Goal: Task Accomplishment & Management: Use online tool/utility

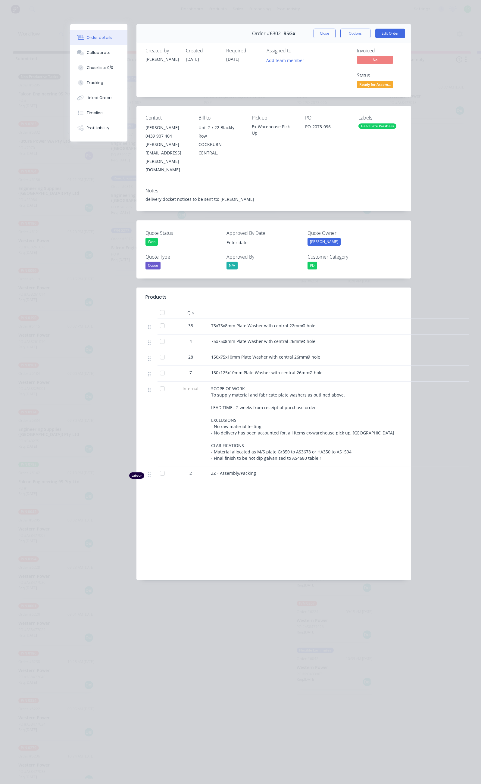
scroll to position [0, 128]
drag, startPoint x: 149, startPoint y: 276, endPoint x: 255, endPoint y: 280, distance: 106.1
click at [255, 319] on div "38 75x75x8mm Plate Washer with central 22mmØ hole" at bounding box center [273, 327] width 257 height 16
copy div "75x75x8mm Plate Washer with central 22mmØ hole"
drag, startPoint x: 151, startPoint y: 293, endPoint x: 257, endPoint y: 293, distance: 106.0
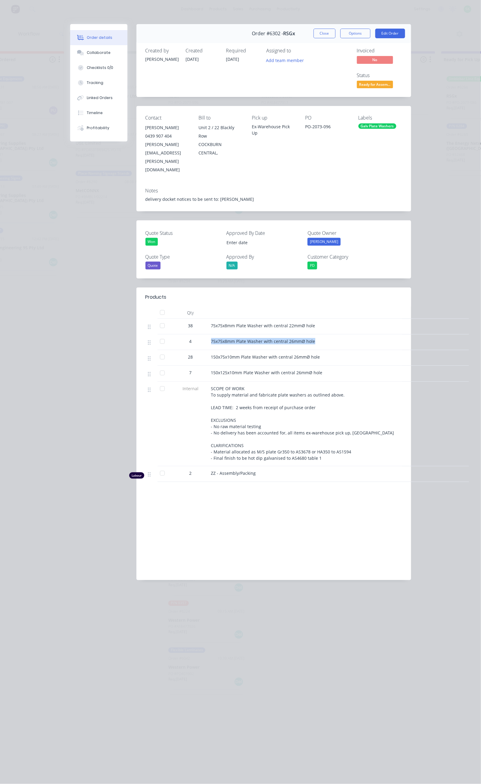
click at [257, 335] on div "75x75x8mm Plate Washer with central 26mmØ hole" at bounding box center [329, 343] width 241 height 16
copy span "75x75x8mm Plate Washer with central 26mmØ hole"
drag, startPoint x: 153, startPoint y: 309, endPoint x: 270, endPoint y: 312, distance: 117.5
click at [270, 354] on div "150x75x10mm Plate Washer with central 26mmØ hole" at bounding box center [329, 357] width 236 height 6
copy span "150x75x10mm Plate Washer with central 26mmØ hole"
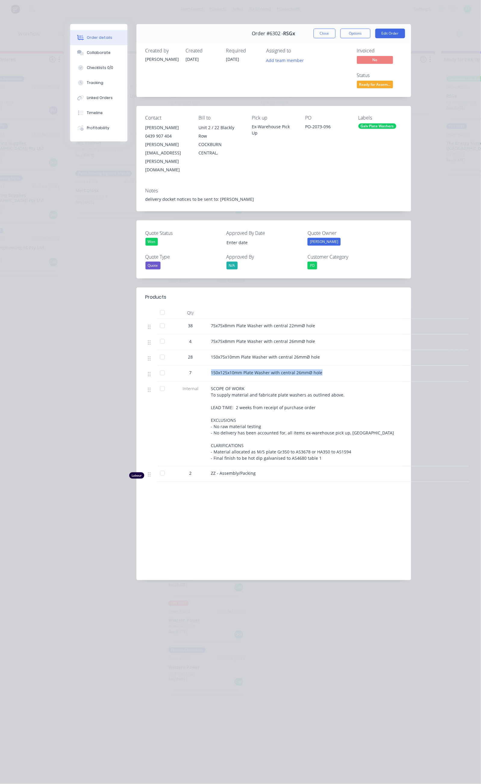
drag, startPoint x: 154, startPoint y: 324, endPoint x: 276, endPoint y: 326, distance: 122.0
click at [276, 369] on div "150x125x10mm Plate Washer with central 26mmØ hole" at bounding box center [329, 372] width 236 height 6
copy span "150x125x10mm Plate Washer with central 26mmØ hole"
click at [370, 34] on button "Options" at bounding box center [355, 34] width 30 height 10
click at [365, 77] on div "Delivery Docket" at bounding box center [339, 73] width 52 height 9
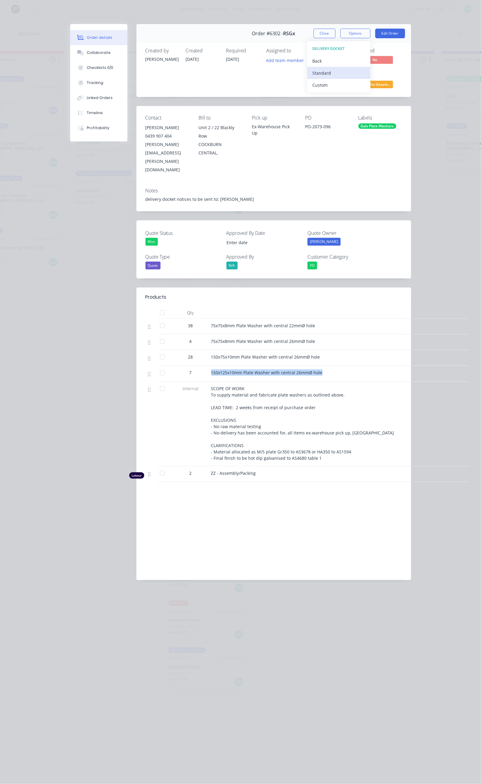
click at [365, 74] on div "Standard" at bounding box center [339, 73] width 52 height 9
click at [335, 34] on button "Close" at bounding box center [324, 34] width 22 height 10
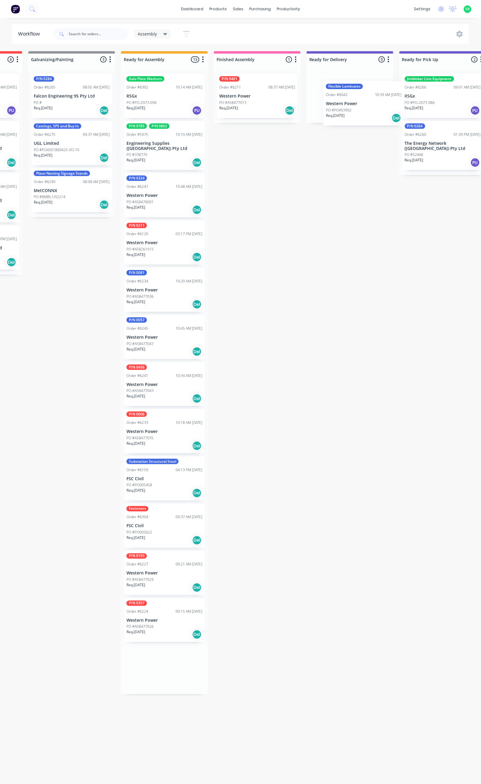
scroll to position [0, 172]
drag, startPoint x: 196, startPoint y: 664, endPoint x: 350, endPoint y: 107, distance: 577.8
click at [350, 107] on div "Submitted 24 Status colour #273444 hex #273444 Save Cancel Summaries Total orde…" at bounding box center [370, 414] width 1092 height 727
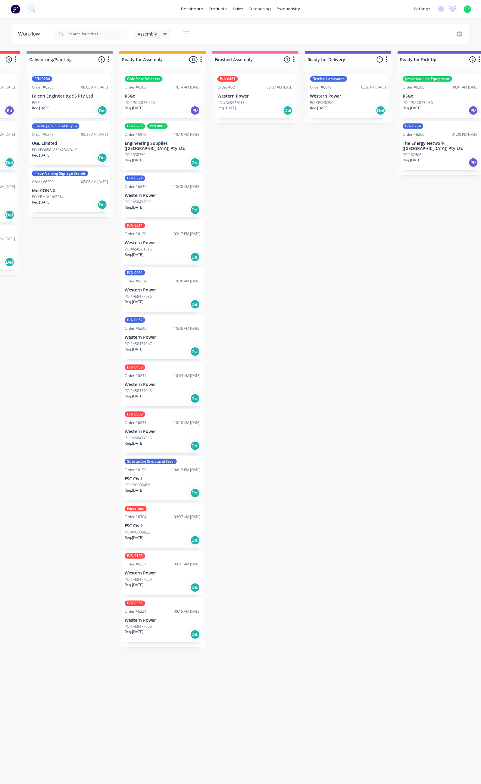
click at [360, 105] on div "PO #PO403902" at bounding box center [348, 102] width 76 height 5
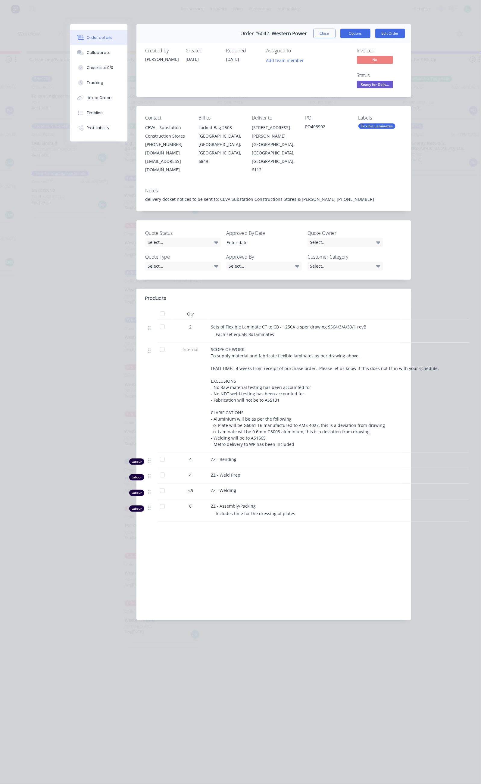
click at [370, 35] on button "Options" at bounding box center [355, 34] width 30 height 10
click at [365, 71] on div "Delivery Docket" at bounding box center [339, 73] width 52 height 9
click at [365, 74] on div "Standard" at bounding box center [339, 73] width 52 height 9
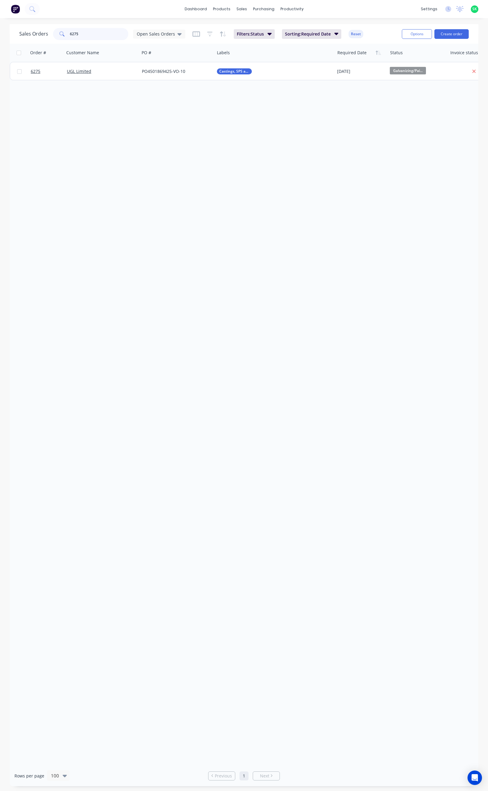
drag, startPoint x: 79, startPoint y: 34, endPoint x: 56, endPoint y: 33, distance: 22.6
click at [59, 35] on div "6275" at bounding box center [90, 34] width 75 height 12
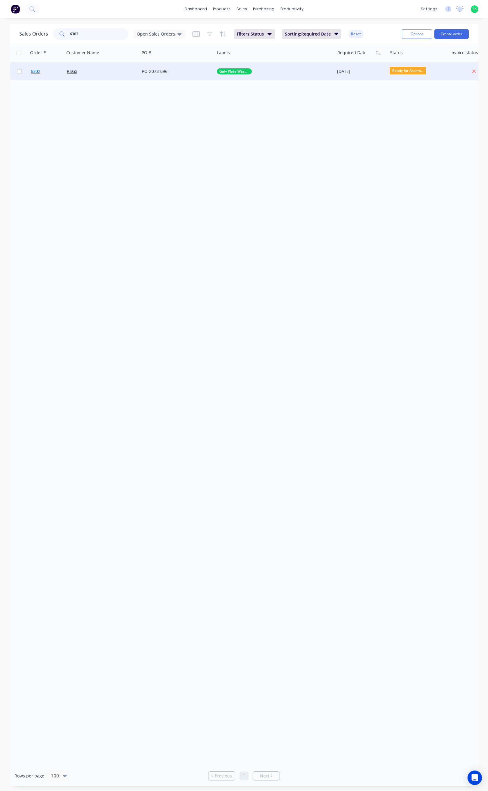
type input "6302"
click at [36, 72] on span "6302" at bounding box center [36, 71] width 10 height 6
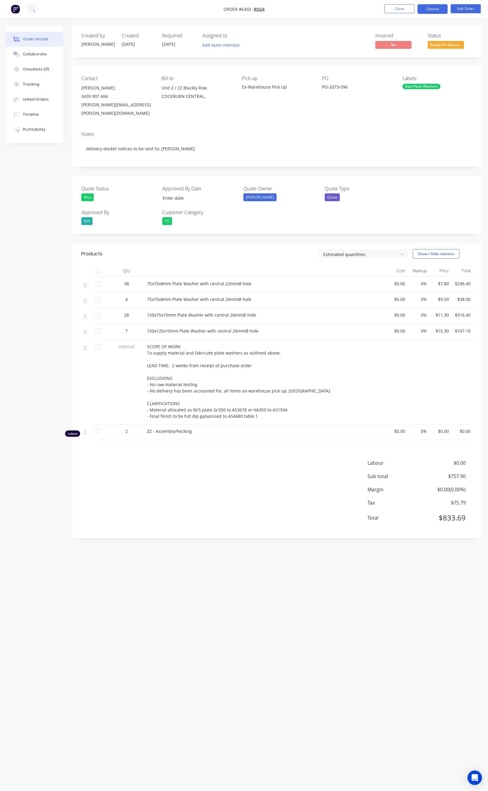
click at [425, 10] on button "Options" at bounding box center [432, 9] width 30 height 10
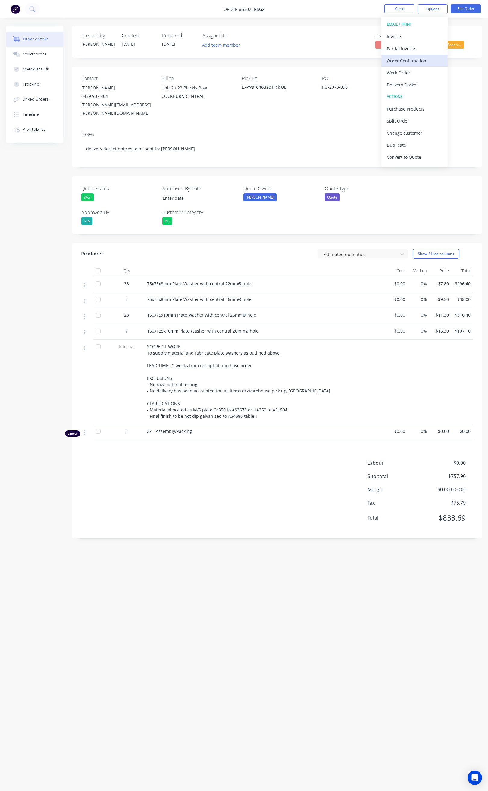
click at [401, 58] on div "Order Confirmation" at bounding box center [414, 60] width 55 height 9
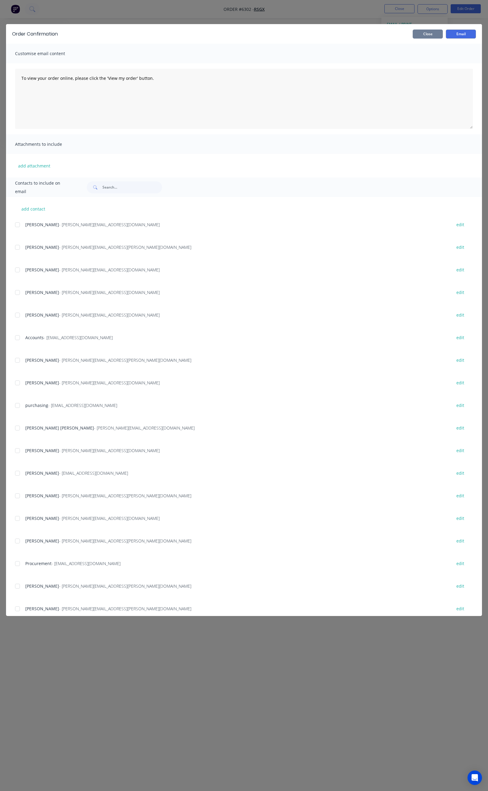
click at [433, 36] on button "Close" at bounding box center [428, 34] width 30 height 9
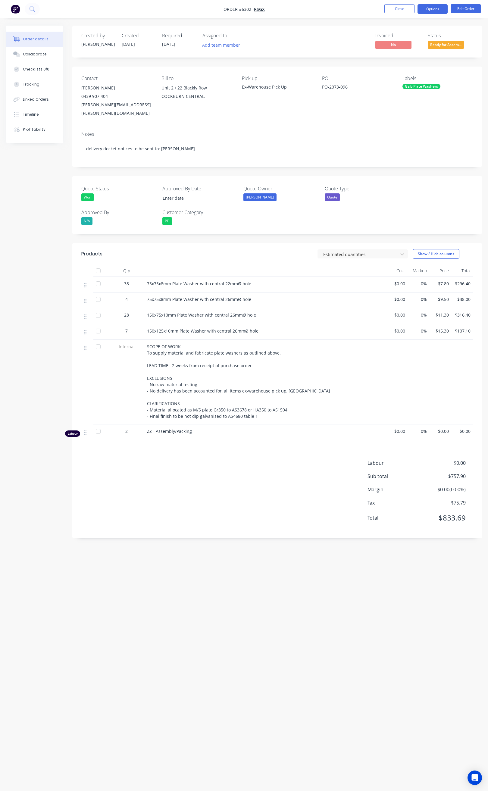
click at [433, 11] on button "Options" at bounding box center [432, 9] width 30 height 10
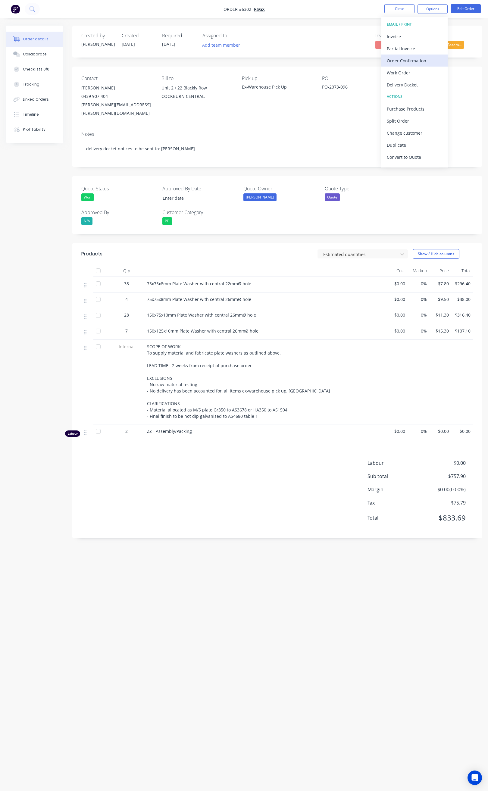
click at [406, 61] on div "Order Confirmation" at bounding box center [414, 60] width 55 height 9
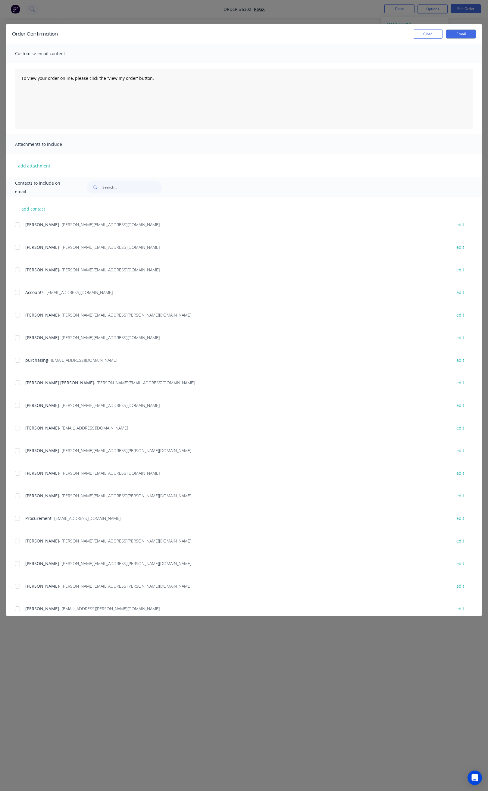
scroll to position [79, 0]
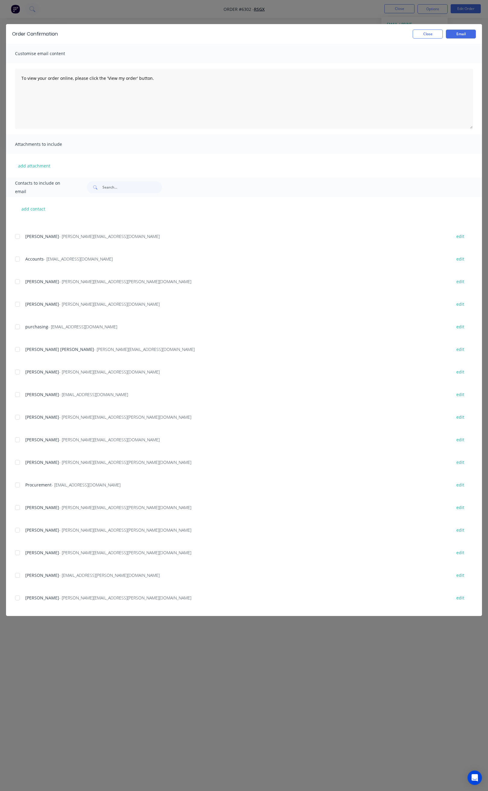
click at [16, 598] on div at bounding box center [17, 598] width 12 height 12
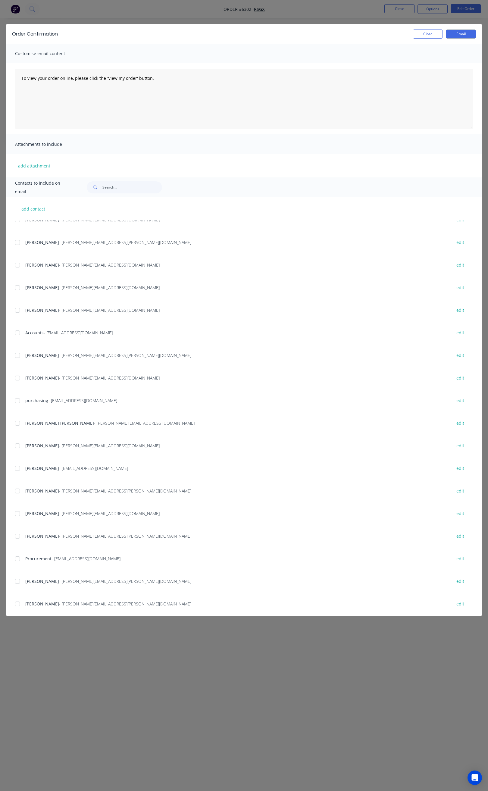
scroll to position [0, 0]
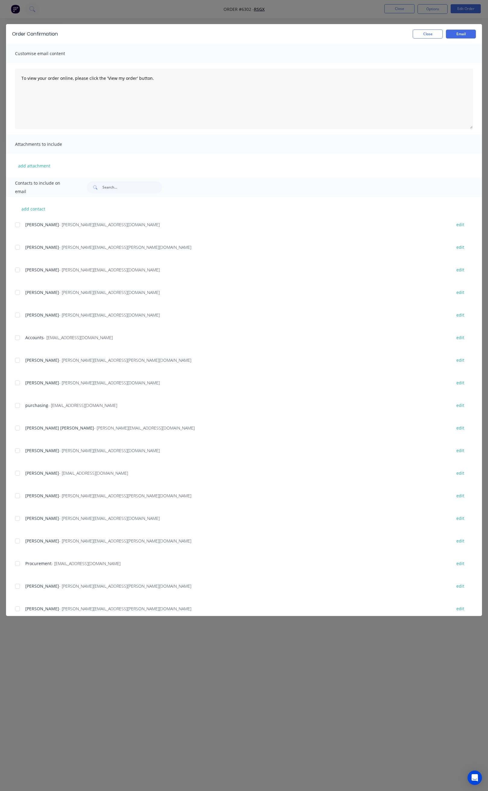
click at [16, 291] on div at bounding box center [17, 292] width 12 height 12
click at [17, 315] on div at bounding box center [17, 315] width 12 height 12
drag, startPoint x: 153, startPoint y: 81, endPoint x: 18, endPoint y: 80, distance: 134.6
click at [18, 80] on textarea "To view your order online, please click the 'View my order' button." at bounding box center [244, 99] width 458 height 60
paste textarea "Hi All, Your order _______ is now ready for you to pick up in full. Please come…"
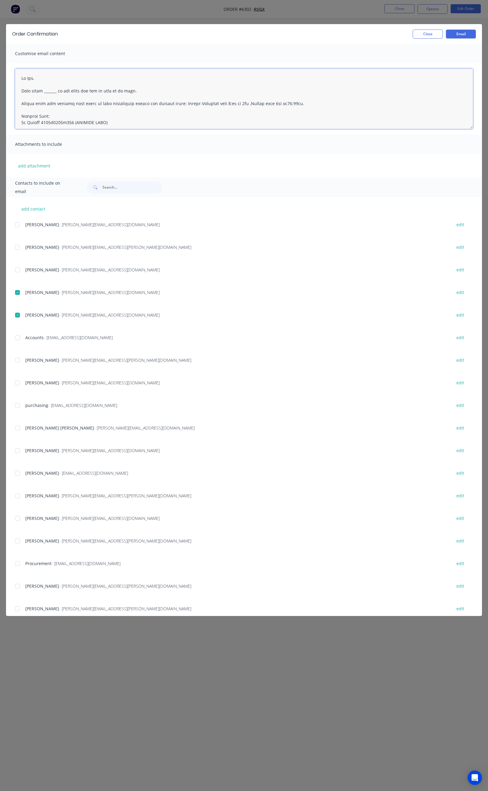
click at [57, 99] on textarea at bounding box center [244, 99] width 458 height 60
click at [131, 97] on textarea at bounding box center [244, 99] width 458 height 60
drag, startPoint x: 106, startPoint y: 84, endPoint x: 39, endPoint y: 84, distance: 67.1
click at [39, 84] on textarea at bounding box center [244, 99] width 458 height 60
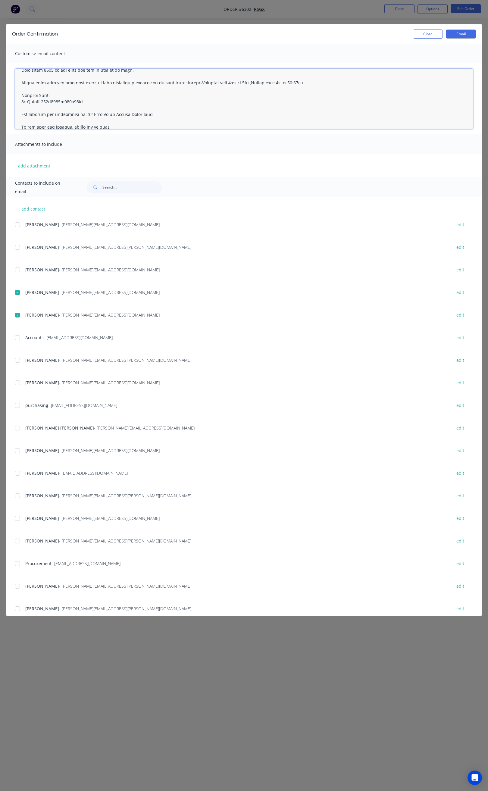
scroll to position [0, 0]
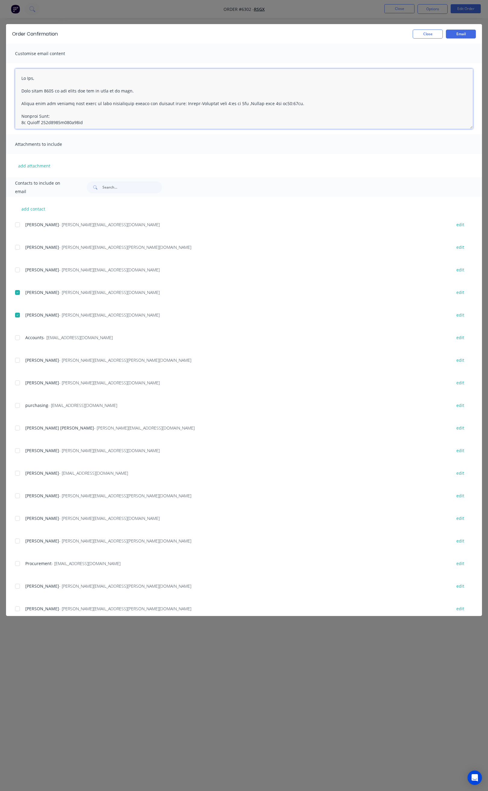
click at [32, 84] on textarea at bounding box center [244, 99] width 458 height 60
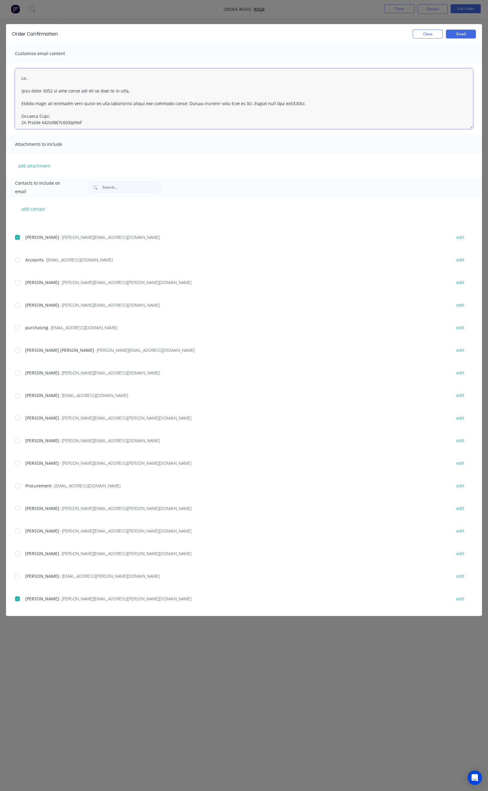
scroll to position [79, 0]
type textarea "Hi Leigh, Your order 6302 is now ready for you to pick up in full. Please come …"
click at [457, 33] on button "Email" at bounding box center [461, 34] width 30 height 9
click at [428, 37] on button "Close" at bounding box center [428, 34] width 30 height 9
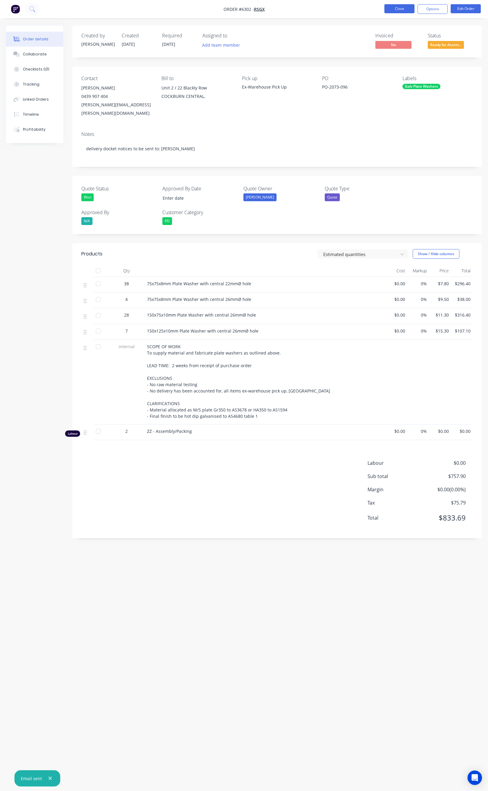
click at [404, 8] on button "Close" at bounding box center [399, 8] width 30 height 9
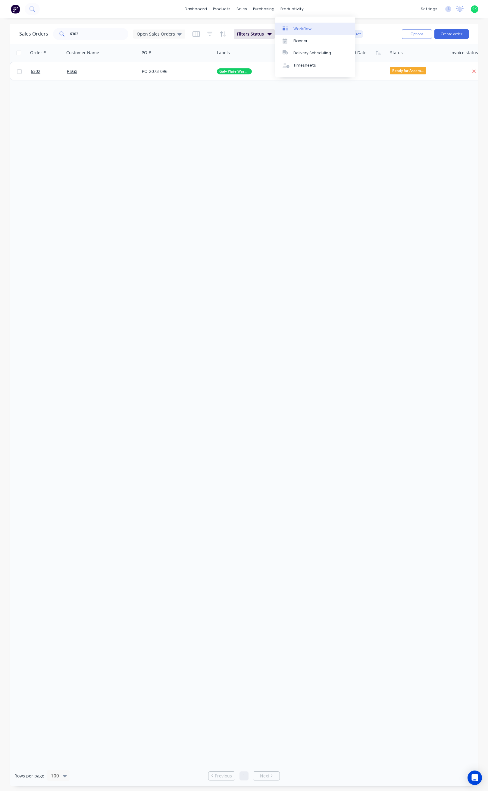
click at [293, 26] on link "Workflow" at bounding box center [315, 29] width 80 height 12
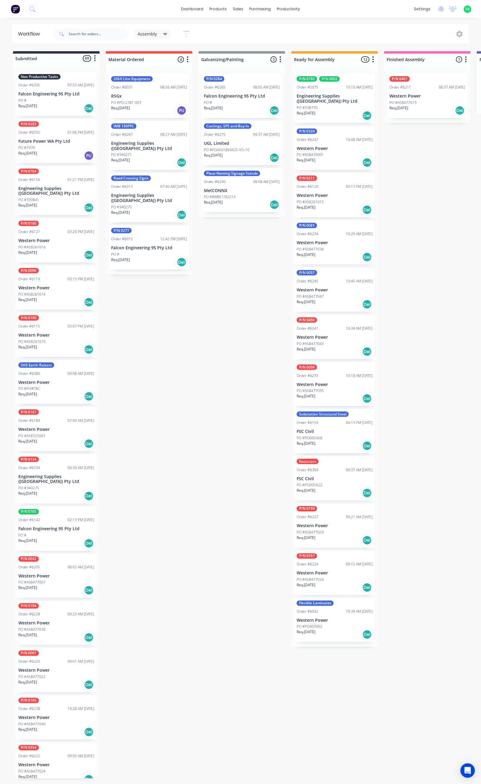
click at [187, 33] on icon "button" at bounding box center [186, 34] width 7 height 8
click at [185, 36] on icon "button" at bounding box center [186, 34] width 7 height 8
click at [185, 34] on icon "button" at bounding box center [186, 33] width 5 height 1
click at [187, 33] on icon "button" at bounding box center [186, 34] width 7 height 8
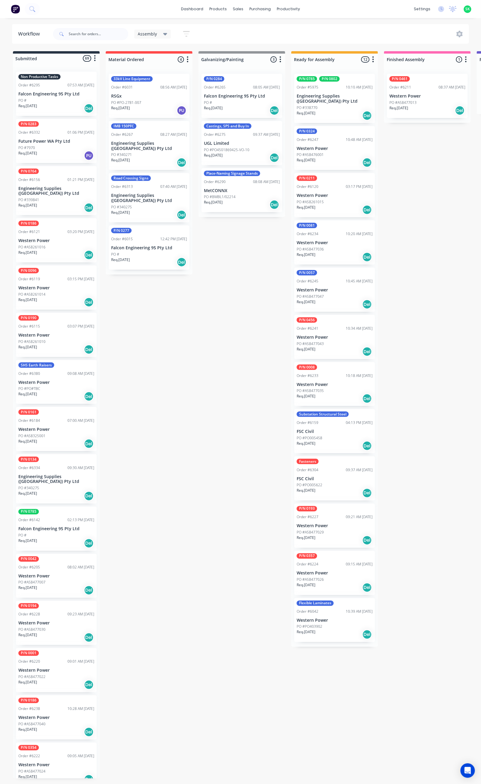
click at [165, 34] on icon at bounding box center [165, 34] width 4 height 2
click at [152, 79] on button "None" at bounding box center [171, 78] width 64 height 7
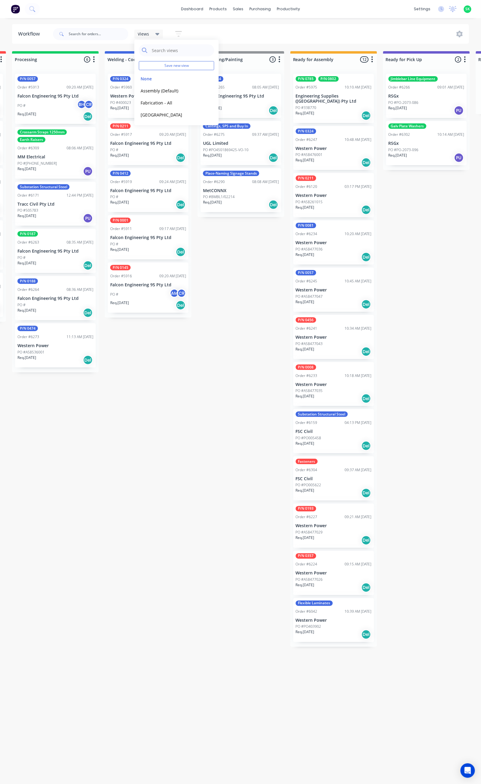
scroll to position [0, 183]
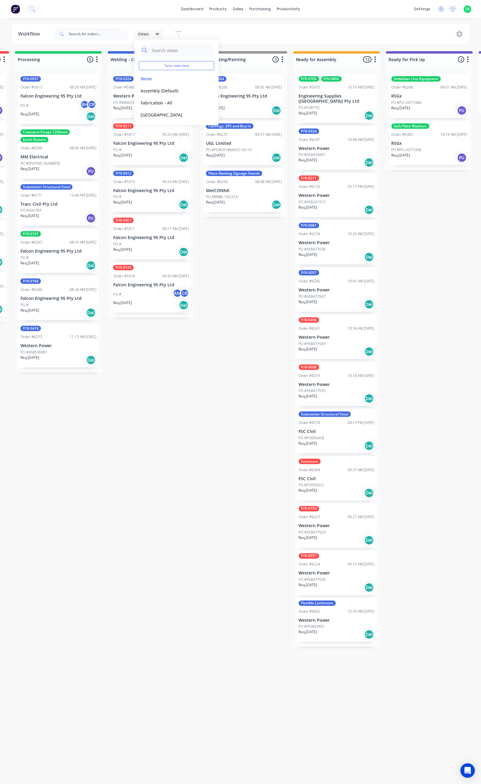
click at [264, 459] on div "Submitted 70 Status colour #273444 hex #273444 Save Cancel Summaries Total orde…" at bounding box center [358, 414] width 1092 height 727
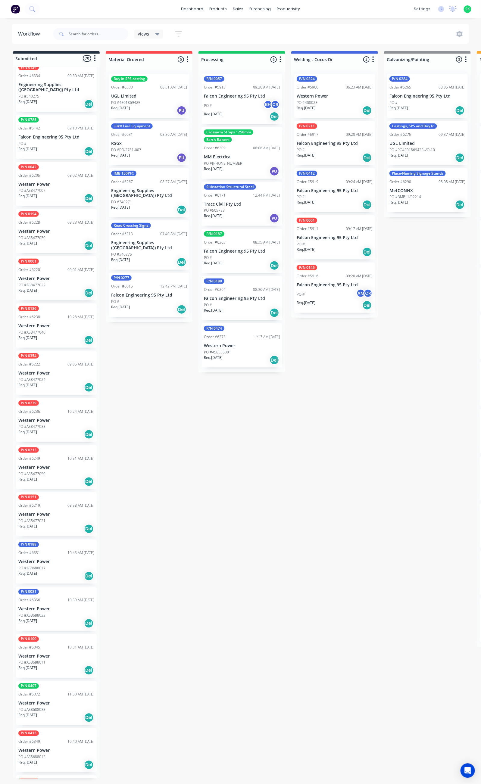
scroll to position [407, 0]
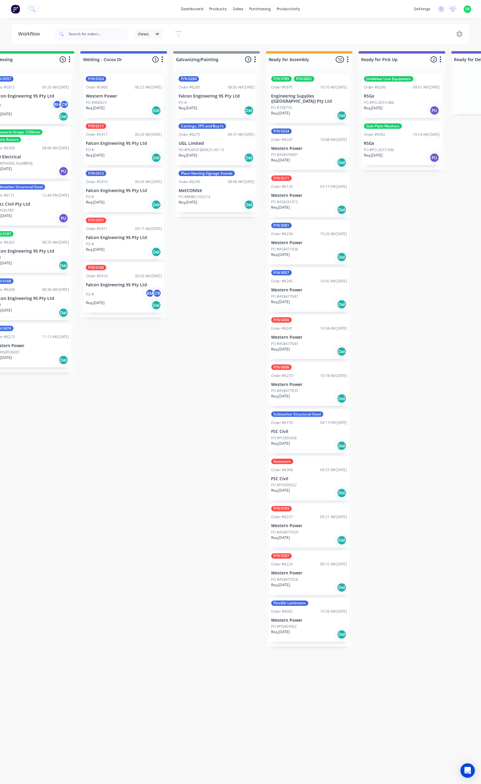
scroll to position [0, 217]
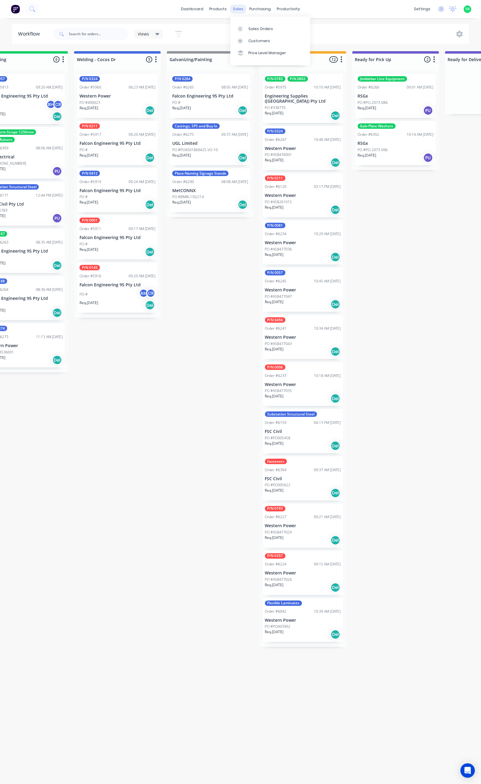
click at [240, 8] on div "sales" at bounding box center [238, 9] width 17 height 9
click at [248, 26] on div "Sales Orders" at bounding box center [260, 28] width 25 height 5
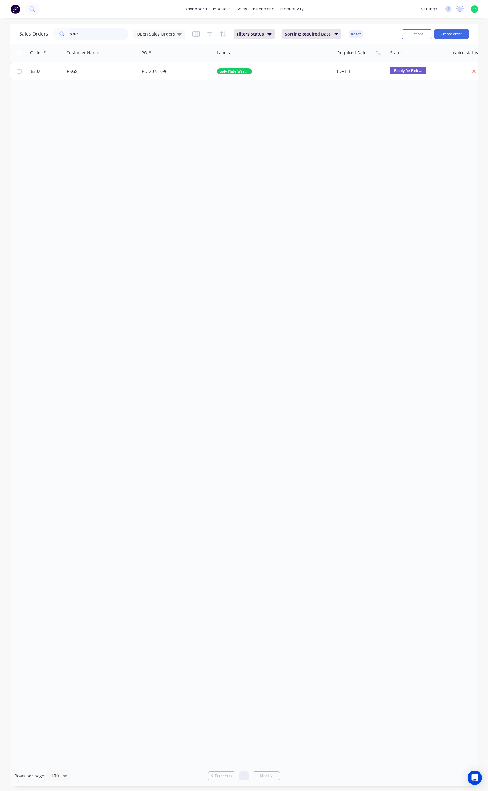
click at [80, 33] on input "6302" at bounding box center [99, 34] width 59 height 12
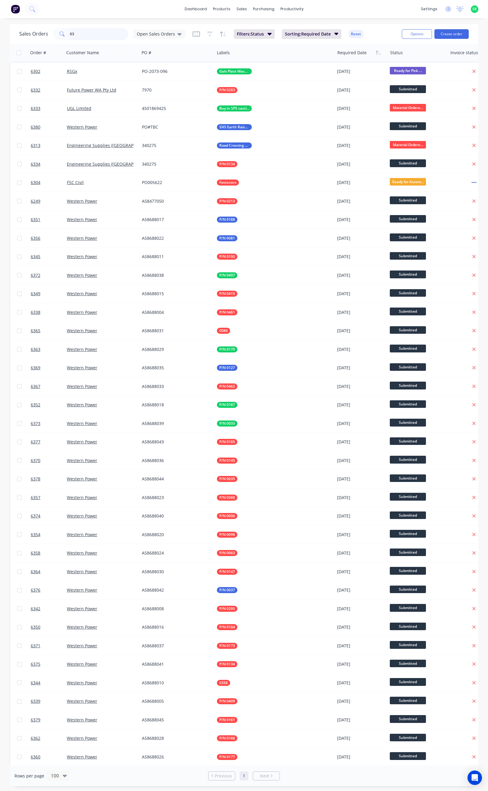
drag, startPoint x: 76, startPoint y: 35, endPoint x: 81, endPoint y: 35, distance: 5.5
click at [76, 35] on input "63" at bounding box center [99, 34] width 59 height 12
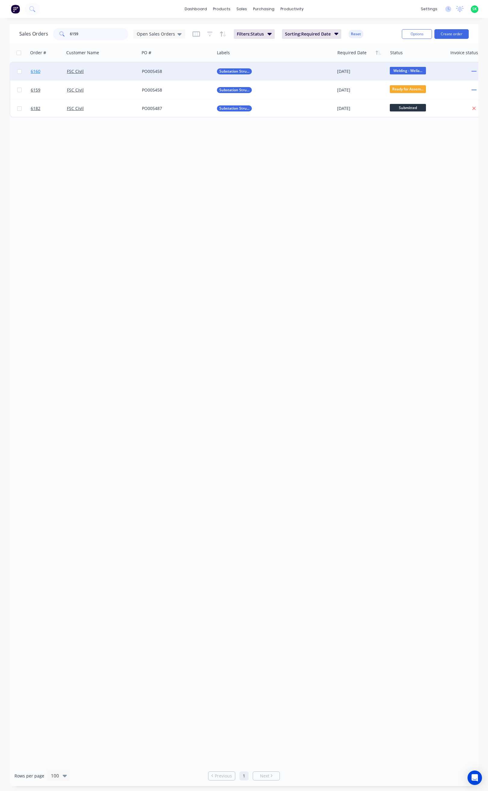
type input "6159"
click at [37, 72] on span "6160" at bounding box center [36, 71] width 10 height 6
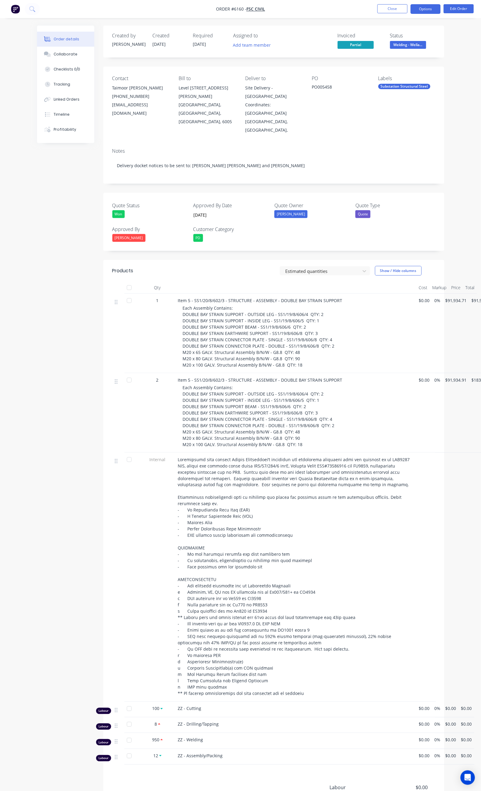
click at [421, 10] on button "Options" at bounding box center [425, 9] width 30 height 10
click at [401, 84] on div "Delivery Docket" at bounding box center [407, 84] width 55 height 9
click at [400, 62] on div "Without pricing" at bounding box center [407, 60] width 55 height 9
click at [397, 8] on button "Close" at bounding box center [392, 8] width 30 height 9
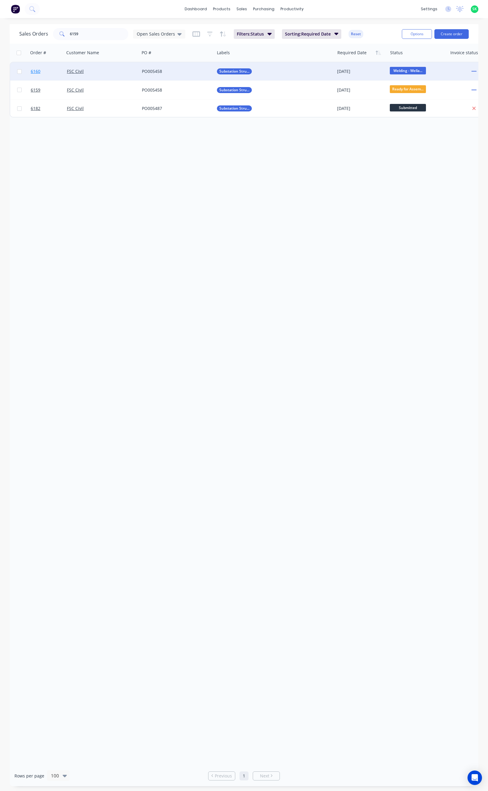
click at [36, 70] on span "6160" at bounding box center [36, 71] width 10 height 6
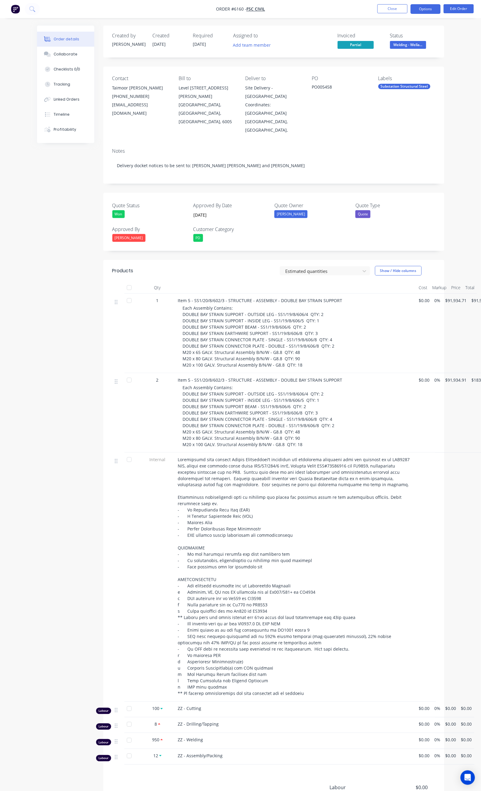
click at [428, 11] on button "Options" at bounding box center [425, 9] width 30 height 10
click at [405, 61] on div "Order Confirmation" at bounding box center [407, 60] width 55 height 9
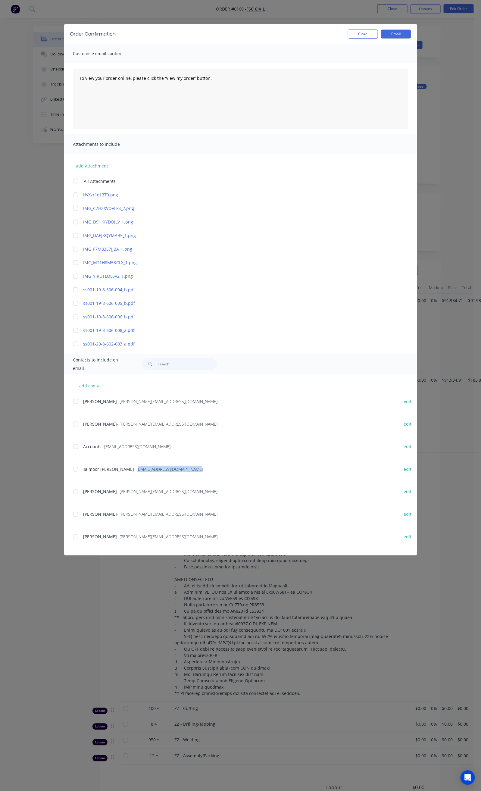
drag, startPoint x: 127, startPoint y: 467, endPoint x: 70, endPoint y: 472, distance: 57.1
click at [83, 472] on div "Taimoor Amed Awan - taimoor.a@fsccivils.com.au" at bounding box center [238, 469] width 310 height 6
copy span "[EMAIL_ADDRESS][DOMAIN_NAME]"
drag, startPoint x: 94, startPoint y: 422, endPoint x: 51, endPoint y: 426, distance: 43.9
click at [83, 426] on div "Brian Foley - brian@fsccivils.com.au" at bounding box center [238, 424] width 310 height 6
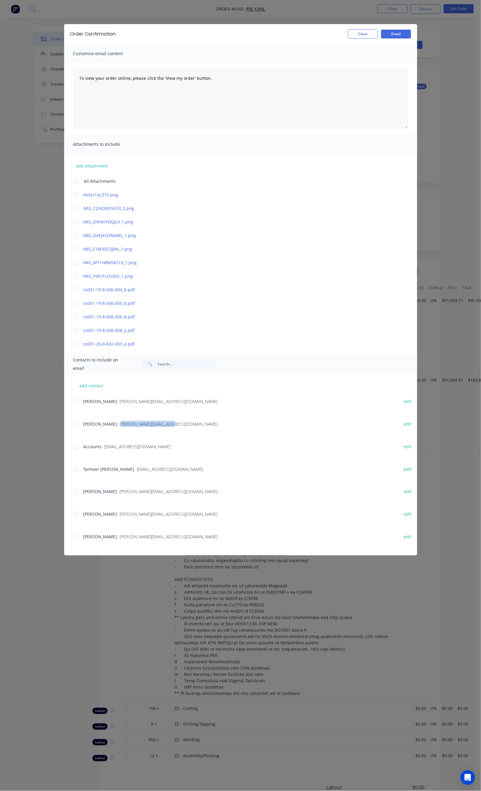
copy span "brian@fsccivils.com.au"
drag, startPoint x: 425, startPoint y: 34, endPoint x: 415, endPoint y: 34, distance: 10.0
click at [378, 34] on button "Close" at bounding box center [363, 34] width 30 height 9
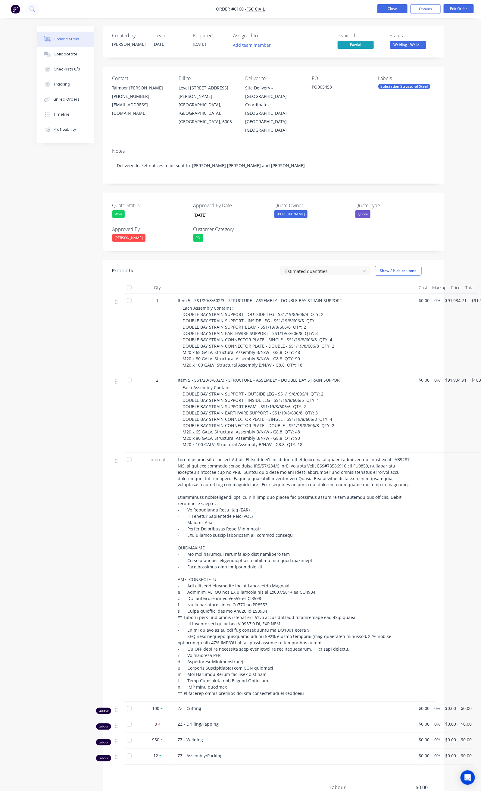
click at [385, 11] on button "Close" at bounding box center [392, 8] width 30 height 9
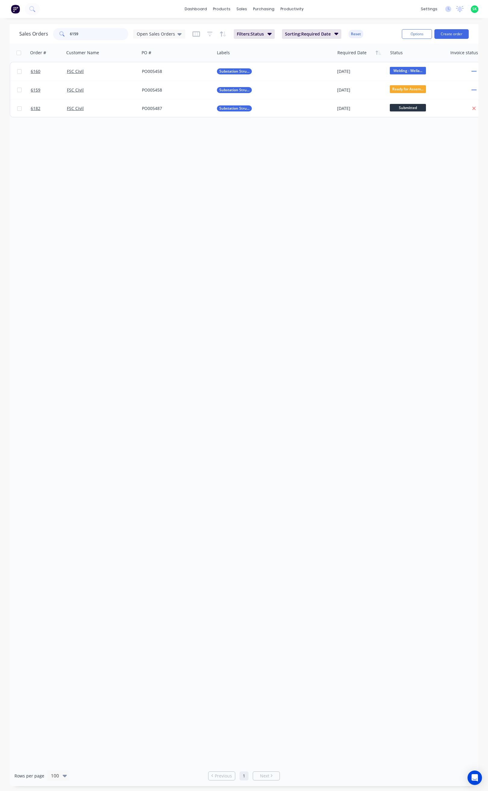
drag, startPoint x: 78, startPoint y: 36, endPoint x: 62, endPoint y: 36, distance: 16.3
click at [62, 36] on div "6159" at bounding box center [90, 34] width 75 height 12
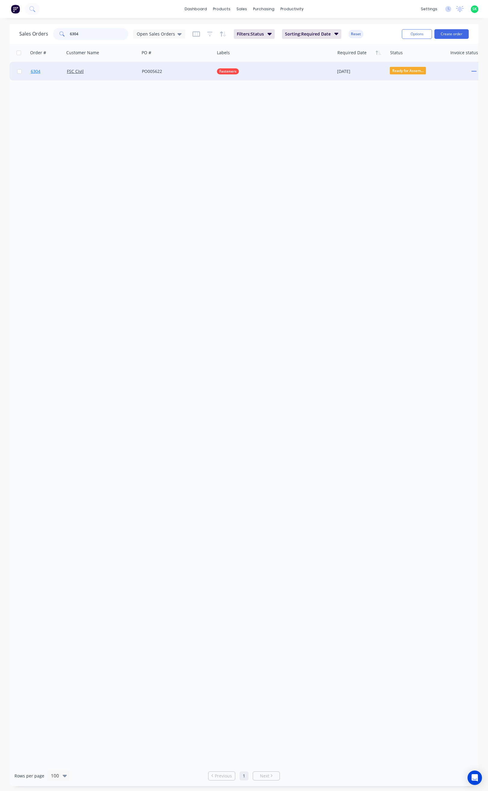
type input "6304"
click at [34, 71] on span "6304" at bounding box center [36, 71] width 10 height 6
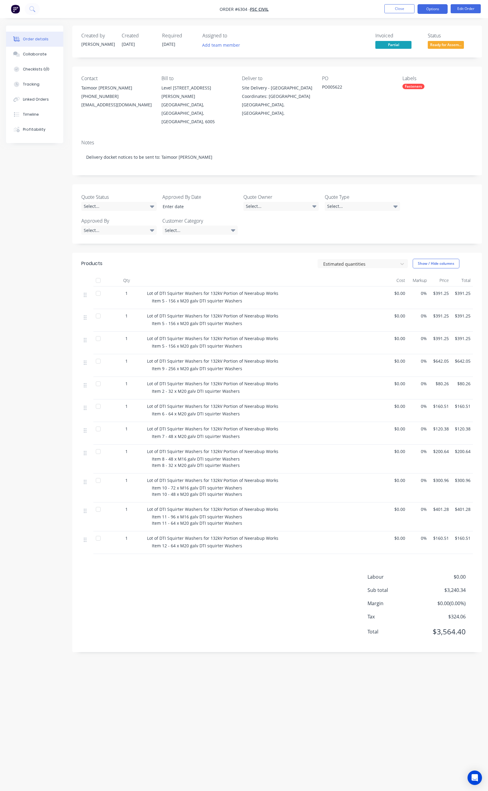
click at [433, 9] on button "Options" at bounding box center [432, 9] width 30 height 10
click at [413, 84] on div "Delivery Docket" at bounding box center [414, 84] width 55 height 9
click at [406, 73] on div "Custom" at bounding box center [414, 72] width 55 height 9
click at [399, 59] on div "Without pricing" at bounding box center [414, 60] width 55 height 9
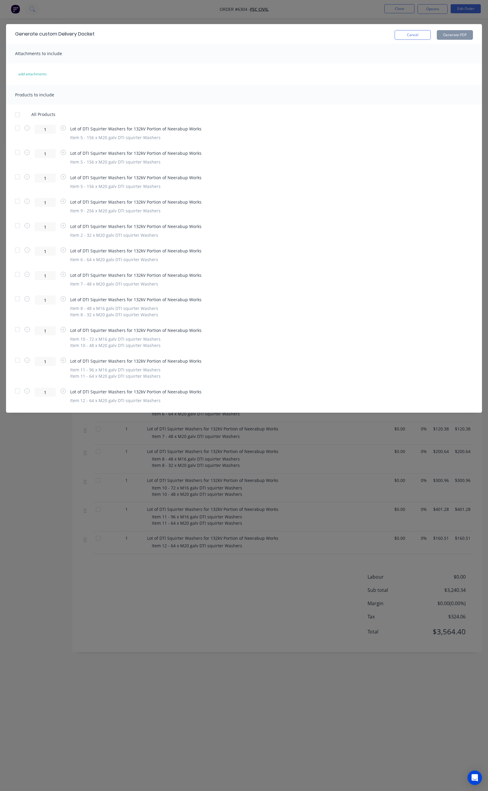
click at [17, 360] on div at bounding box center [17, 360] width 12 height 12
click at [449, 36] on button "Generate PDF" at bounding box center [455, 35] width 36 height 10
drag, startPoint x: 416, startPoint y: 33, endPoint x: 390, endPoint y: 22, distance: 28.4
click at [414, 33] on button "Cancel" at bounding box center [412, 35] width 36 height 10
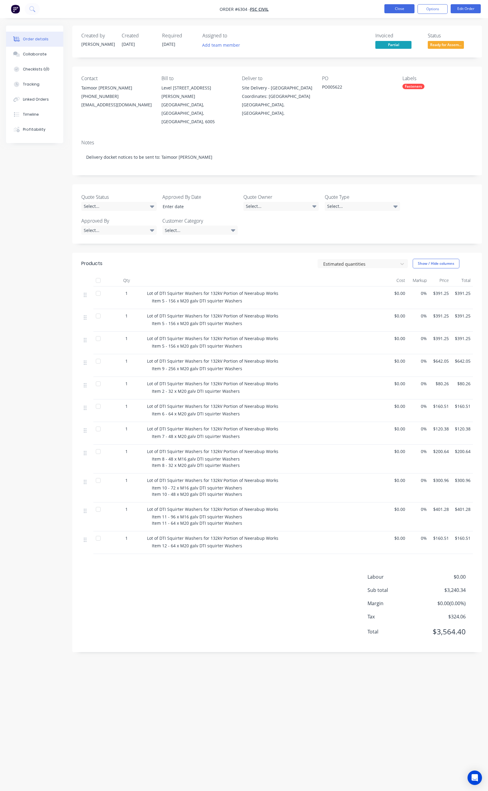
click at [395, 10] on button "Close" at bounding box center [399, 8] width 30 height 9
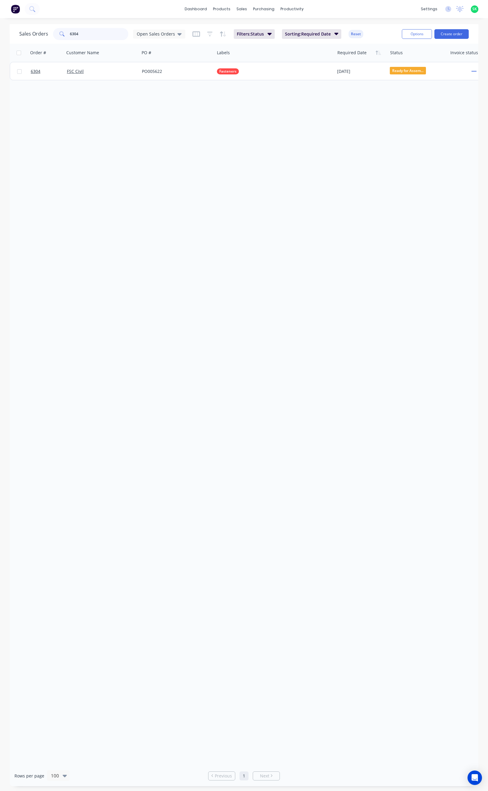
drag, startPoint x: 78, startPoint y: 34, endPoint x: 64, endPoint y: 35, distance: 13.3
click at [64, 35] on div "6304" at bounding box center [90, 34] width 75 height 12
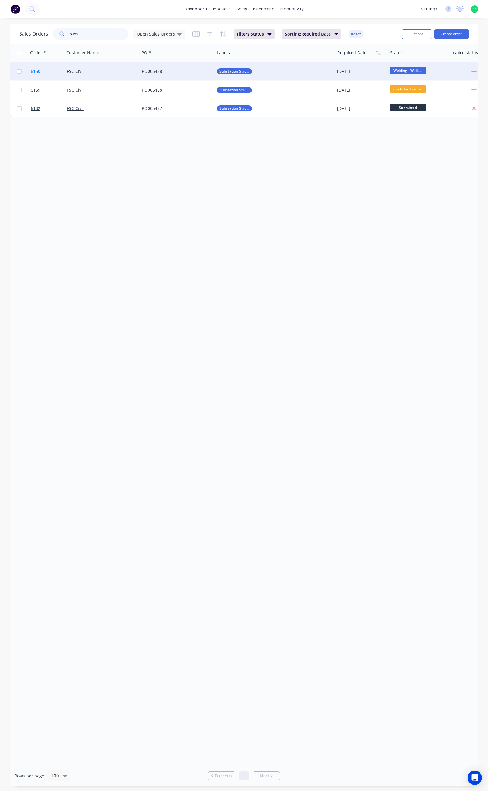
type input "6159"
click at [32, 72] on span "6160" at bounding box center [36, 71] width 10 height 6
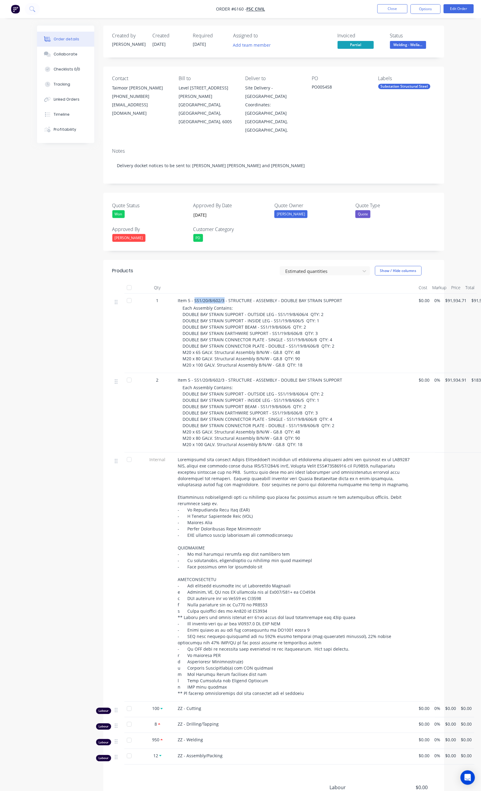
drag, startPoint x: 163, startPoint y: 284, endPoint x: 192, endPoint y: 283, distance: 29.8
click at [192, 298] on span "Item 5 - SS1/20/8/602/3 - STRUCTURE - ASSEMBLY - DOUBLE BAY STRAIN SUPPORT" at bounding box center [260, 301] width 164 height 6
copy span "SS1/20/8/602/3"
click at [399, 10] on button "Close" at bounding box center [392, 8] width 30 height 9
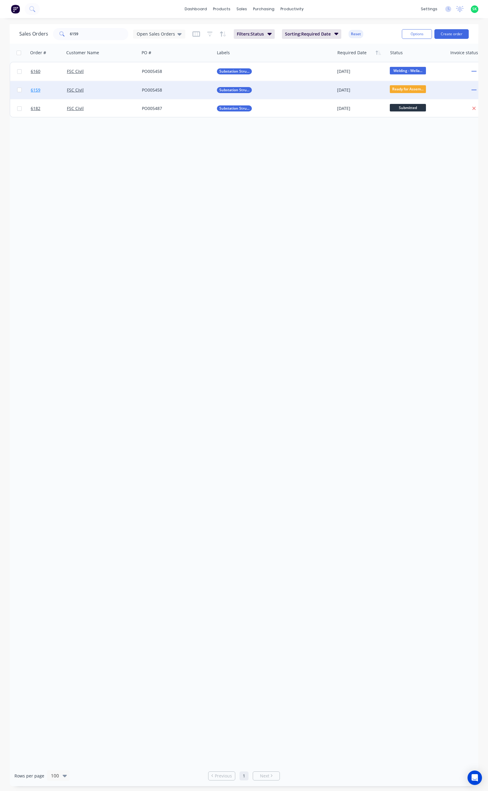
click at [35, 89] on span "6159" at bounding box center [36, 90] width 10 height 6
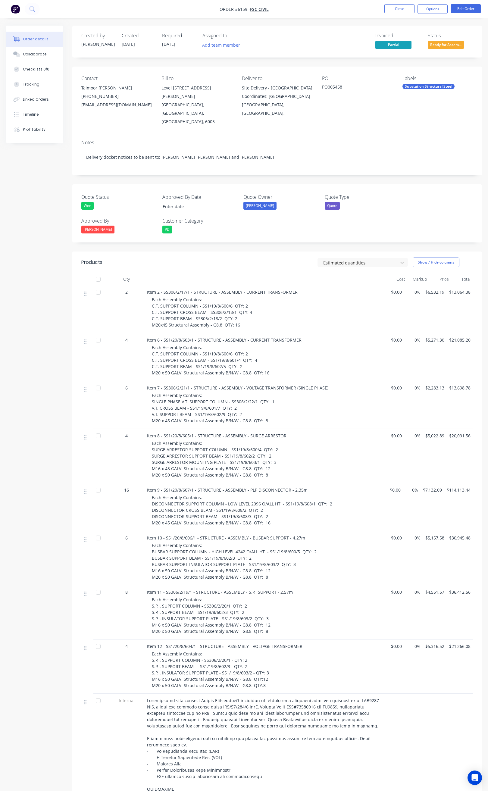
type input "[DATE]"
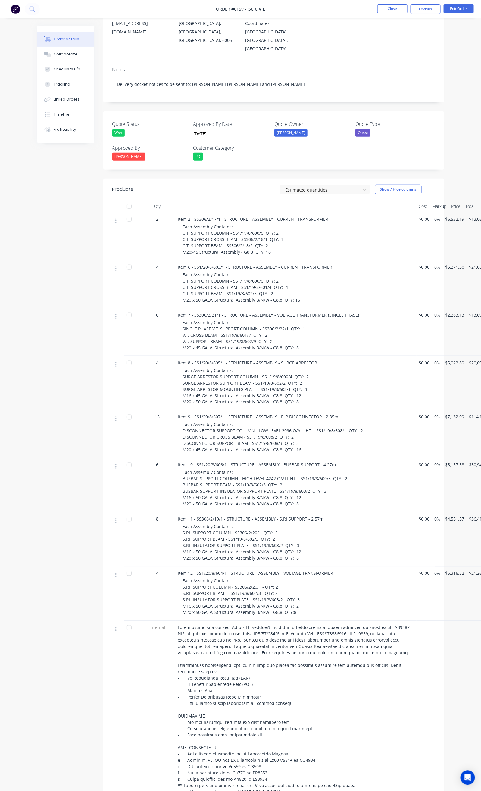
scroll to position [90, 0]
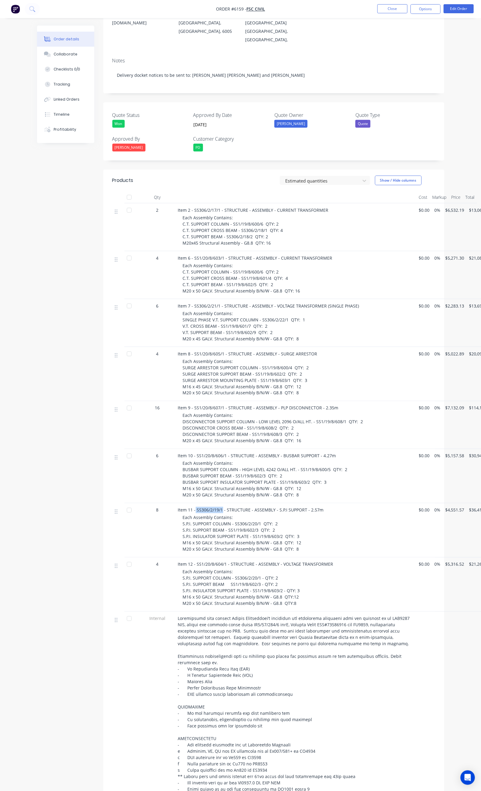
drag, startPoint x: 164, startPoint y: 493, endPoint x: 192, endPoint y: 493, distance: 27.1
click at [192, 507] on span "Item 11 - SS306/2/19/1 - STRUCTURE - ASSEMBLY - S.P.I SUPPORT - 2.57m" at bounding box center [251, 510] width 146 height 6
copy span "SS306/2/19/1"
click at [390, 8] on button "Close" at bounding box center [392, 8] width 30 height 9
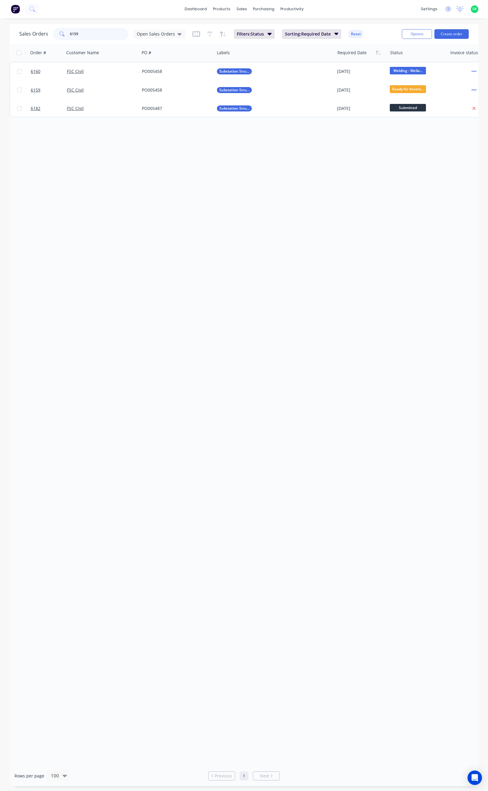
drag, startPoint x: 78, startPoint y: 36, endPoint x: 62, endPoint y: 37, distance: 15.5
click at [62, 37] on div "6159" at bounding box center [90, 34] width 75 height 12
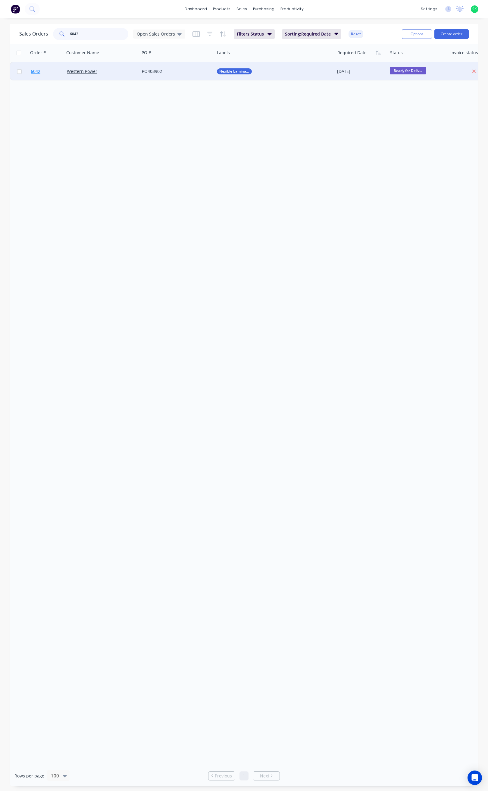
type input "6042"
click at [34, 72] on span "6042" at bounding box center [36, 71] width 10 height 6
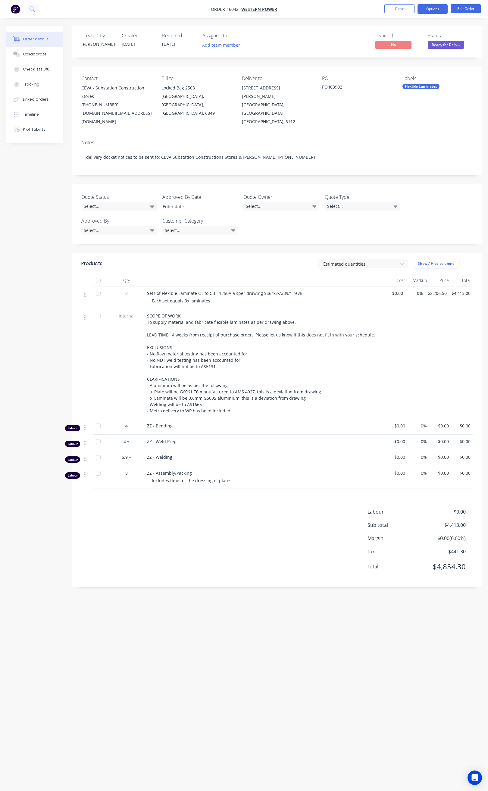
click at [435, 10] on button "Options" at bounding box center [432, 9] width 30 height 10
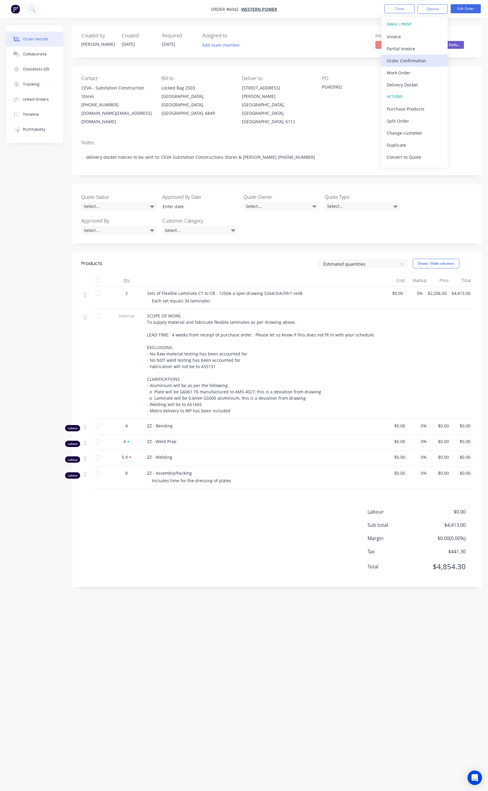
click at [405, 64] on div "Order Confirmation" at bounding box center [414, 60] width 55 height 9
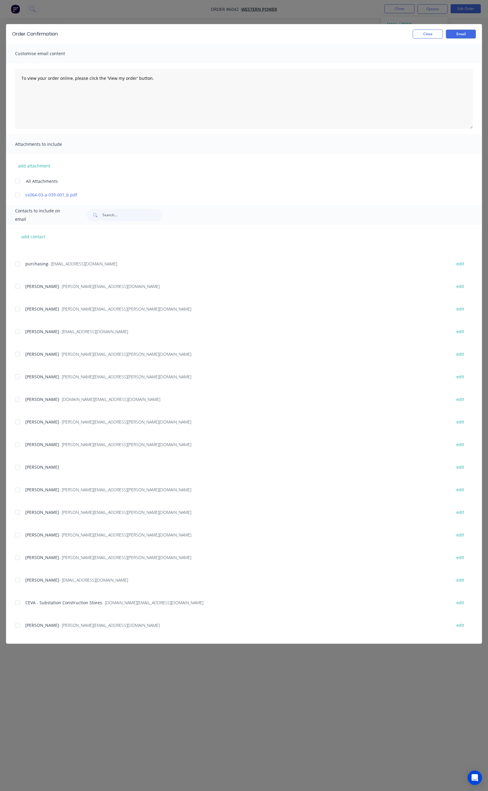
scroll to position [553, 0]
click at [16, 419] on div at bounding box center [17, 422] width 12 height 12
click at [16, 376] on div at bounding box center [17, 377] width 12 height 12
click at [17, 376] on div at bounding box center [17, 377] width 12 height 12
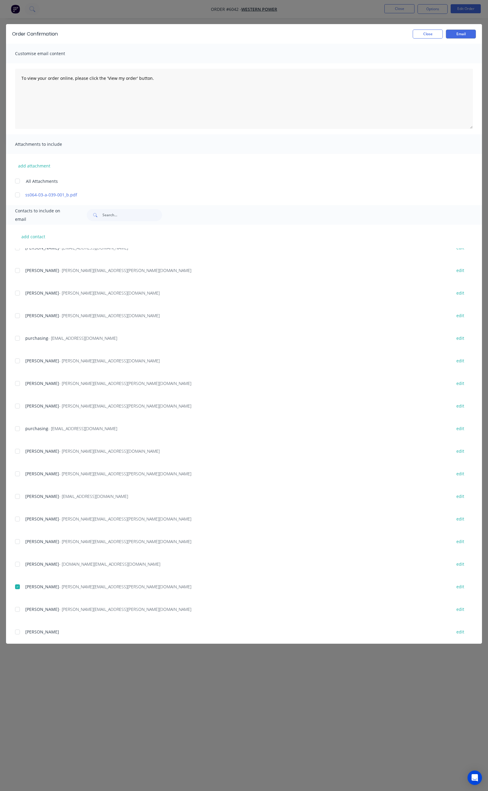
scroll to position [146, 0]
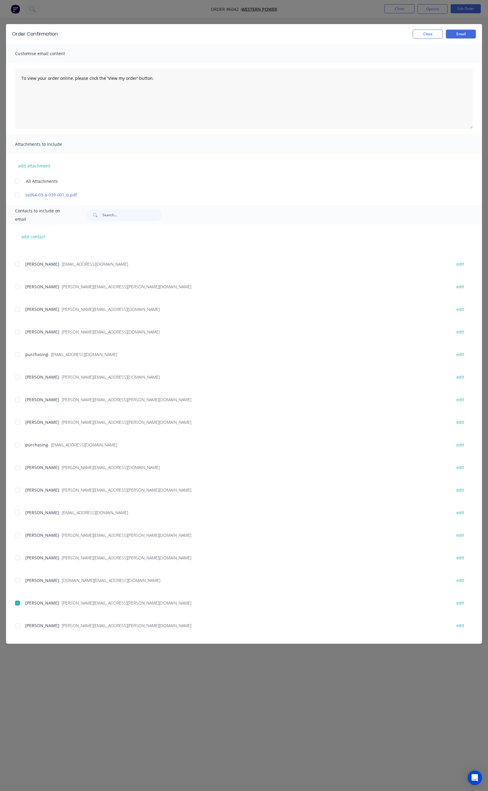
click at [18, 376] on div at bounding box center [17, 377] width 12 height 12
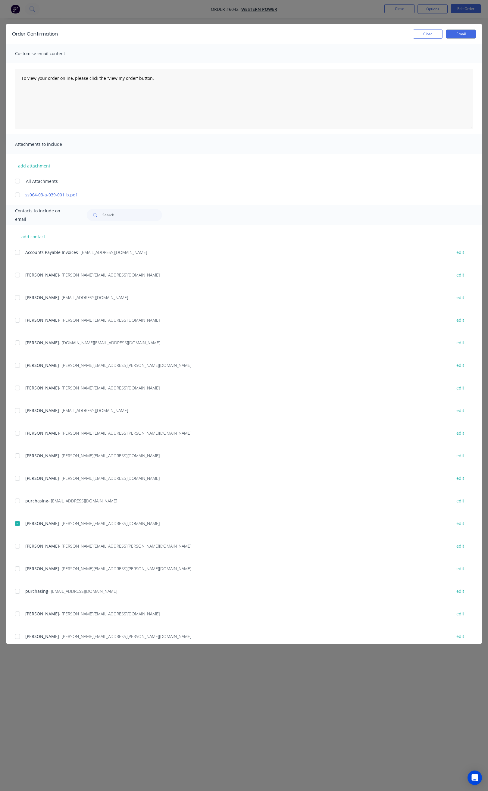
click at [16, 320] on div at bounding box center [17, 320] width 12 height 12
drag, startPoint x: 141, startPoint y: 79, endPoint x: 18, endPoint y: 77, distance: 122.9
click at [18, 77] on textarea "To view your order online, please click the 'View my order' button." at bounding box center [244, 99] width 458 height 60
paste textarea "Hi All, Your order _______ is now ready for delivery in full. Package Size: 1x …"
drag, startPoint x: 31, startPoint y: 84, endPoint x: 37, endPoint y: 103, distance: 19.8
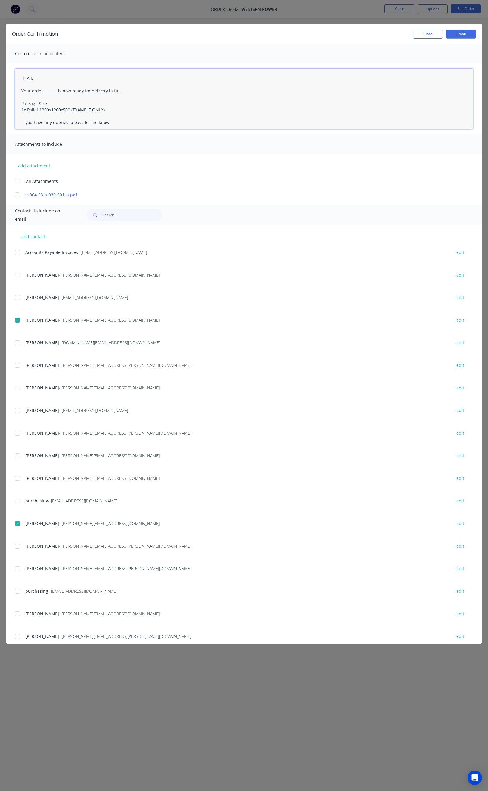
click at [33, 87] on textarea "Hi All, Your order _______ is now ready for delivery in full. Package Size: 1x …" at bounding box center [244, 99] width 458 height 60
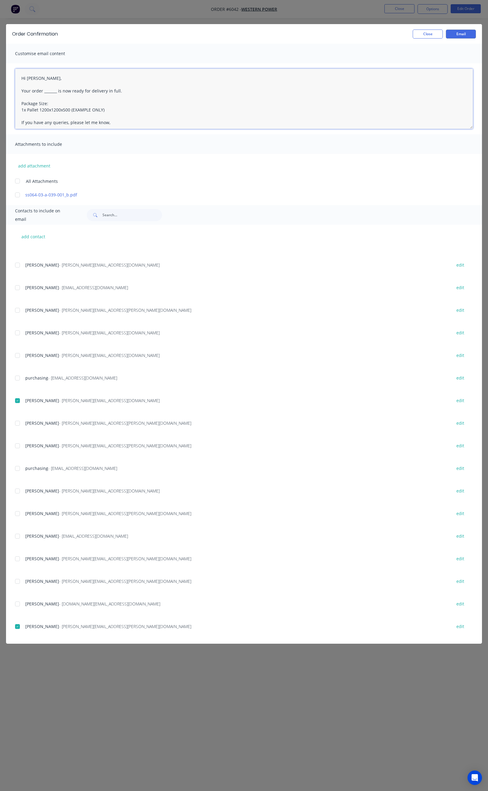
scroll to position [101, 0]
drag, startPoint x: 56, startPoint y: 98, endPoint x: 55, endPoint y: 116, distance: 18.1
click at [56, 101] on textarea "Hi Penny, Your order _______ is now ready for delivery in full. Package Size: 1…" at bounding box center [244, 99] width 458 height 60
drag, startPoint x: 56, startPoint y: 96, endPoint x: 58, endPoint y: 101, distance: 5.7
click at [57, 98] on textarea "Hi Penny, Your order _______ is now ready for delivery in full. Package Size: 1…" at bounding box center [244, 99] width 458 height 60
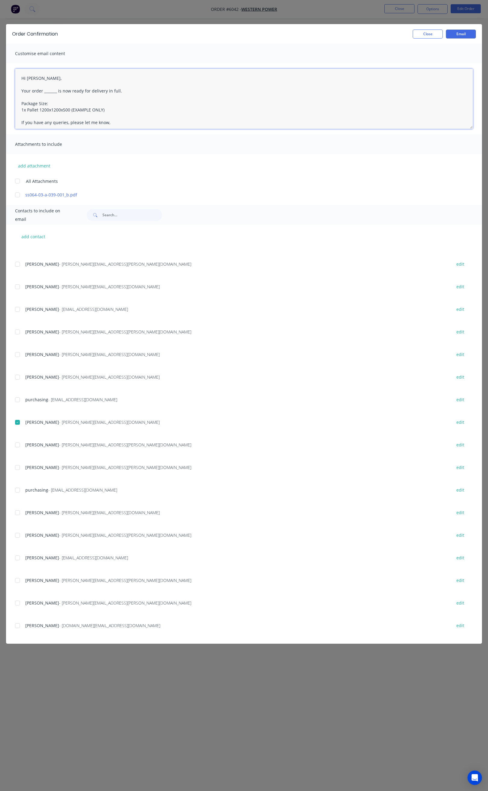
click at [79, 106] on textarea "Hi Penny, Your order _______ is now ready for delivery in full. Package Size: 1…" at bounding box center [244, 99] width 458 height 60
drag, startPoint x: 56, startPoint y: 98, endPoint x: 56, endPoint y: 103, distance: 5.7
click at [56, 98] on textarea "Hi Penny, Your order _______ is now ready for delivery in full. Package Size: 1…" at bounding box center [244, 99] width 458 height 60
click at [117, 95] on textarea "Hi Penny, Your order 6042 is now ready for delivery in full. Package Size: 1x P…" at bounding box center [244, 99] width 458 height 60
drag, startPoint x: 101, startPoint y: 121, endPoint x: 94, endPoint y: 121, distance: 6.3
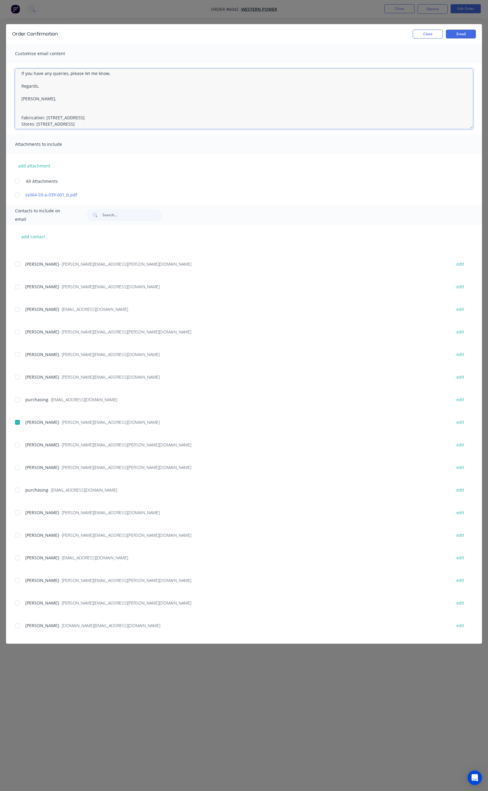
click at [94, 121] on textarea "Hi Penny, Your order 6042 is now ready for delivery in full. we will deliver to…" at bounding box center [244, 99] width 458 height 60
click at [117, 119] on textarea "Hi Penny, Your order 6042 is now ready for delivery in full. we will deliver to…" at bounding box center [244, 99] width 458 height 60
drag, startPoint x: 106, startPoint y: 122, endPoint x: 111, endPoint y: 124, distance: 5.6
click at [107, 123] on textarea "Hi Penny, Your order 6042 is now ready for delivery in full. we will deliver to…" at bounding box center [244, 99] width 458 height 60
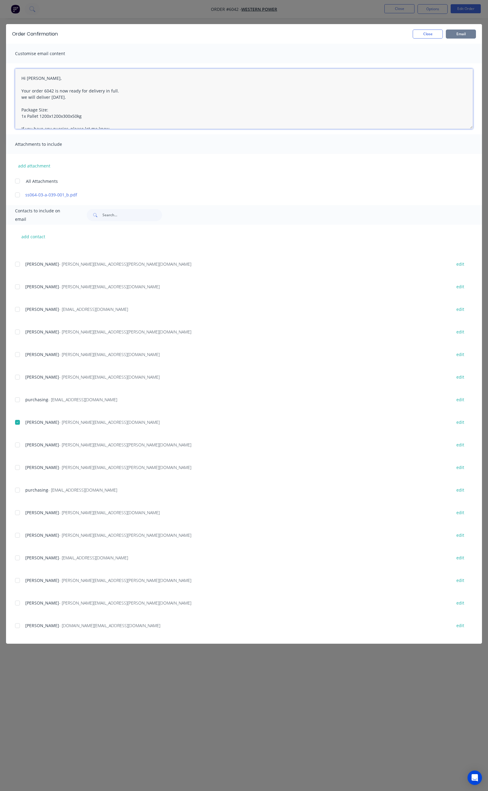
type textarea "Hi Penny, Your order 6042 is now ready for delivery in full. we will deliver to…"
click at [464, 33] on button "Email" at bounding box center [461, 34] width 30 height 9
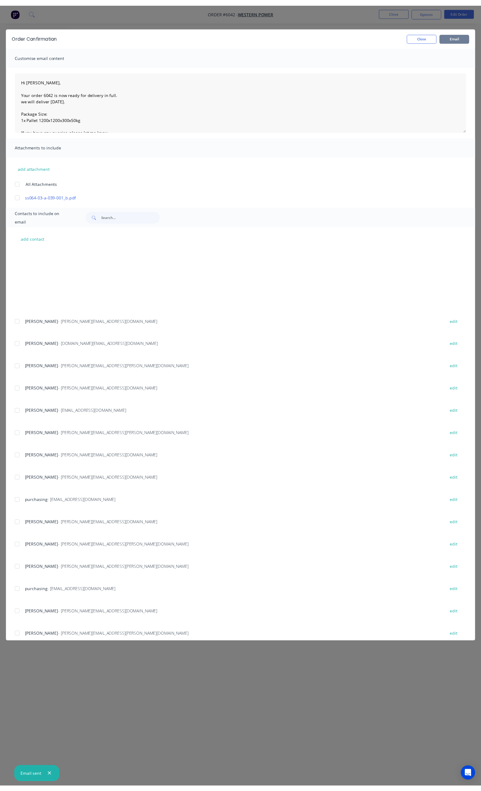
scroll to position [101, 0]
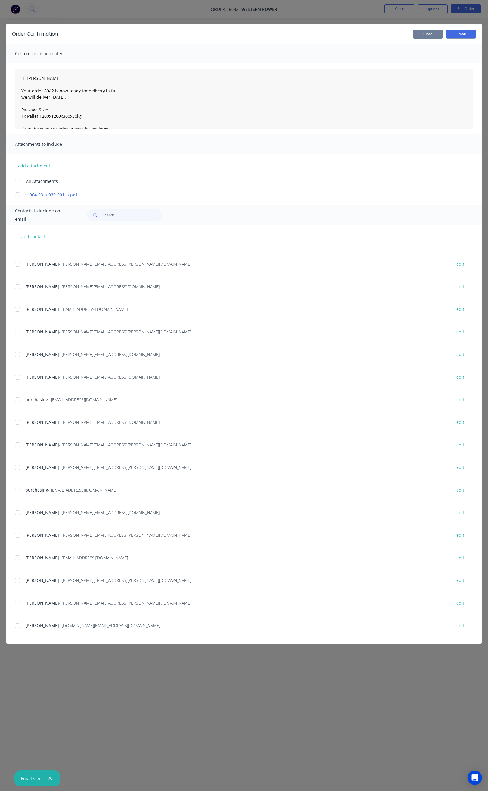
click at [425, 34] on button "Close" at bounding box center [428, 34] width 30 height 9
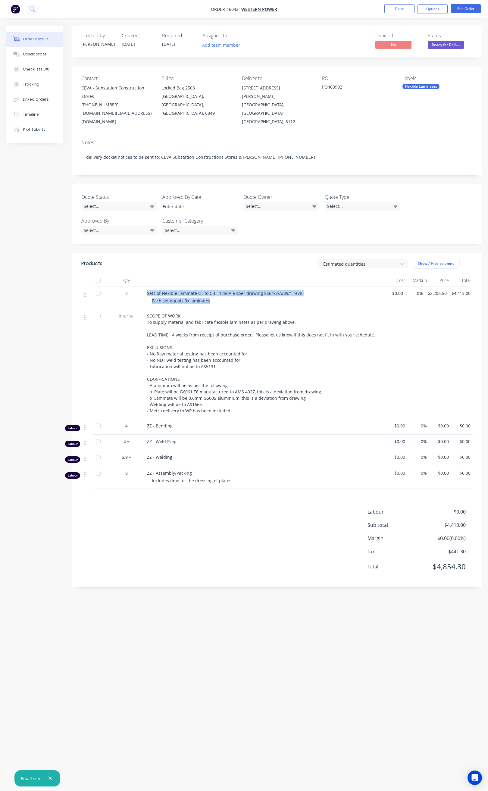
drag, startPoint x: 145, startPoint y: 276, endPoint x: 210, endPoint y: 291, distance: 67.1
click at [210, 291] on div "Sets of Flexible Laminate CT to CB - 1250A a sper drawing SS64/3/A/39/1 revB Ea…" at bounding box center [265, 297] width 241 height 23
copy div "Sets of Flexible Laminate CT to CB - 1250A a sper drawing SS64/3/A/39/1 revB Ea…"
click at [399, 5] on button "Close" at bounding box center [399, 8] width 30 height 9
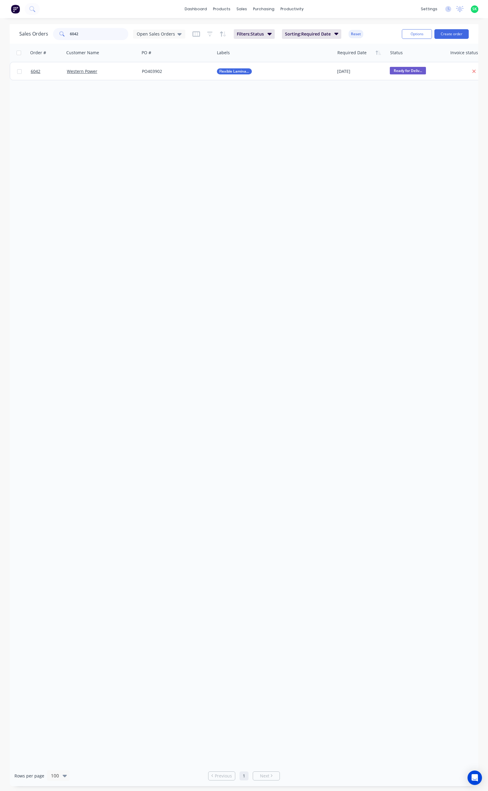
drag, startPoint x: 82, startPoint y: 35, endPoint x: 64, endPoint y: 37, distance: 17.3
click at [64, 37] on div "6042" at bounding box center [90, 34] width 75 height 12
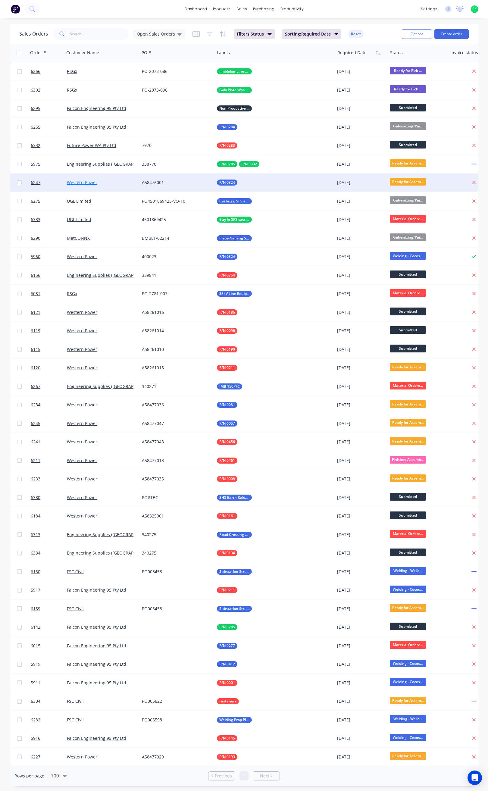
click at [93, 182] on link "Western Power" at bounding box center [82, 182] width 30 height 6
click at [37, 182] on span "6247" at bounding box center [36, 182] width 10 height 6
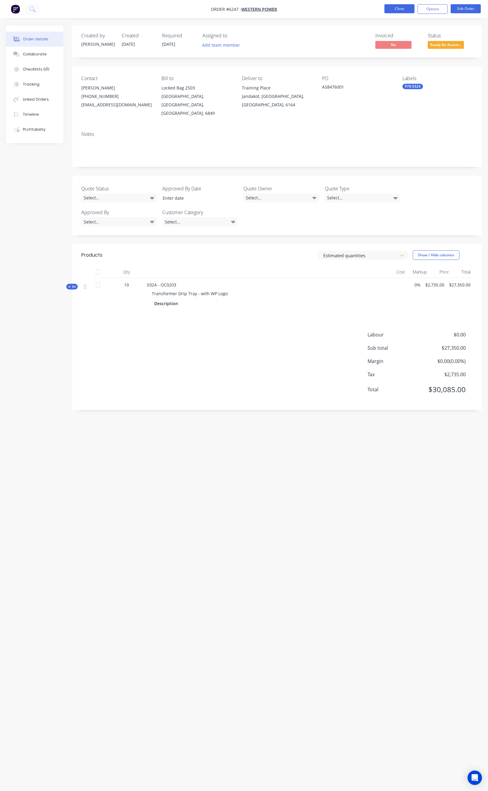
click at [393, 9] on button "Close" at bounding box center [399, 8] width 30 height 9
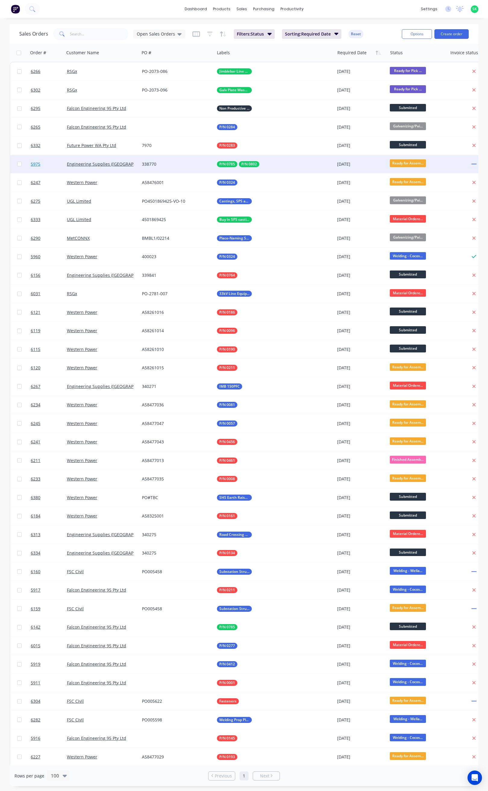
click at [41, 162] on link "5975" at bounding box center [49, 164] width 36 height 18
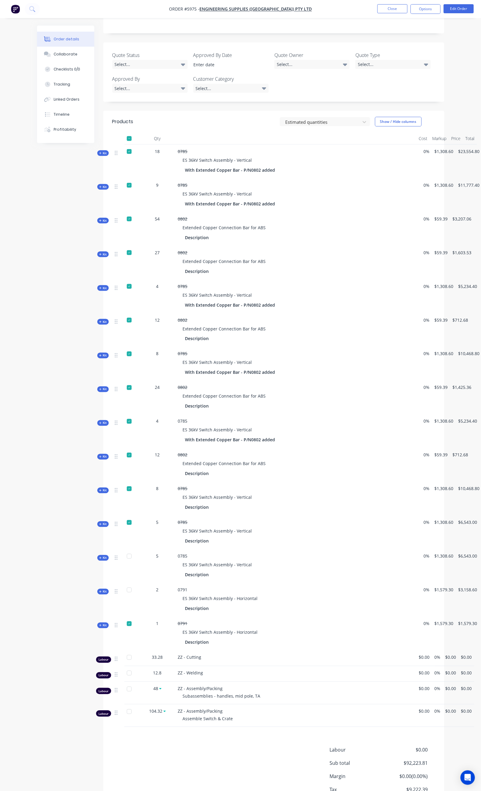
scroll to position [172, 0]
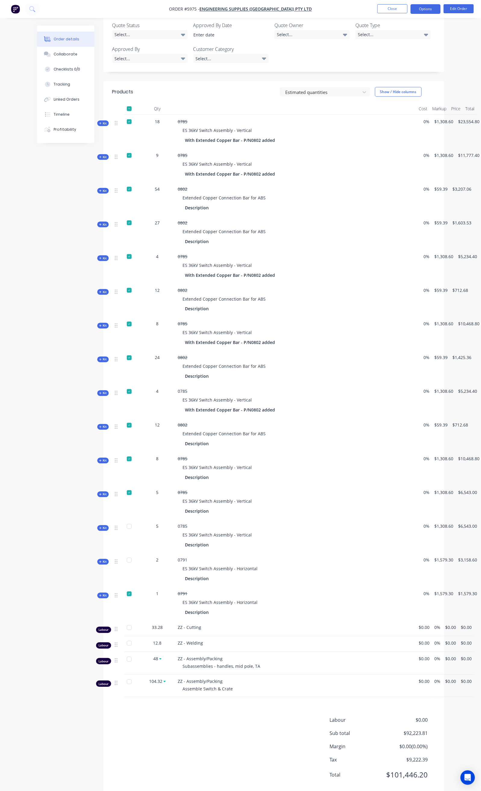
click at [425, 8] on button "Options" at bounding box center [425, 9] width 30 height 10
click at [405, 83] on div "Delivery Docket" at bounding box center [407, 84] width 55 height 9
click at [401, 61] on div "Without pricing" at bounding box center [407, 60] width 55 height 9
click at [393, 10] on button "Close" at bounding box center [392, 8] width 30 height 9
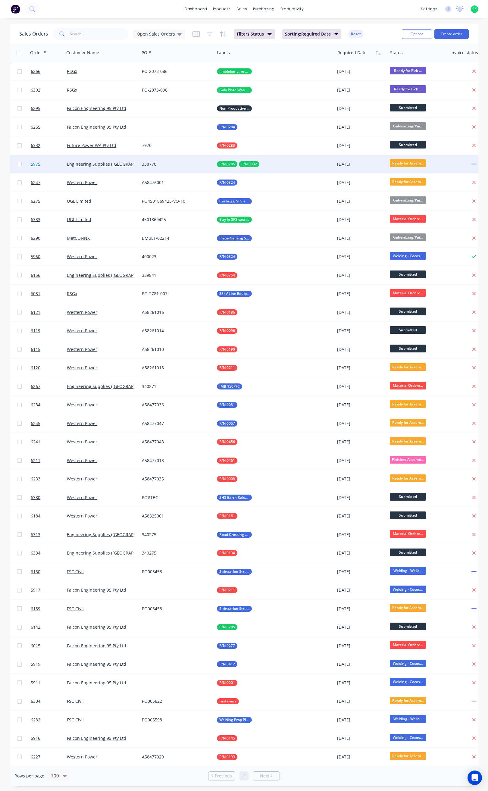
click at [34, 163] on span "5975" at bounding box center [36, 164] width 10 height 6
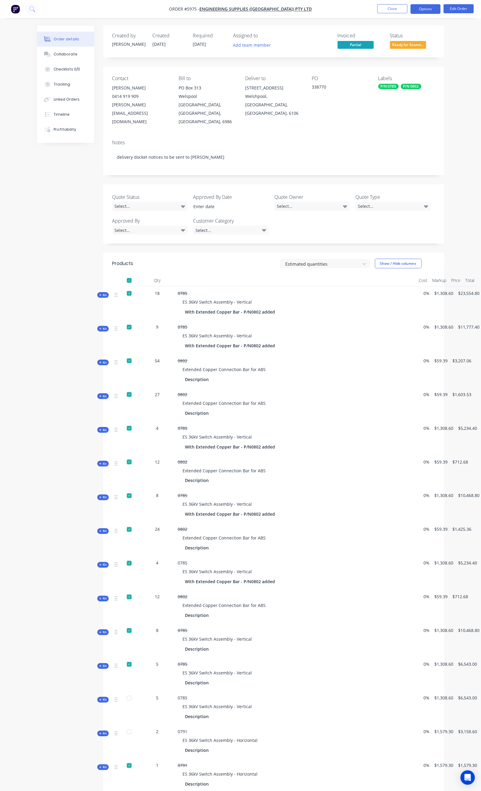
click at [426, 8] on button "Options" at bounding box center [425, 9] width 30 height 10
click at [412, 83] on div "Delivery Docket" at bounding box center [407, 84] width 55 height 9
click at [396, 75] on div "Custom" at bounding box center [407, 72] width 55 height 9
click at [389, 56] on div "Without pricing" at bounding box center [407, 60] width 55 height 9
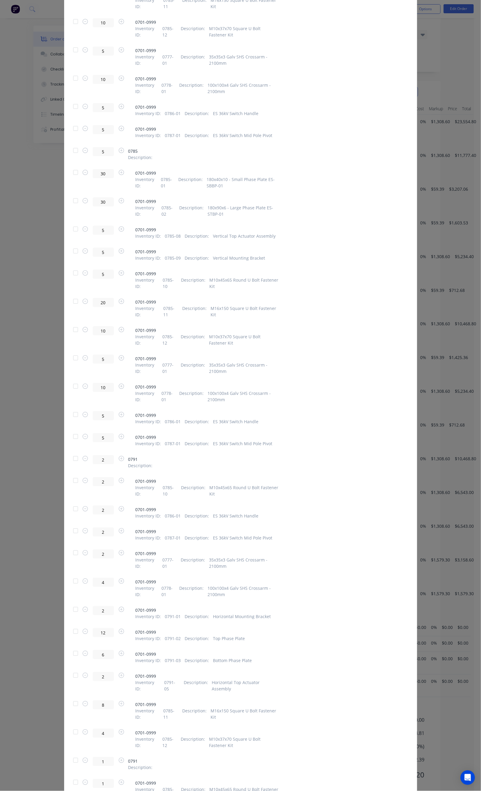
scroll to position [2439, 0]
click at [70, 148] on div at bounding box center [76, 151] width 12 height 12
click at [70, 457] on div at bounding box center [76, 459] width 12 height 12
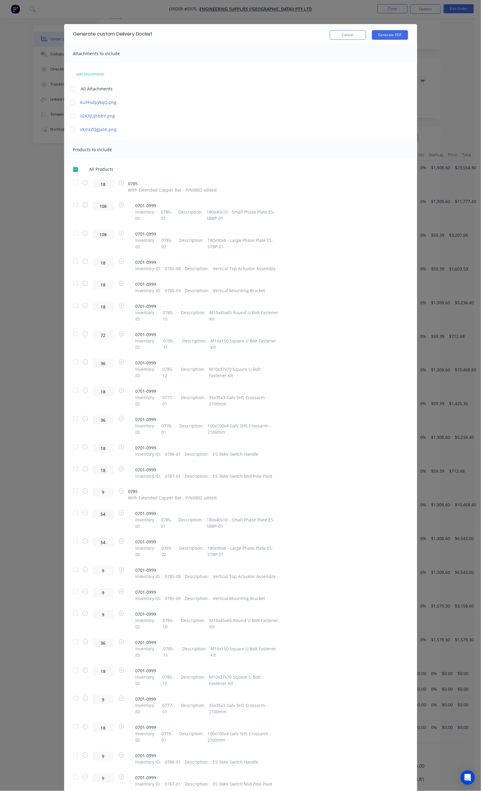
scroll to position [81, 0]
click at [408, 35] on button "Generate PDF" at bounding box center [390, 35] width 36 height 10
click at [366, 33] on button "Cancel" at bounding box center [348, 35] width 36 height 10
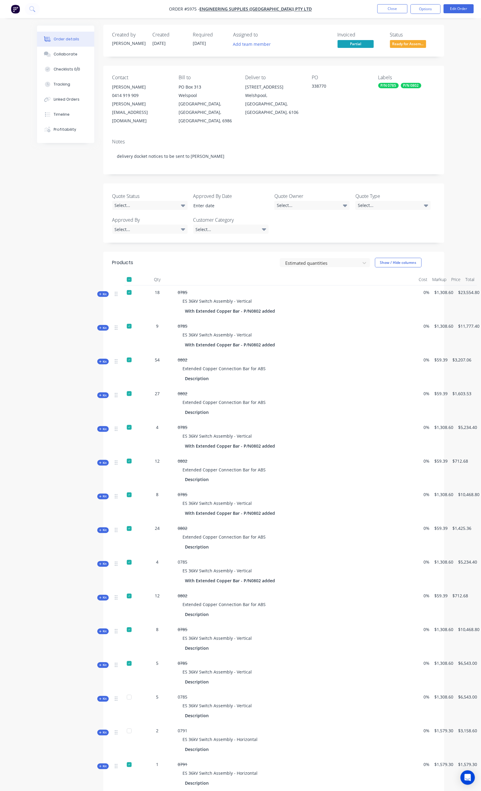
scroll to position [0, 0]
click at [389, 9] on button "Close" at bounding box center [392, 8] width 30 height 9
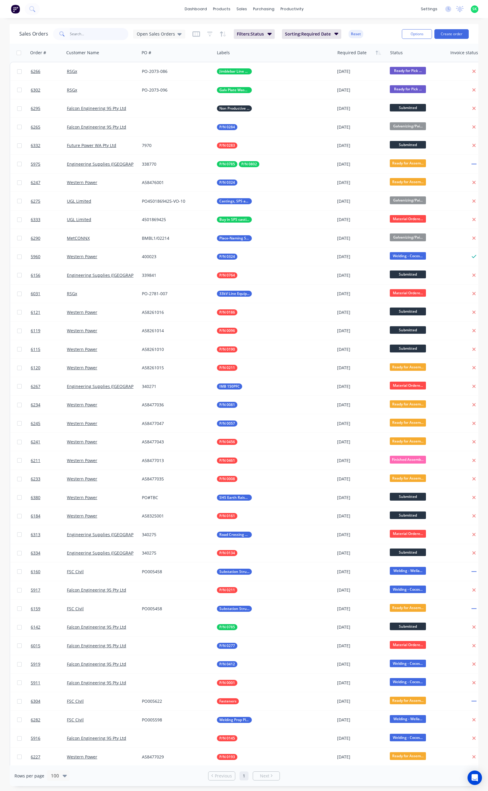
click at [87, 36] on input "text" at bounding box center [99, 34] width 59 height 12
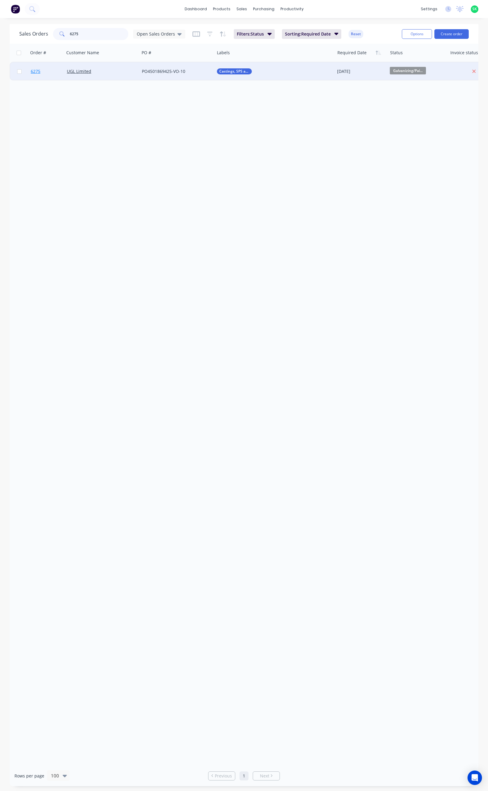
type input "6275"
click at [35, 71] on span "6275" at bounding box center [36, 71] width 10 height 6
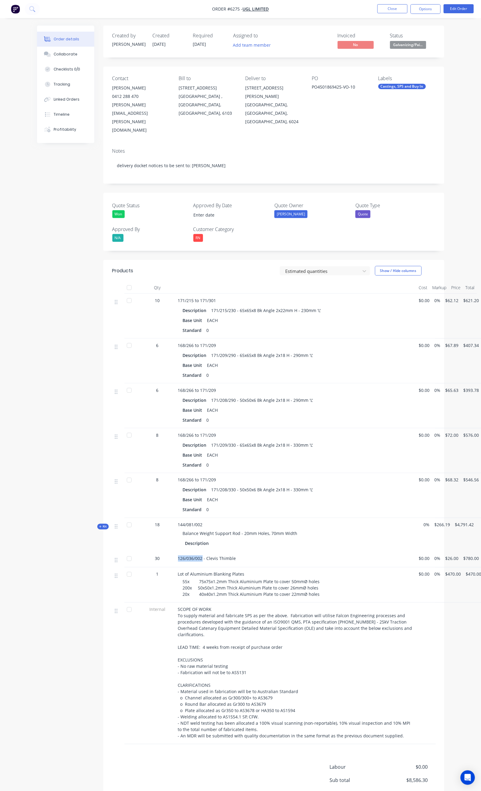
drag, startPoint x: 148, startPoint y: 532, endPoint x: 172, endPoint y: 538, distance: 25.0
click at [176, 552] on div "126/036/002 - Clevis Thimble" at bounding box center [296, 560] width 241 height 16
copy span "126/036/002"
click at [421, 8] on button "Options" at bounding box center [425, 9] width 30 height 10
click at [414, 63] on div "Order Confirmation" at bounding box center [407, 60] width 55 height 9
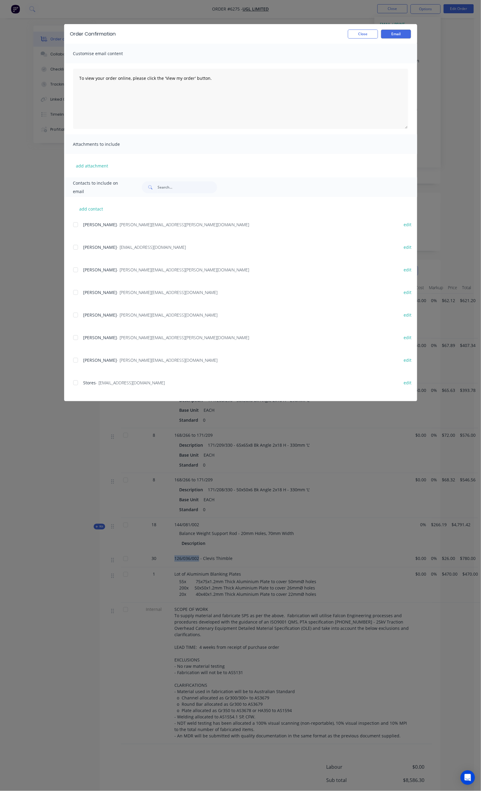
click at [70, 224] on div at bounding box center [76, 225] width 12 height 12
click at [70, 290] on div at bounding box center [76, 292] width 12 height 12
click at [70, 361] on div at bounding box center [76, 360] width 12 height 12
click at [70, 382] on div at bounding box center [76, 383] width 12 height 12
drag, startPoint x: 138, startPoint y: 73, endPoint x: 19, endPoint y: 71, distance: 118.4
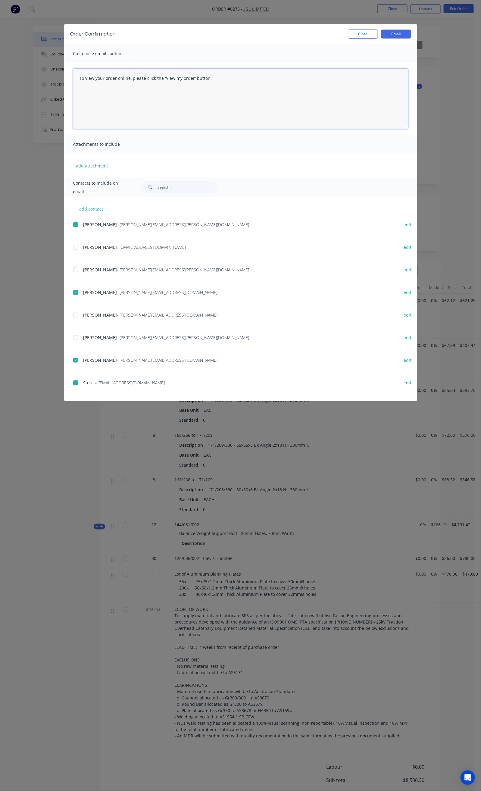
click at [73, 72] on textarea "To view your order online, please click the 'View my order' button." at bounding box center [240, 99] width 335 height 60
paste textarea "Hi David, Your order 6275 is now ready for delivery in full. We will deliver to…"
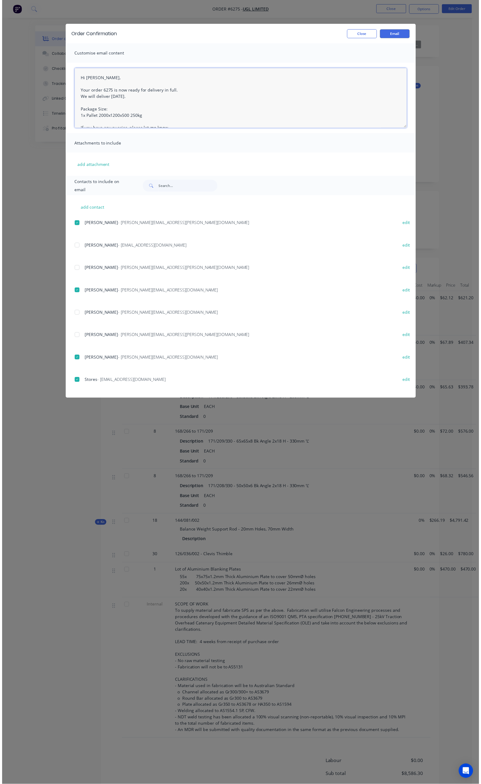
scroll to position [45, 0]
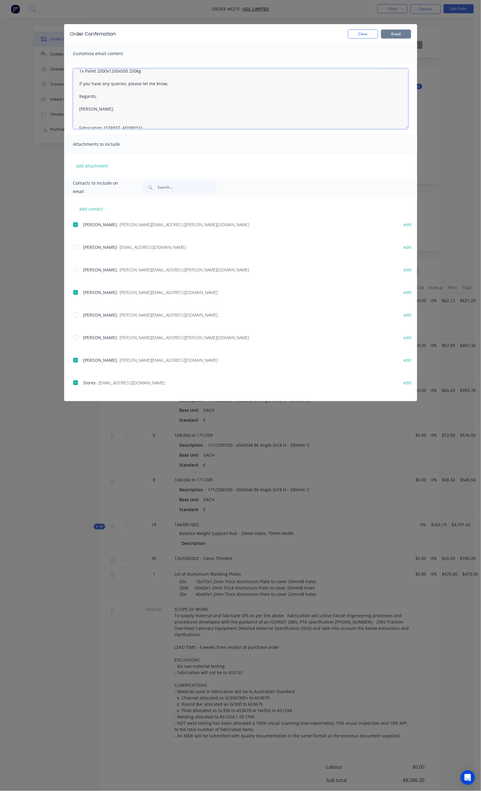
type textarea "Hi David, Your order 6275 is now ready for delivery in full. We will deliver to…"
click at [411, 32] on button "Email" at bounding box center [396, 34] width 30 height 9
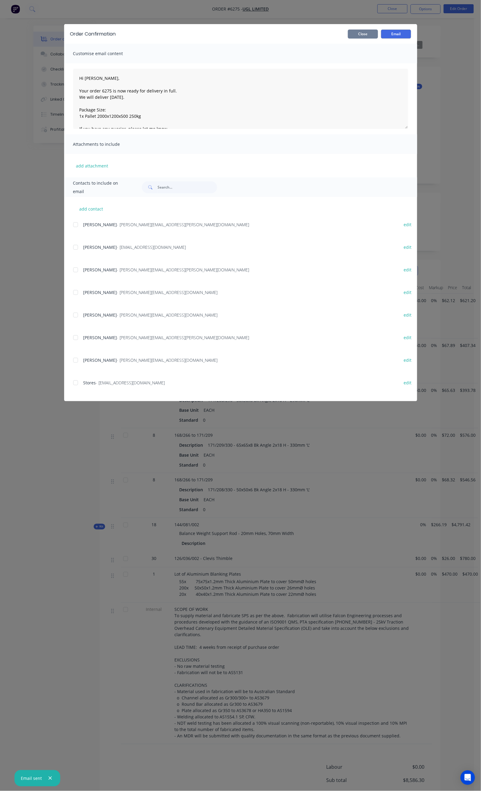
click at [378, 33] on button "Close" at bounding box center [363, 34] width 30 height 9
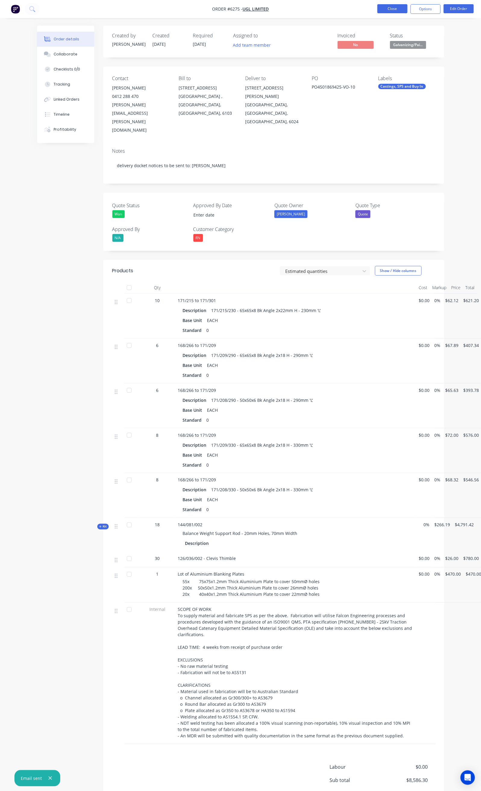
click at [398, 8] on button "Close" at bounding box center [392, 8] width 30 height 9
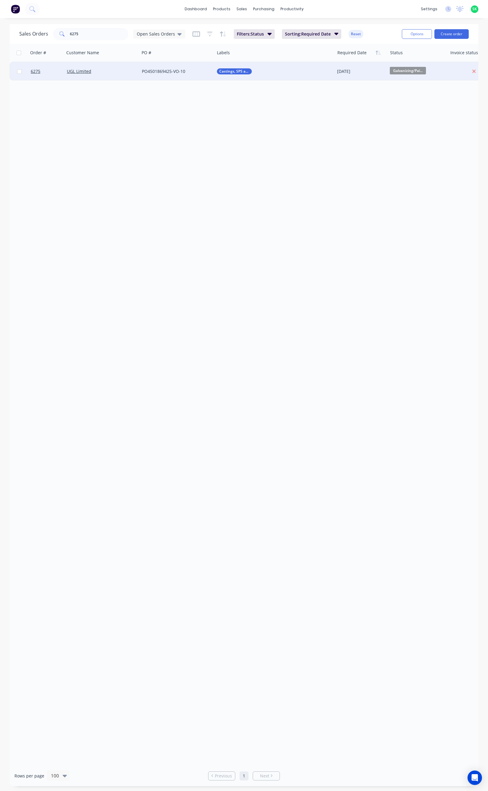
click at [407, 70] on span "Galvanizing/Pai..." at bounding box center [408, 71] width 36 height 8
click at [423, 164] on button "Ready for Delivery" at bounding box center [420, 167] width 60 height 11
click at [289, 27] on div at bounding box center [286, 28] width 9 height 5
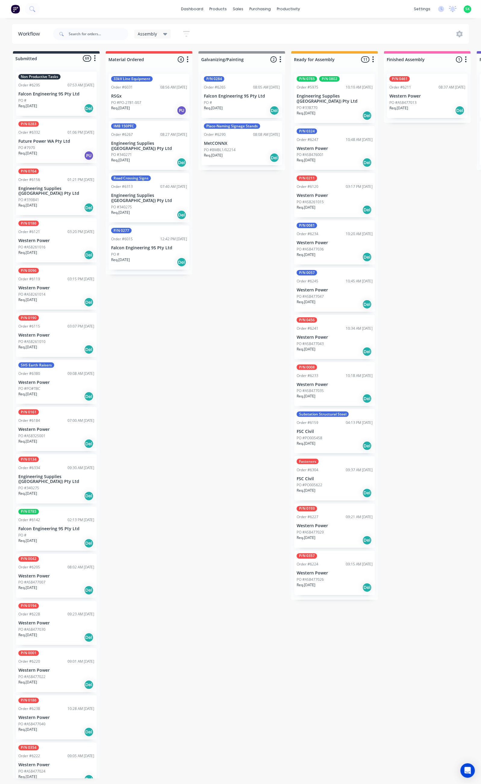
click at [247, 156] on div "Req. 07/10/25 Del" at bounding box center [242, 158] width 76 height 10
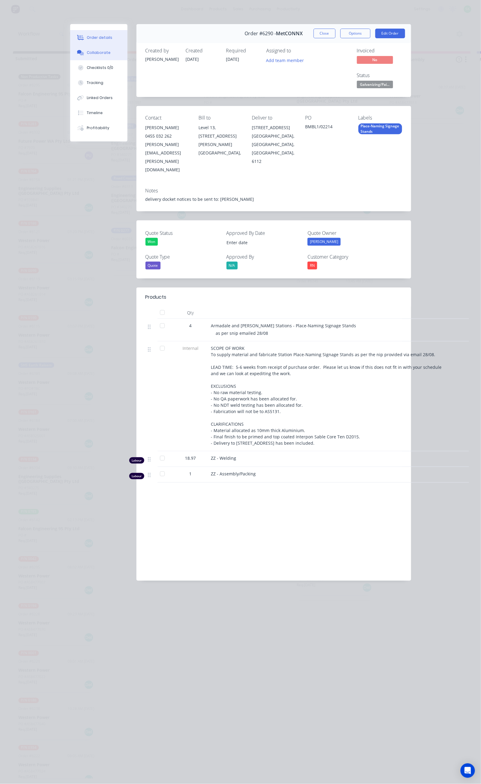
click at [87, 53] on div "Collaborate" at bounding box center [99, 52] width 24 height 5
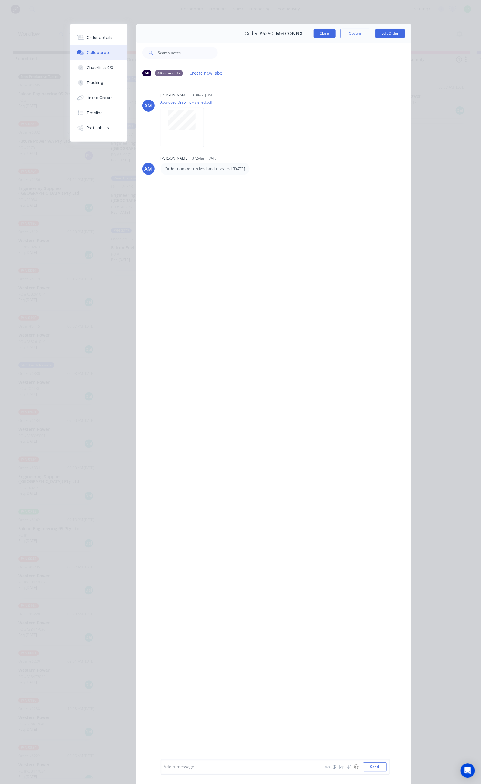
click at [335, 34] on button "Close" at bounding box center [324, 34] width 22 height 10
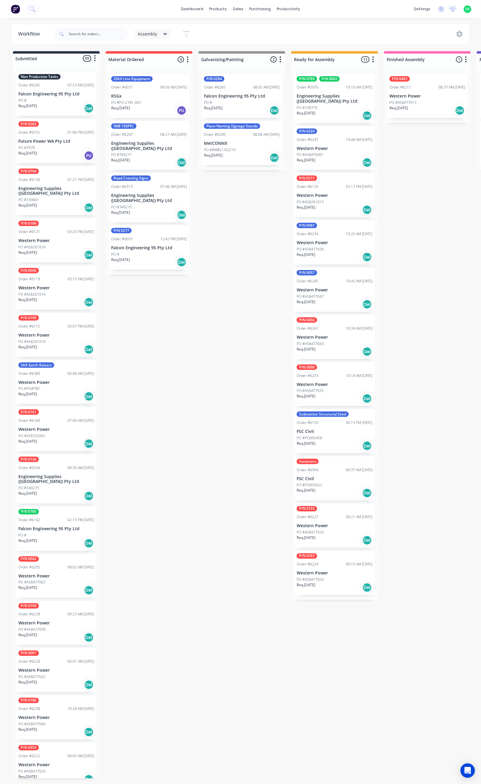
click at [54, 98] on div "PO #" at bounding box center [56, 100] width 76 height 5
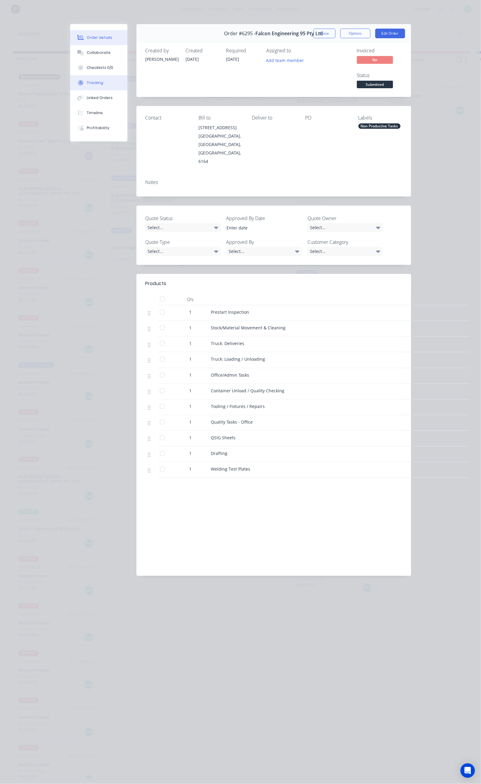
click at [70, 82] on button "Tracking" at bounding box center [98, 82] width 57 height 15
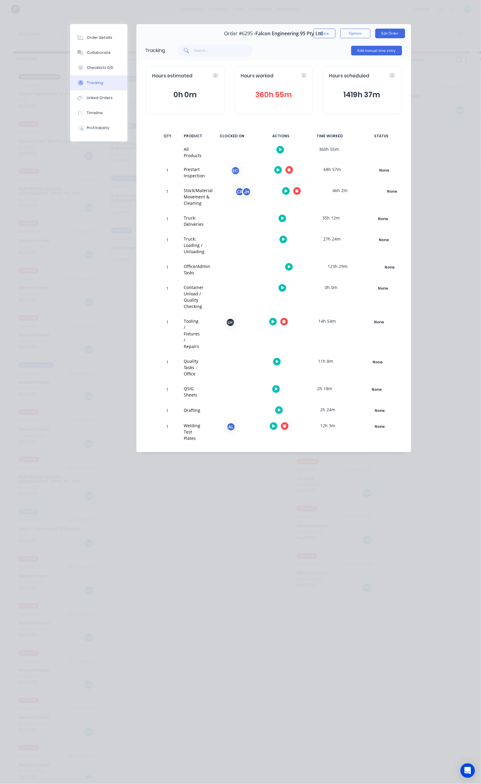
click at [293, 263] on button "button" at bounding box center [289, 267] width 8 height 8
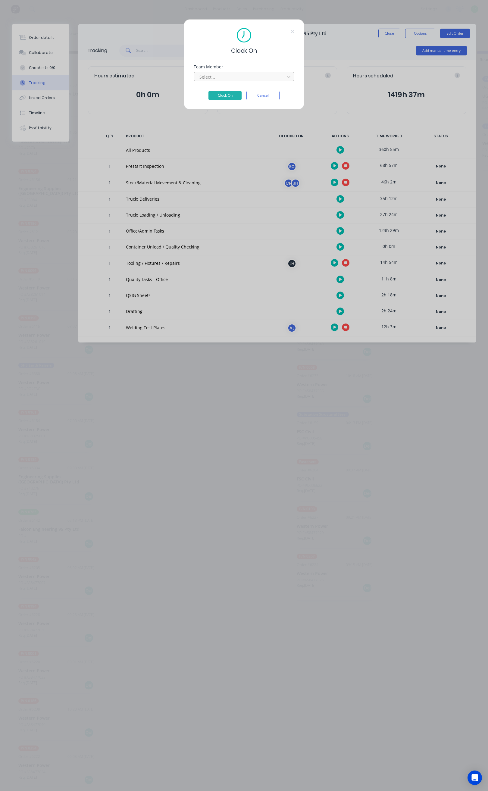
click at [225, 76] on div at bounding box center [240, 77] width 83 height 8
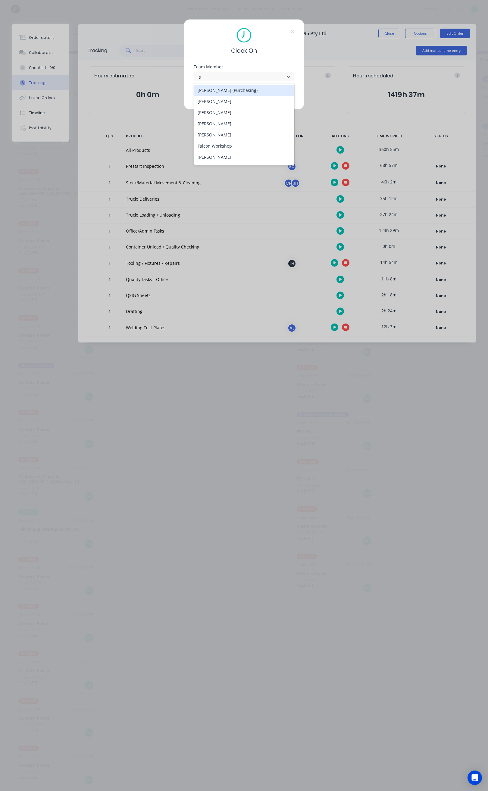
type input "st"
click at [226, 103] on div "[PERSON_NAME]" at bounding box center [244, 101] width 100 height 11
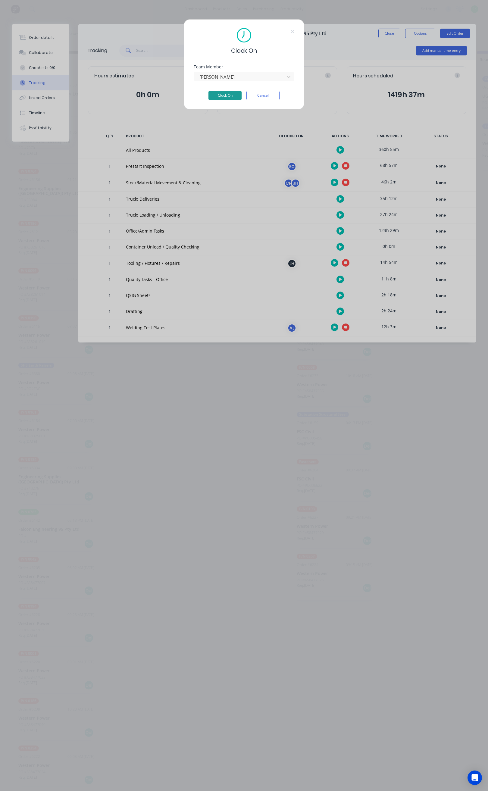
click at [223, 96] on button "Clock On" at bounding box center [224, 96] width 33 height 10
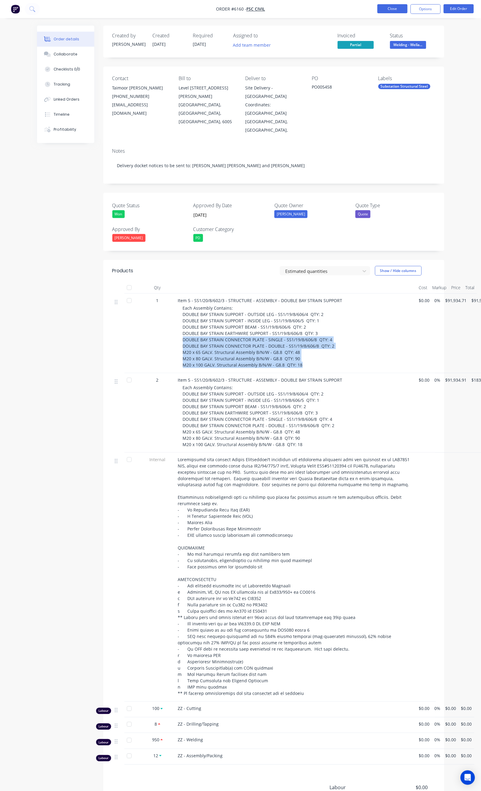
click at [393, 7] on button "Close" at bounding box center [392, 8] width 30 height 9
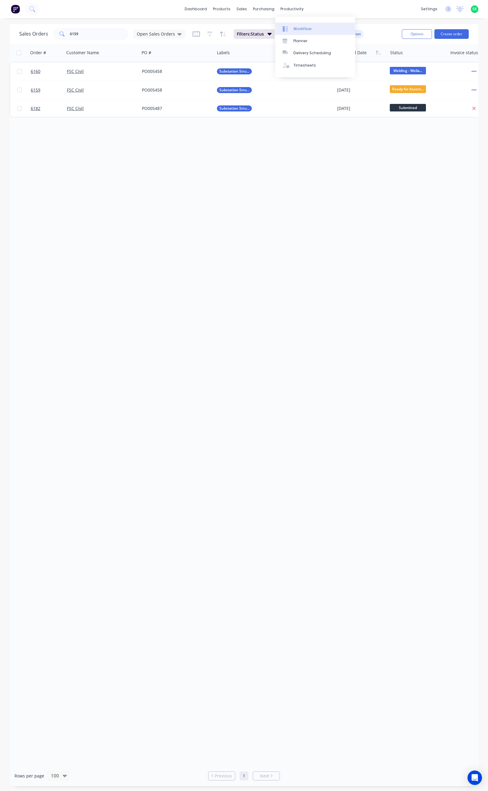
click at [292, 30] on link "Workflow" at bounding box center [315, 29] width 80 height 12
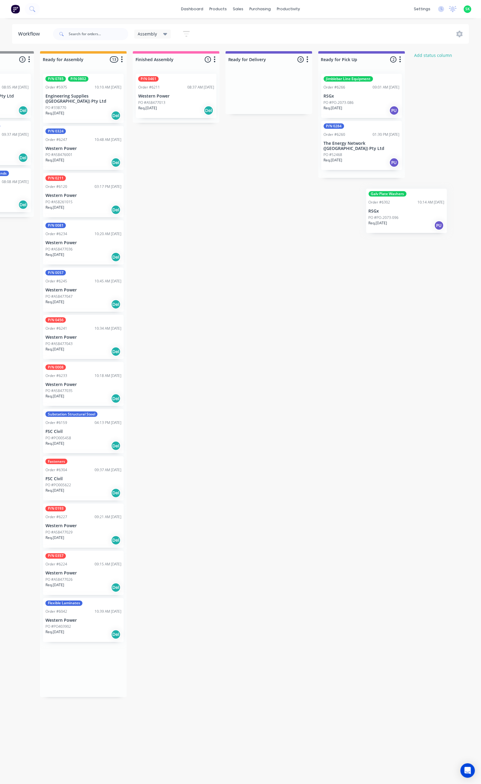
scroll to position [0, 254]
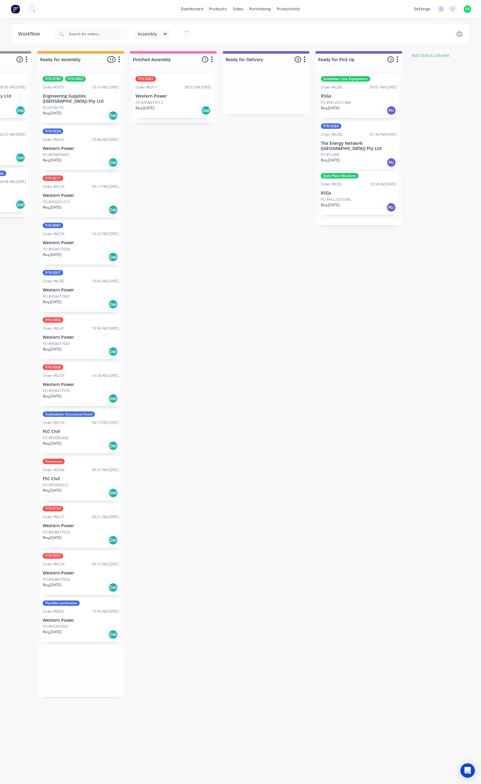
drag, startPoint x: 331, startPoint y: 99, endPoint x: 357, endPoint y: 197, distance: 101.3
click at [357, 197] on div "Submitted 69 Status colour #273444 hex #273444 Save Cancel Summaries Total orde…" at bounding box center [288, 414] width 1092 height 727
click at [343, 95] on p "RSGx" at bounding box center [359, 96] width 76 height 5
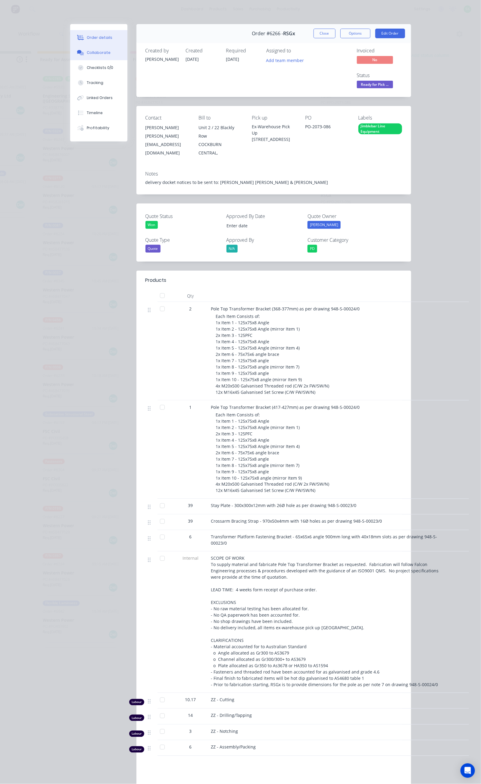
click at [87, 54] on div "Collaborate" at bounding box center [99, 52] width 24 height 5
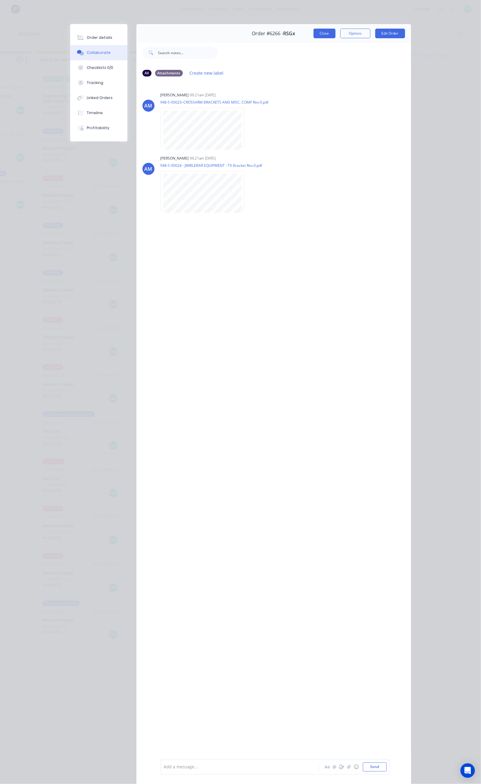
click at [335, 33] on button "Close" at bounding box center [324, 34] width 22 height 10
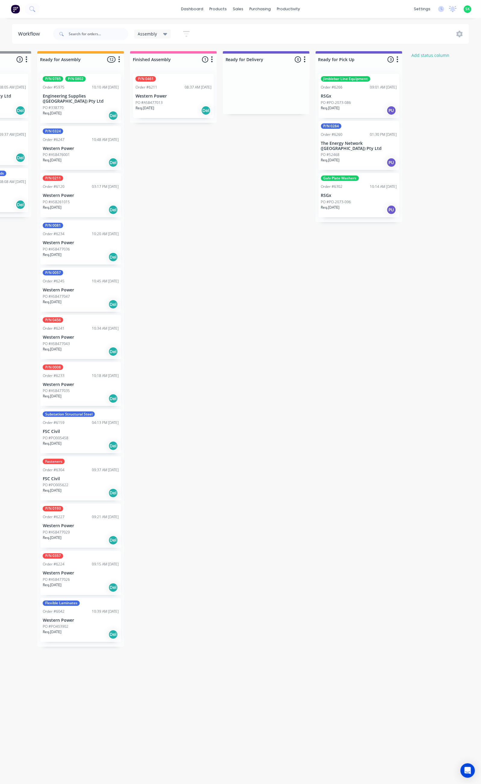
click at [351, 92] on div "Jimblebar Line Equipment Order #6266 09:01 AM 04/09/25 RSGx PO #PO-2073-086 Req…" at bounding box center [359, 96] width 81 height 44
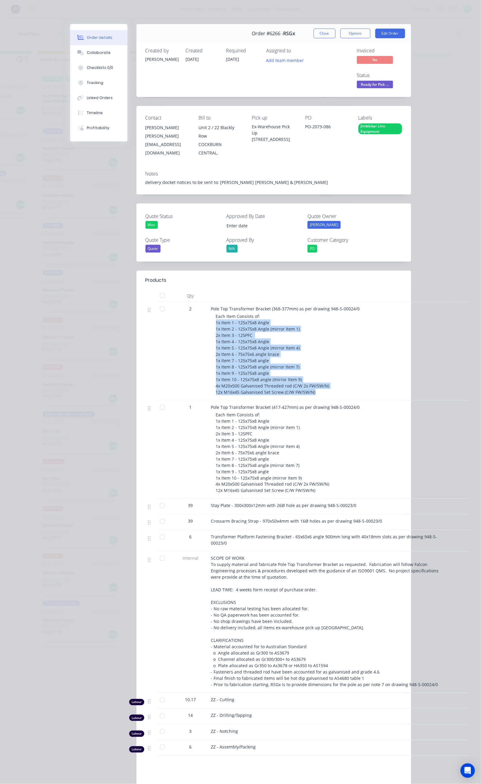
drag, startPoint x: 153, startPoint y: 284, endPoint x: 259, endPoint y: 354, distance: 127.2
click at [259, 354] on div "Pole Top Transformer Bracket (368-377mm) as per drawing 948-S-00024/0 Each Item…" at bounding box center [329, 351] width 241 height 98
copy span "1x Item 1 - 125x75x8 Angle 1x Item 2 - 125x75x8 Angle (mirror Item 1) 2x Item 3…"
click at [87, 53] on div "Collaborate" at bounding box center [99, 52] width 24 height 5
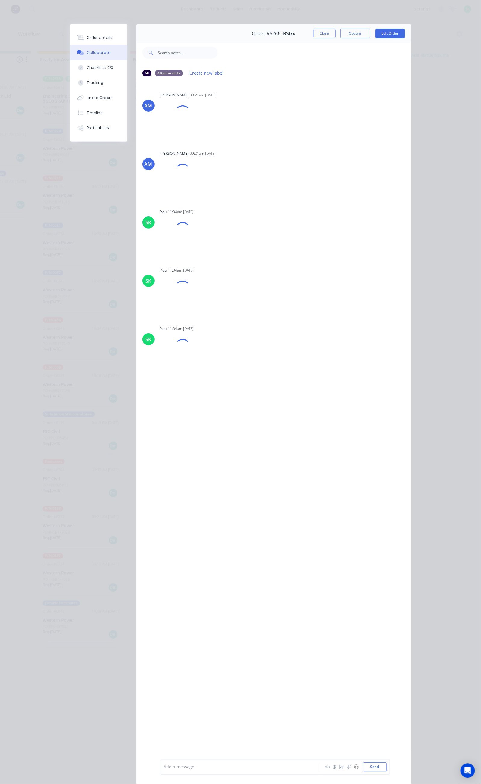
click at [164, 766] on div at bounding box center [241, 767] width 155 height 6
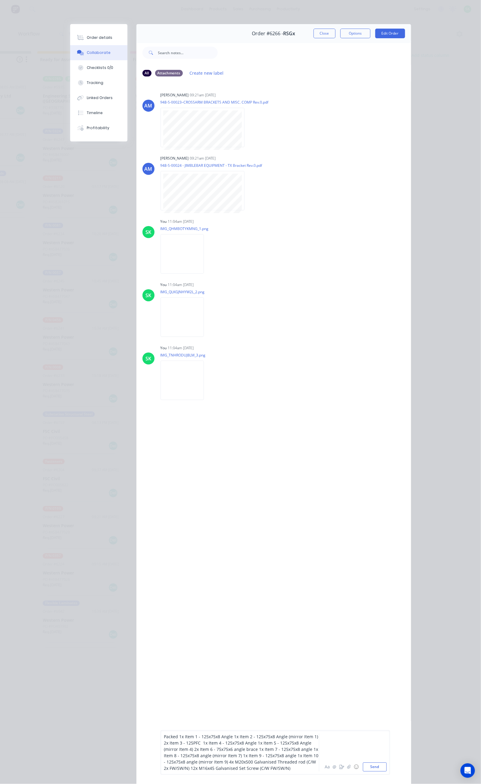
drag, startPoint x: 124, startPoint y: 749, endPoint x: 127, endPoint y: 761, distance: 12.1
click at [164, 751] on span "Packed 1x Item 1 - 125x75x8 Angle 1x Item 2 - 125x75x8 Angle (mirror Item 1) 2x…" at bounding box center [242, 752] width 156 height 37
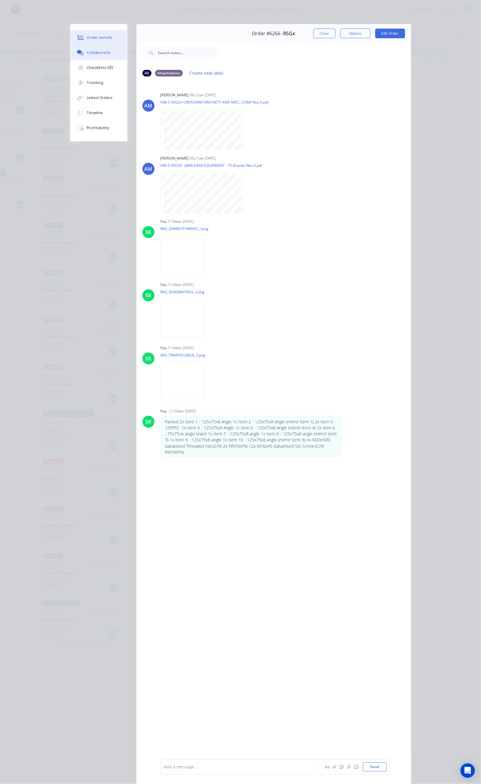
click at [87, 39] on div "Order details" at bounding box center [100, 37] width 26 height 5
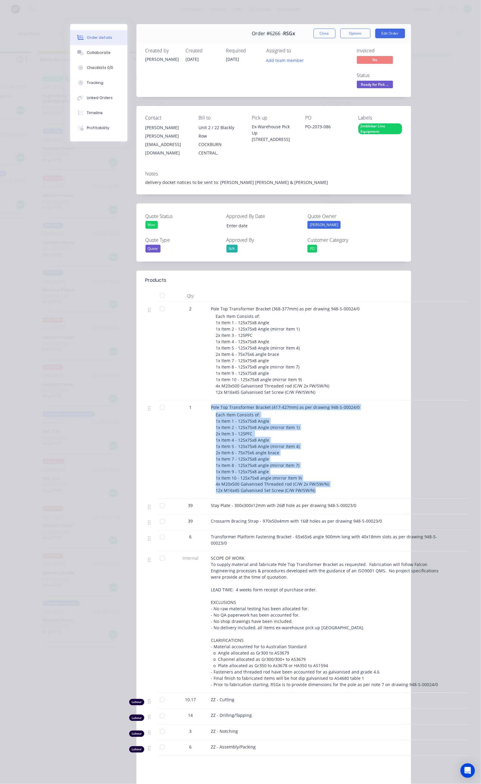
drag, startPoint x: 149, startPoint y: 368, endPoint x: 257, endPoint y: 456, distance: 138.6
click at [257, 456] on div "1 Pole Top Transformer Bracket (417-427mm) as per drawing 948-S-00024/0 Each It…" at bounding box center [273, 449] width 257 height 98
copy div "Pole Top Transformer Bracket (417-427mm) as per drawing 948-S-00024/0 Each Item…"
click at [87, 51] on div "Collaborate" at bounding box center [99, 52] width 24 height 5
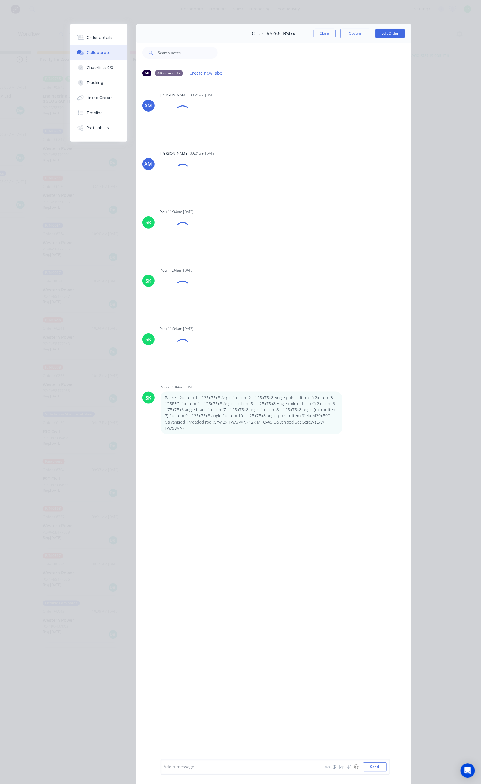
click at [164, 769] on div at bounding box center [241, 767] width 155 height 6
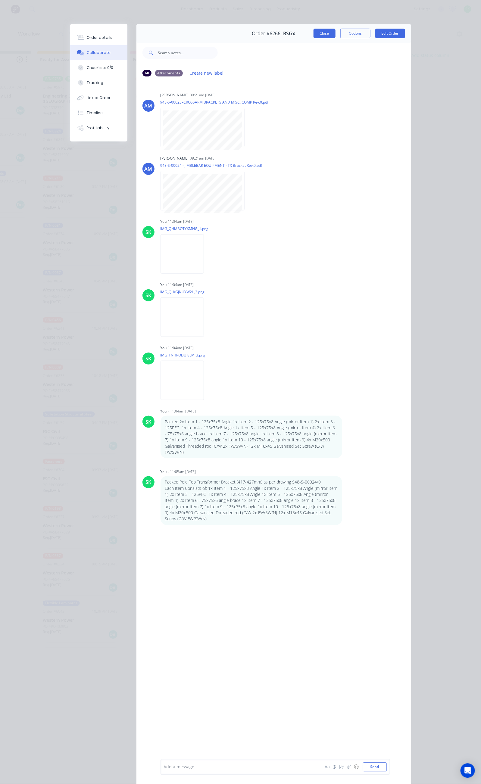
click at [335, 32] on button "Close" at bounding box center [324, 34] width 22 height 10
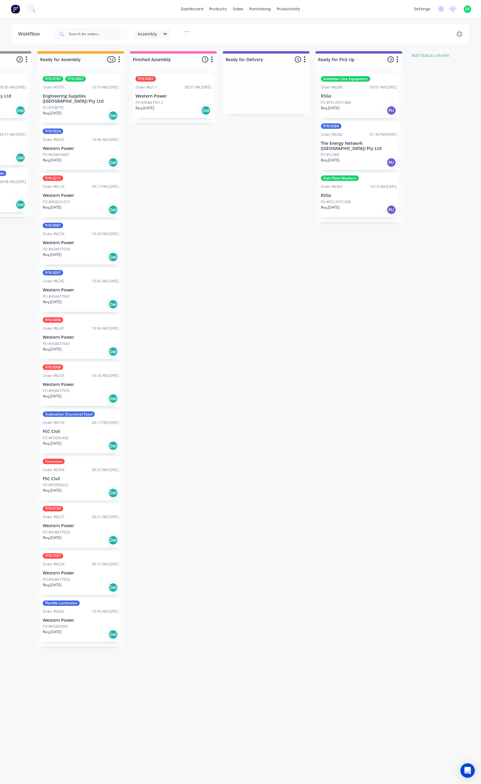
click at [348, 201] on p "PO #PO-2073-096" at bounding box center [336, 201] width 30 height 5
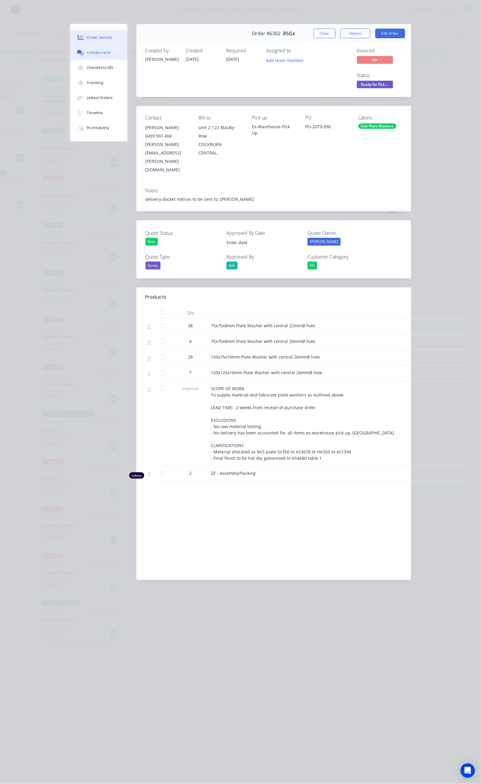
click at [87, 50] on div "Collaborate" at bounding box center [99, 52] width 24 height 5
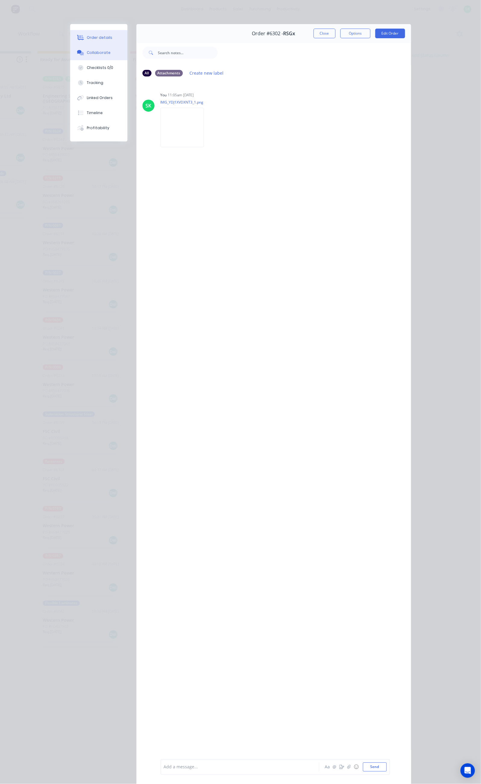
click at [87, 39] on div "Order details" at bounding box center [100, 37] width 26 height 5
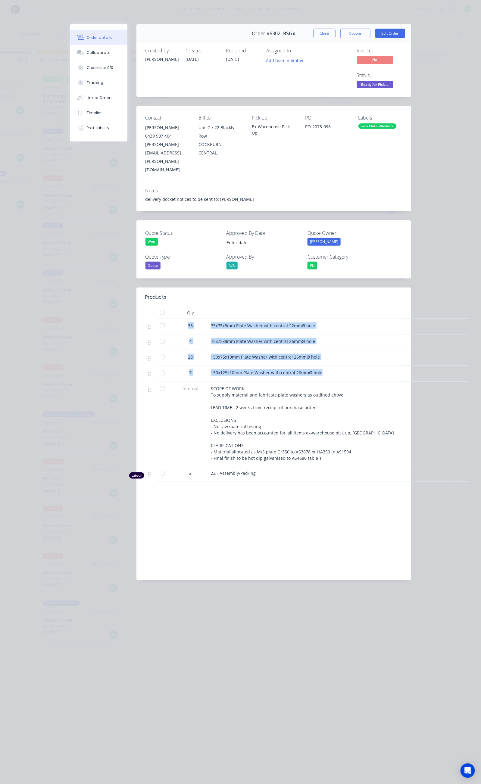
drag, startPoint x: 128, startPoint y: 275, endPoint x: 262, endPoint y: 330, distance: 145.4
click at [262, 330] on div "38 75x75x8mm Plate Washer with central 22mmØ hole 4 75x75x8mm Plate Washer with…" at bounding box center [273, 400] width 257 height 163
copy div "38 75x75x8mm Plate Washer with central 22mmØ hole 4 75x75x8mm Plate Washer with…"
click at [87, 51] on div "Collaborate" at bounding box center [99, 52] width 24 height 5
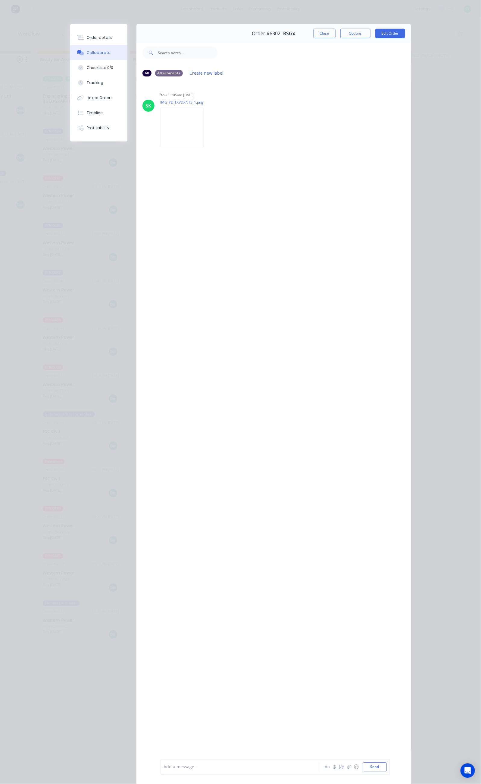
click at [164, 764] on div at bounding box center [241, 767] width 155 height 6
drag, startPoint x: 105, startPoint y: 729, endPoint x: 110, endPoint y: 739, distance: 10.6
click at [160, 732] on div "38 75x75x8mm Plate Washer with central 22mmØ hole 4 75x75x8mm Plate Washer with…" at bounding box center [274, 746] width 229 height 57
click at [164, 767] on span "150x125x10mm Plate Washer with central 26mmØ hole" at bounding box center [219, 769] width 111 height 6
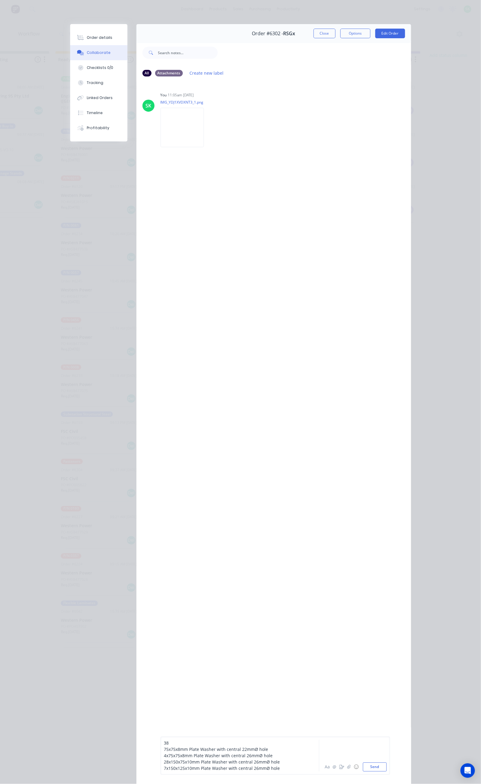
drag, startPoint x: 107, startPoint y: 747, endPoint x: 108, endPoint y: 750, distance: 3.1
click at [164, 747] on span "75x75x8mm Plate Washer with central 22mmØ hole" at bounding box center [216, 750] width 104 height 6
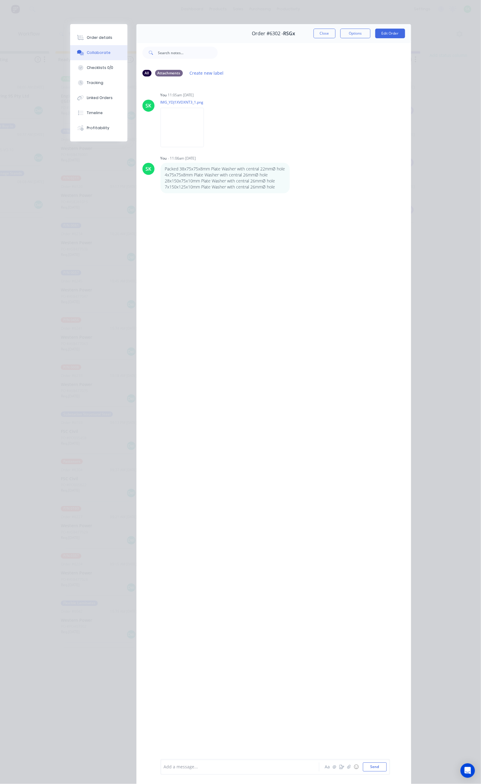
click at [335, 35] on button "Close" at bounding box center [324, 34] width 22 height 10
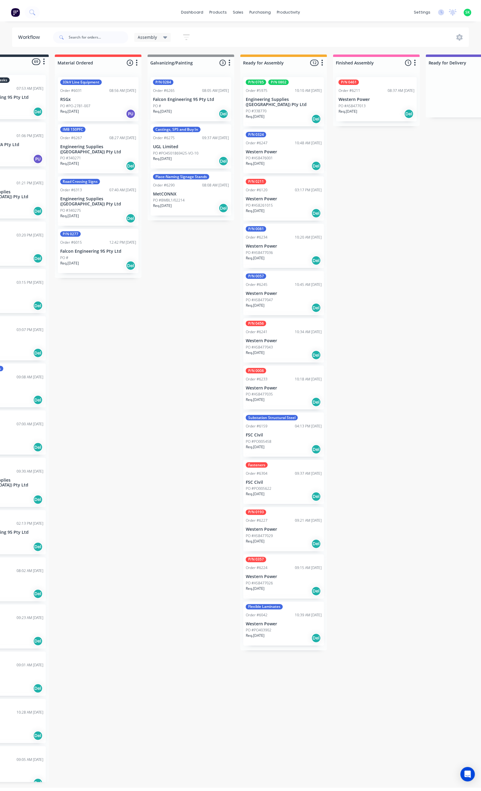
scroll to position [0, 0]
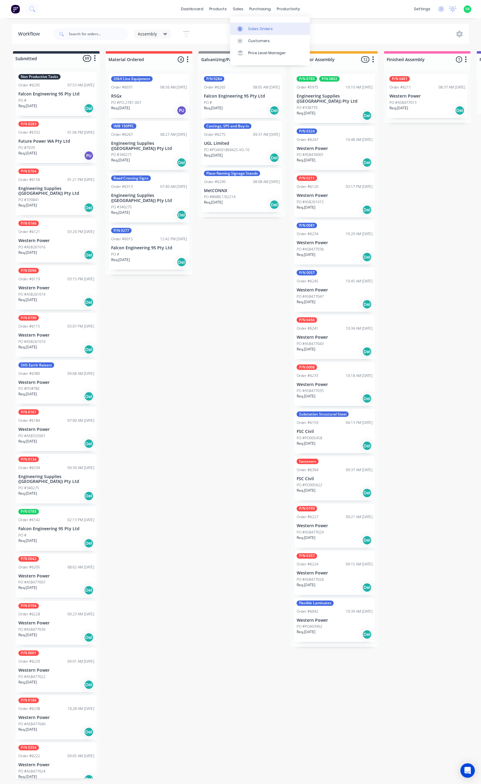
click at [251, 30] on div "Sales Orders" at bounding box center [260, 28] width 25 height 5
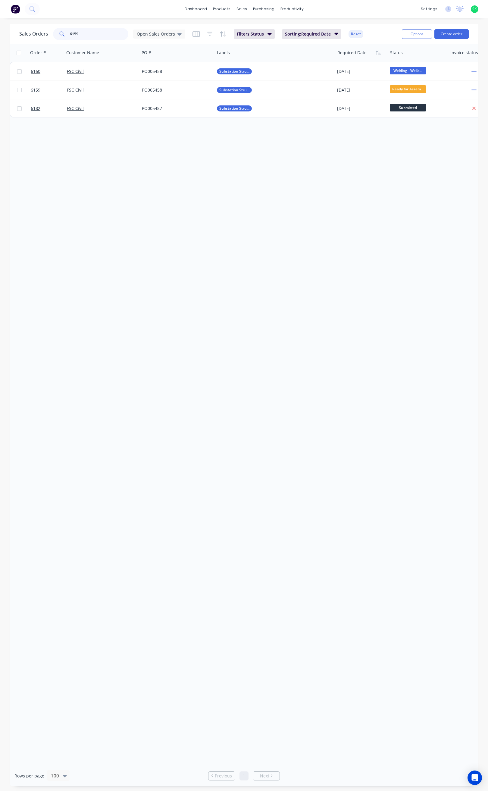
drag, startPoint x: 78, startPoint y: 35, endPoint x: 62, endPoint y: 37, distance: 16.2
click at [62, 37] on div "6159" at bounding box center [90, 34] width 75 height 12
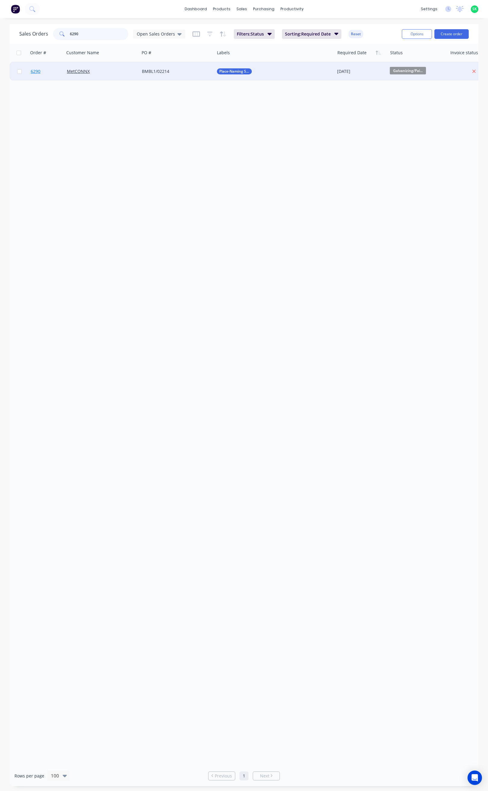
type input "6290"
click at [38, 70] on span "6290" at bounding box center [36, 71] width 10 height 6
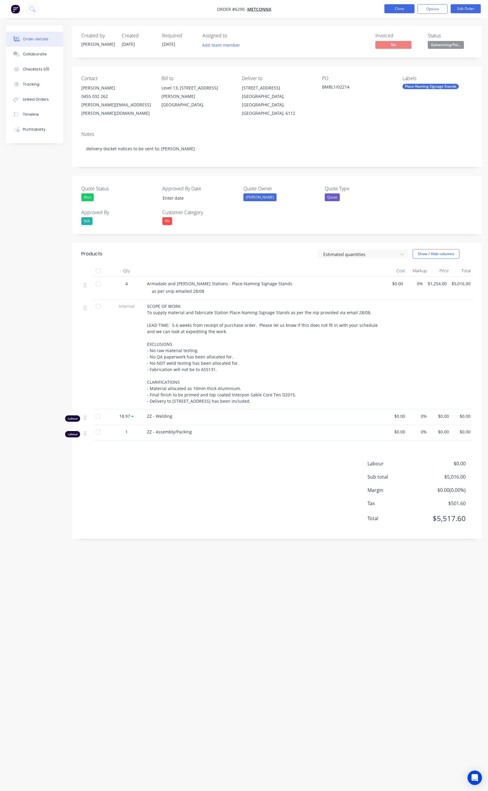
click at [392, 11] on button "Close" at bounding box center [399, 8] width 30 height 9
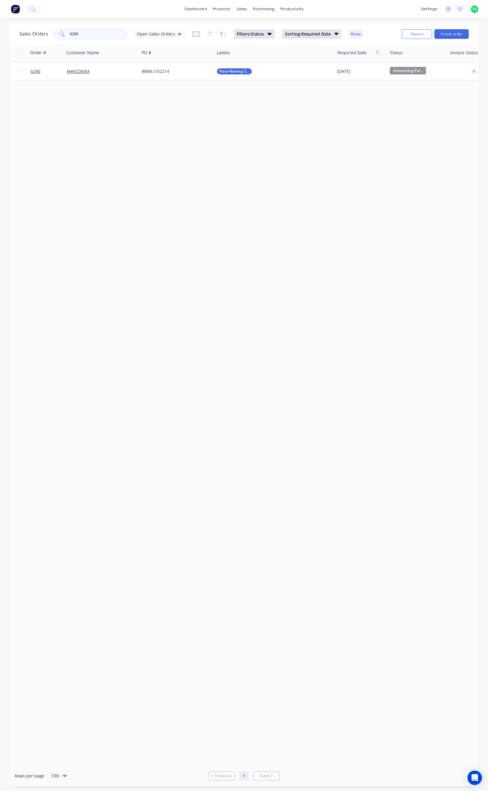
drag, startPoint x: 72, startPoint y: 35, endPoint x: 61, endPoint y: 36, distance: 11.8
click at [51, 36] on div "Sales Orders 6290 Open Sales Orders" at bounding box center [102, 34] width 166 height 12
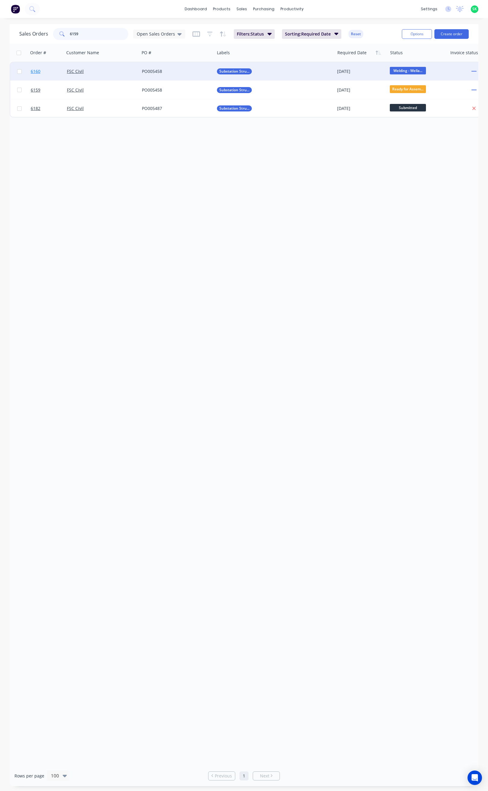
type input "6159"
click at [32, 70] on span "6160" at bounding box center [36, 71] width 10 height 6
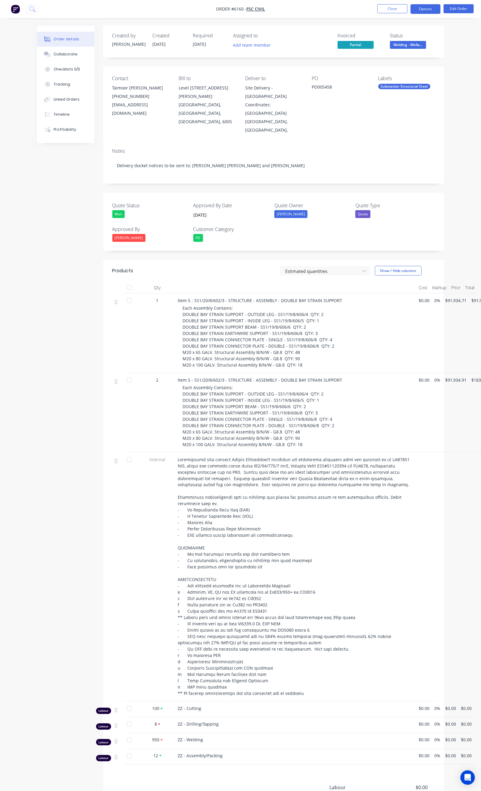
click at [425, 7] on button "Options" at bounding box center [425, 9] width 30 height 10
click at [403, 60] on div "Order Confirmation" at bounding box center [407, 60] width 55 height 9
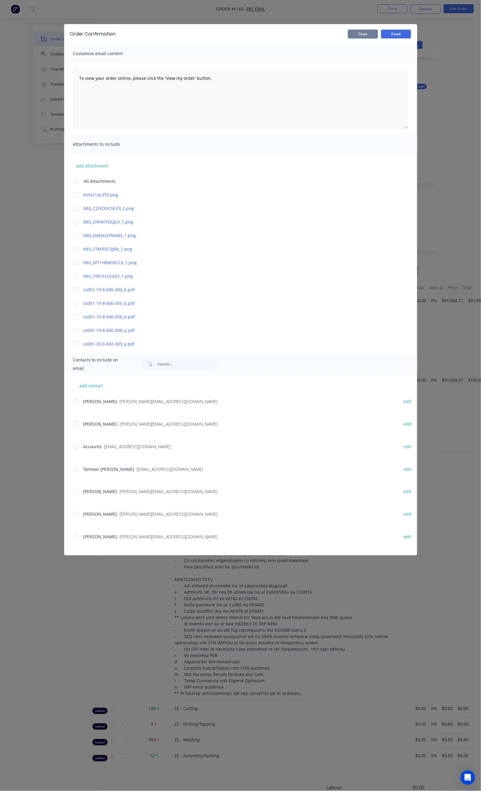
click at [378, 35] on button "Close" at bounding box center [363, 34] width 30 height 9
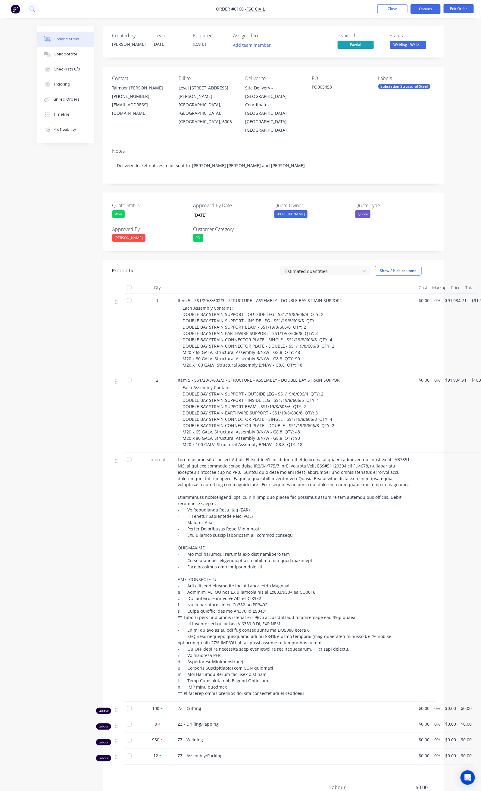
click at [424, 11] on button "Options" at bounding box center [425, 9] width 30 height 10
click at [403, 86] on div "Delivery Docket" at bounding box center [407, 84] width 55 height 9
click at [396, 74] on div "Custom" at bounding box center [407, 72] width 55 height 9
click at [395, 57] on div "Without pricing" at bounding box center [407, 60] width 55 height 9
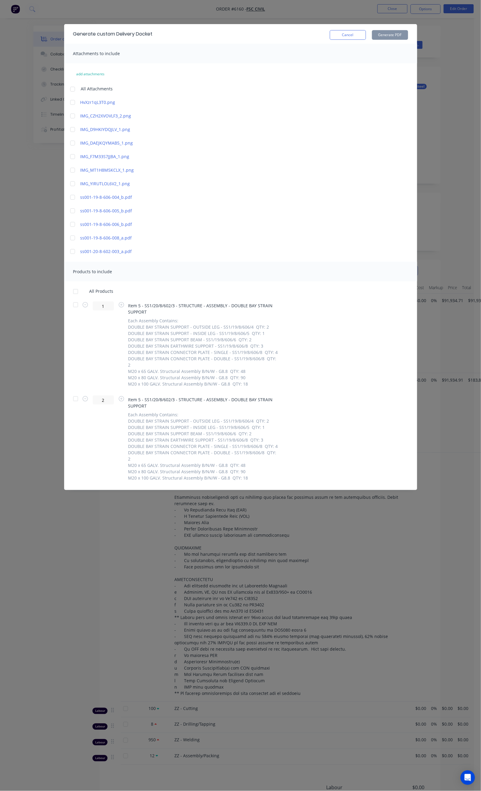
click at [70, 306] on div at bounding box center [76, 305] width 12 height 12
click at [408, 33] on button "Generate PDF" at bounding box center [390, 35] width 36 height 10
click at [366, 31] on button "Cancel" at bounding box center [348, 35] width 36 height 10
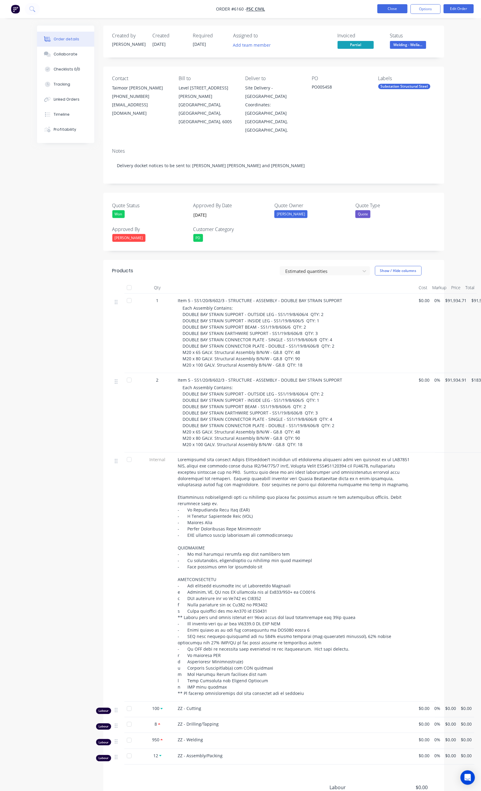
click at [395, 7] on button "Close" at bounding box center [392, 8] width 30 height 9
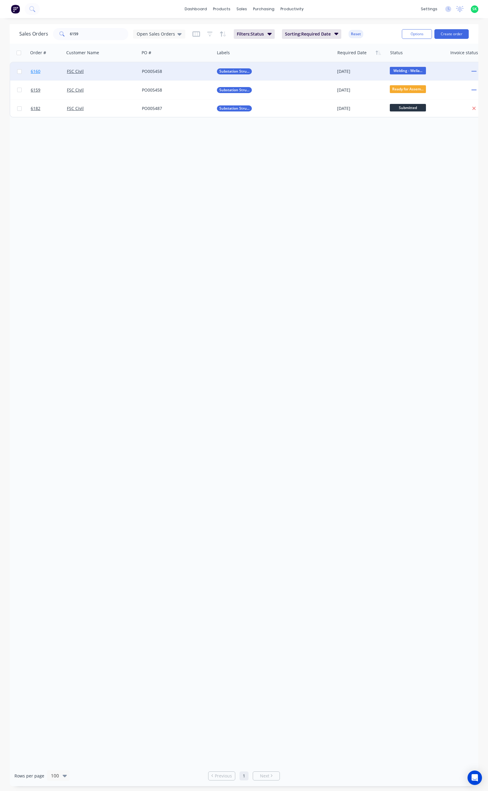
click at [32, 71] on span "6160" at bounding box center [36, 71] width 10 height 6
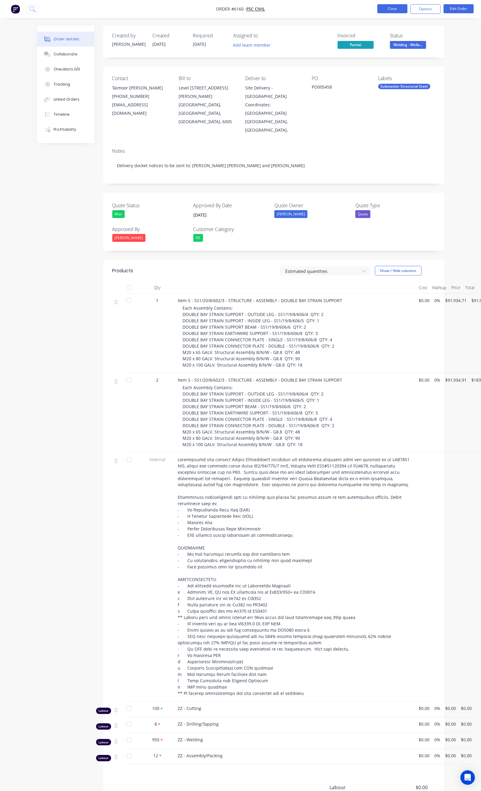
click at [395, 9] on button "Close" at bounding box center [392, 8] width 30 height 9
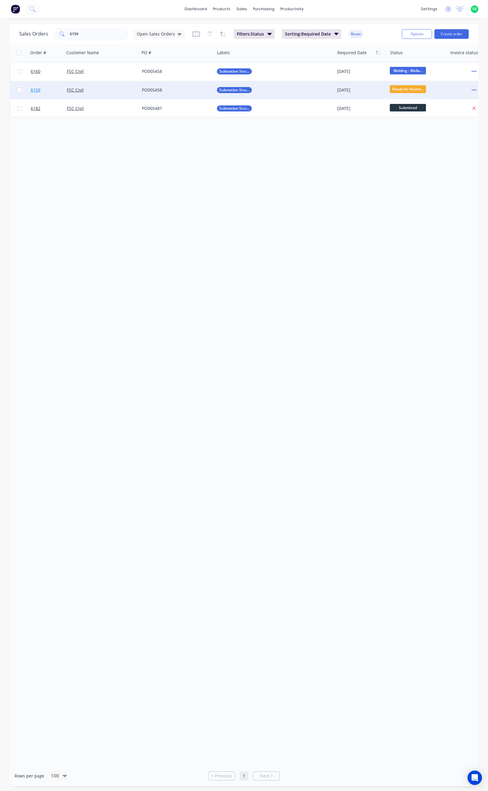
click at [32, 90] on span "6159" at bounding box center [36, 90] width 10 height 6
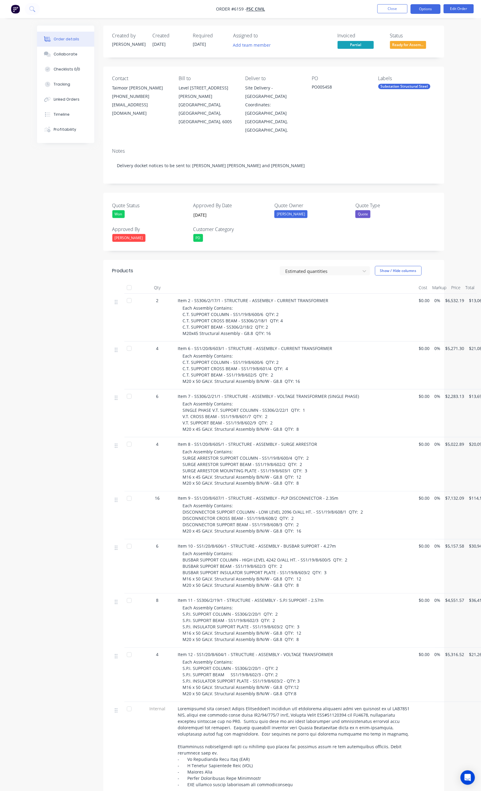
click at [425, 5] on button "Options" at bounding box center [425, 9] width 30 height 10
click at [402, 82] on div "Delivery Docket" at bounding box center [407, 84] width 55 height 9
click at [397, 68] on button "Custom" at bounding box center [407, 73] width 66 height 12
click at [383, 59] on div "Without pricing" at bounding box center [407, 60] width 55 height 9
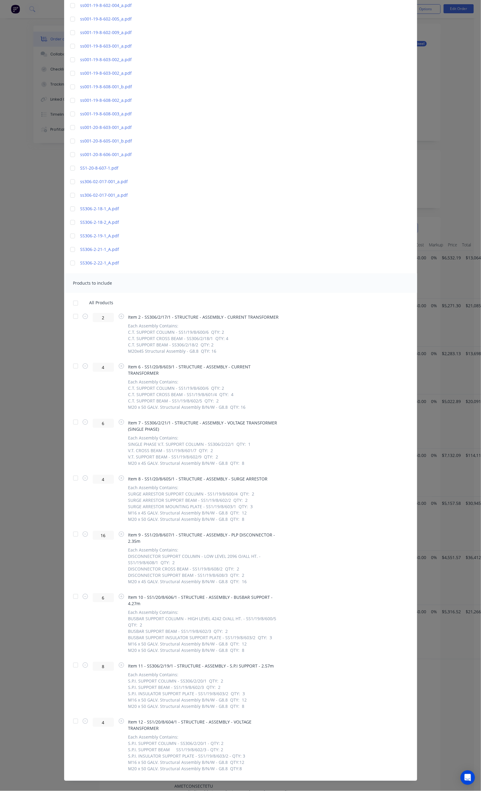
scroll to position [251, 0]
click at [70, 659] on div at bounding box center [76, 665] width 12 height 12
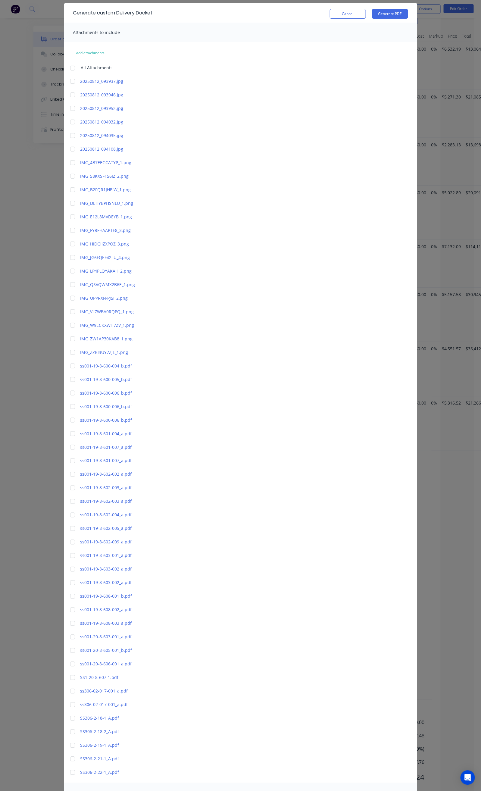
scroll to position [0, 0]
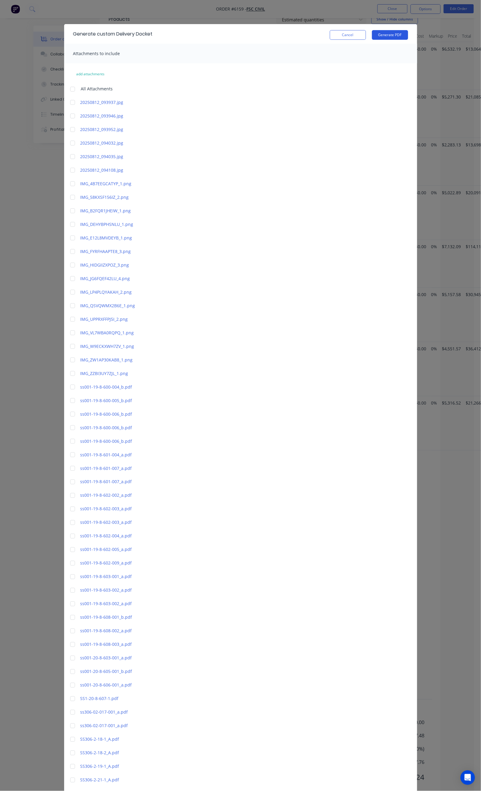
click at [408, 32] on button "Generate PDF" at bounding box center [390, 35] width 36 height 10
click at [366, 38] on button "Cancel" at bounding box center [348, 35] width 36 height 10
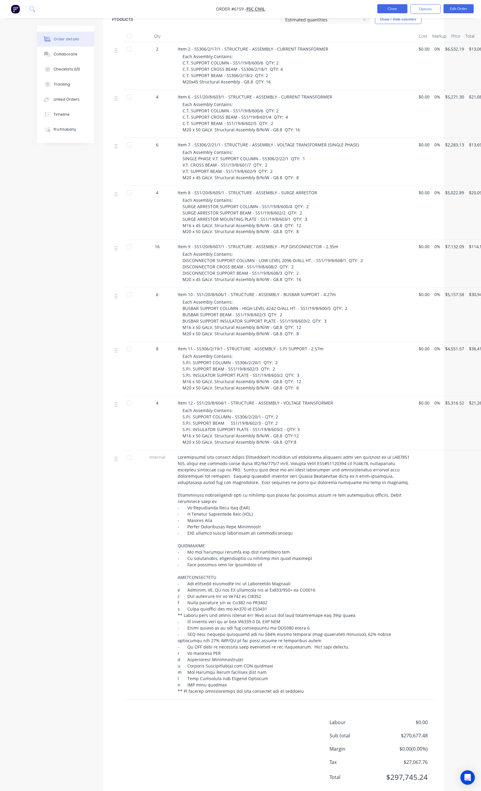
click at [398, 7] on button "Close" at bounding box center [392, 8] width 30 height 9
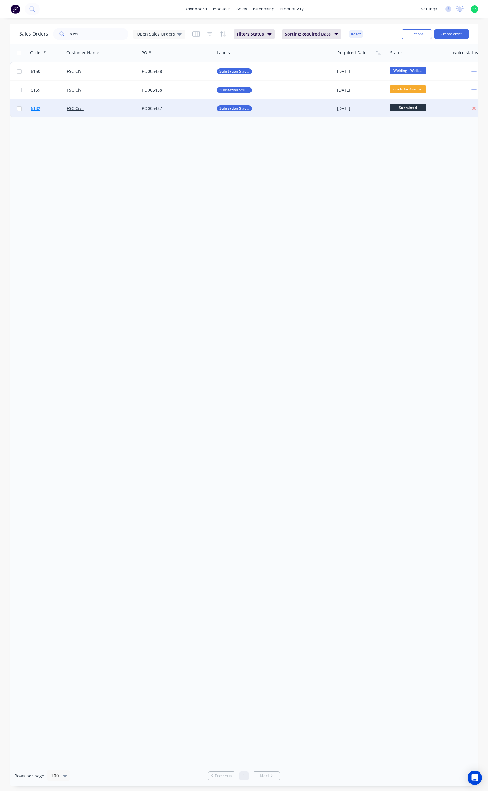
click at [36, 107] on span "6182" at bounding box center [36, 108] width 10 height 6
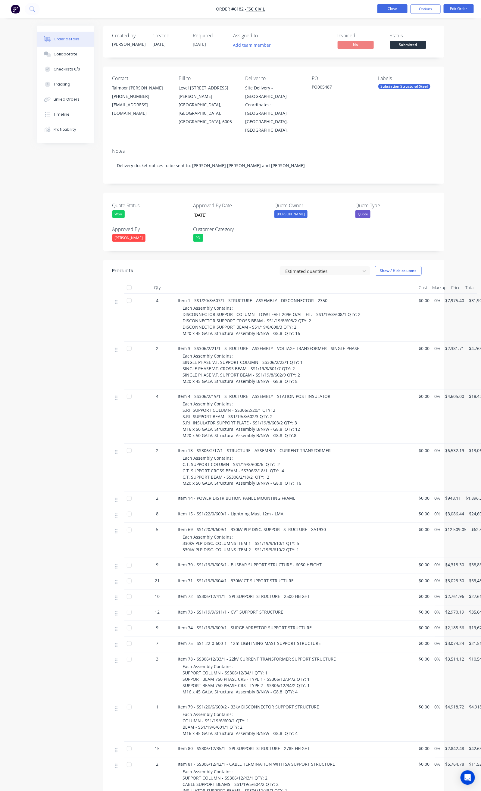
click at [384, 8] on button "Close" at bounding box center [392, 8] width 30 height 9
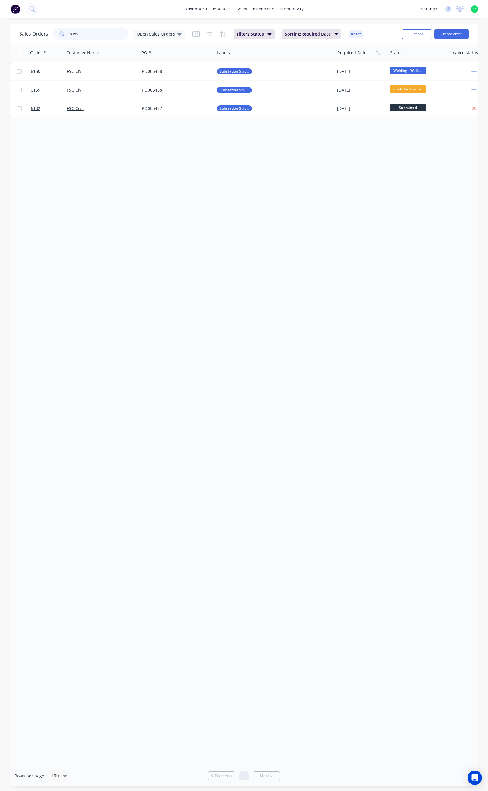
drag, startPoint x: 74, startPoint y: 35, endPoint x: 62, endPoint y: 35, distance: 12.6
click at [62, 35] on div "6159" at bounding box center [90, 34] width 75 height 12
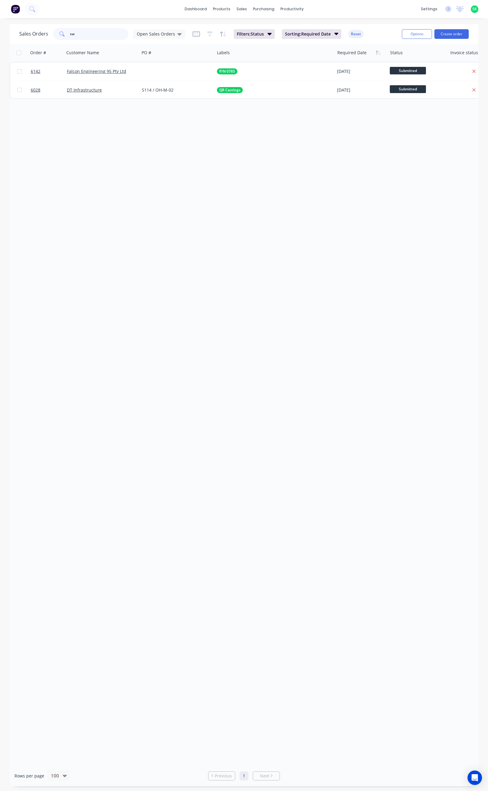
type input "s"
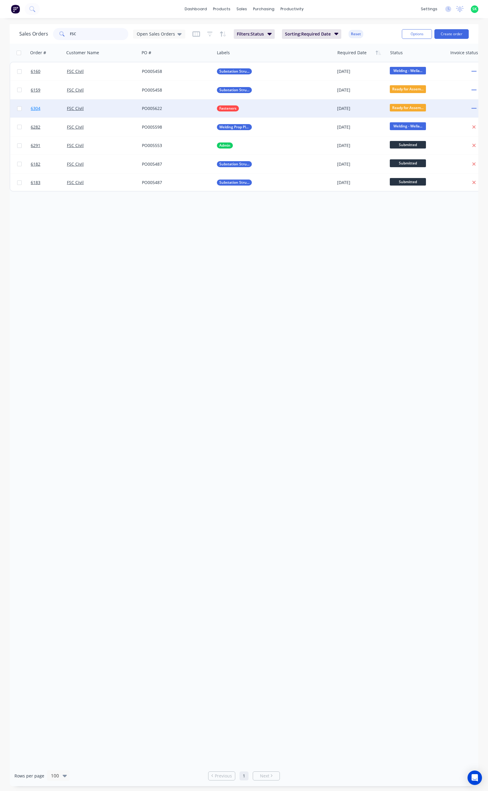
type input "FSC"
click at [33, 107] on span "6304" at bounding box center [36, 108] width 10 height 6
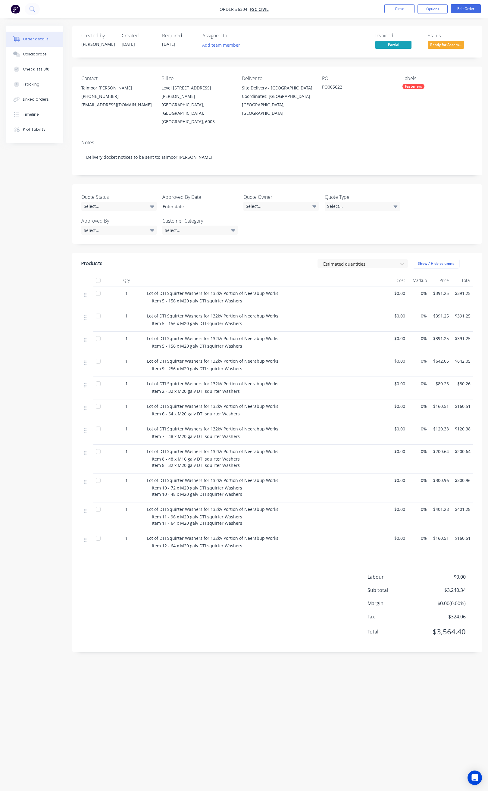
click at [98, 504] on div at bounding box center [98, 509] width 12 height 12
click at [98, 287] on div at bounding box center [98, 293] width 12 height 12
click at [98, 503] on div at bounding box center [98, 509] width 12 height 12
click at [439, 10] on button "Options" at bounding box center [432, 9] width 30 height 10
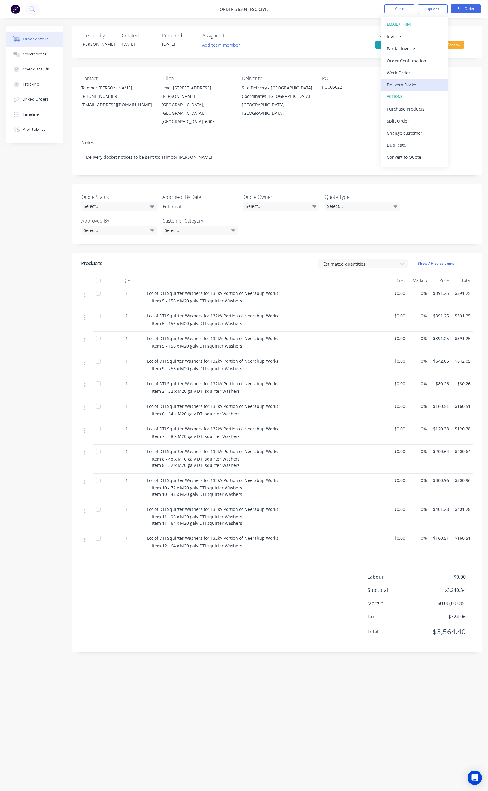
click at [412, 84] on div "Delivery Docket" at bounding box center [414, 84] width 55 height 9
click at [404, 73] on div "Custom" at bounding box center [414, 72] width 55 height 9
click at [401, 60] on div "Without pricing" at bounding box center [414, 60] width 55 height 9
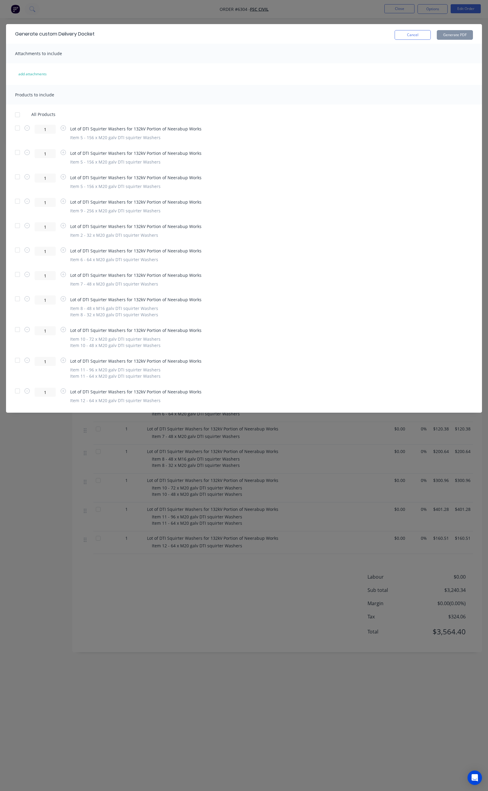
click at [17, 127] on div at bounding box center [17, 128] width 12 height 12
click at [18, 361] on div at bounding box center [17, 360] width 12 height 12
click at [452, 33] on button "Generate PDF" at bounding box center [455, 35] width 36 height 10
click at [17, 129] on div at bounding box center [17, 128] width 12 height 12
click at [447, 36] on button "Generate PDF" at bounding box center [455, 35] width 36 height 10
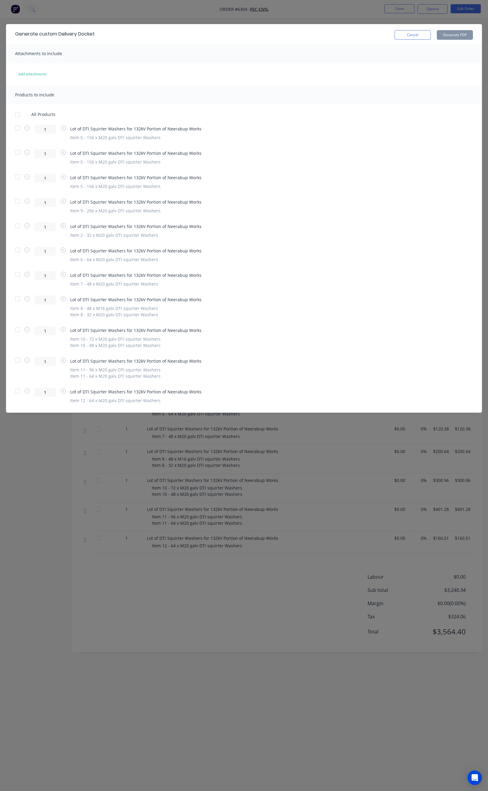
click at [17, 360] on div at bounding box center [17, 360] width 12 height 12
click at [457, 33] on button "Generate PDF" at bounding box center [455, 35] width 36 height 10
click at [412, 36] on button "Cancel" at bounding box center [412, 35] width 36 height 10
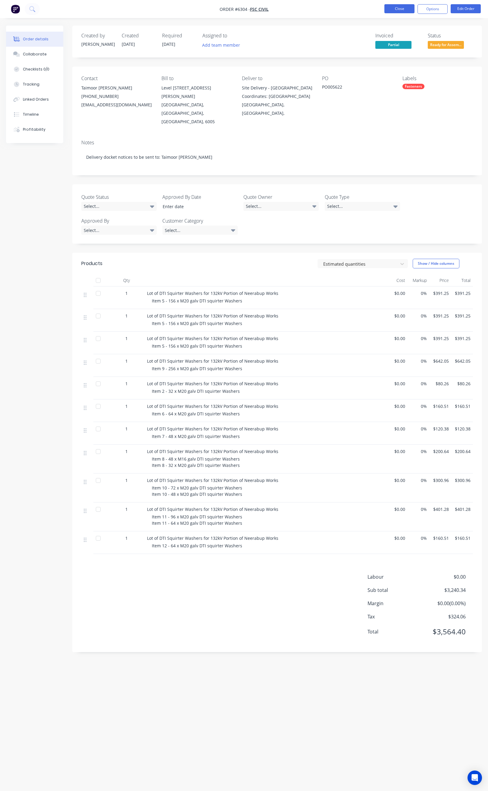
click at [403, 8] on button "Close" at bounding box center [399, 8] width 30 height 9
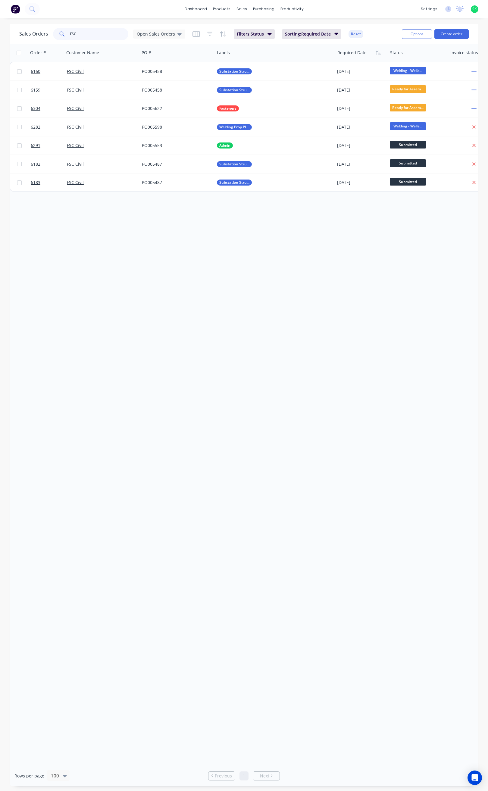
drag, startPoint x: 76, startPoint y: 33, endPoint x: 63, endPoint y: 34, distance: 13.0
click at [64, 34] on div "FSC" at bounding box center [90, 34] width 75 height 12
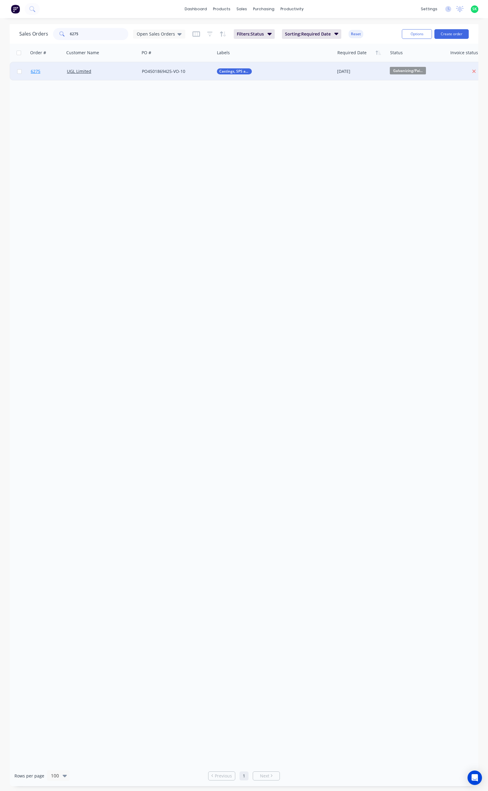
type input "6275"
click at [40, 70] on span "6275" at bounding box center [36, 71] width 10 height 6
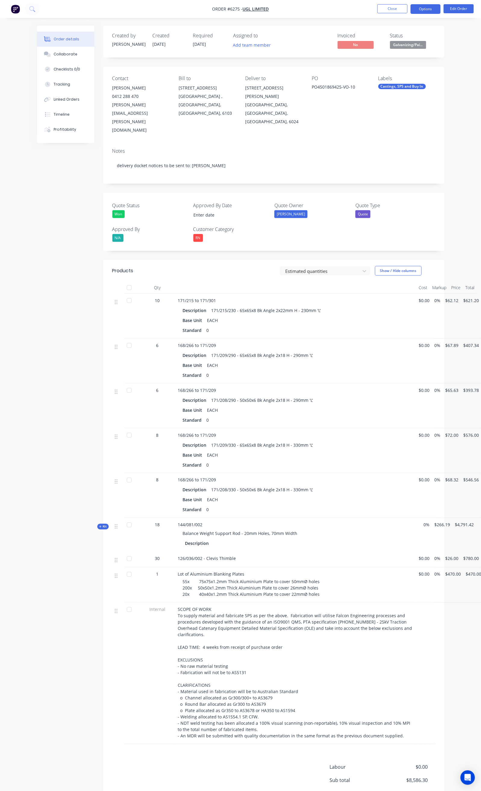
click at [425, 14] on button "Options" at bounding box center [425, 9] width 30 height 10
click at [405, 83] on div "Delivery Docket" at bounding box center [407, 84] width 55 height 9
click at [398, 70] on div "Custom" at bounding box center [407, 72] width 55 height 9
click at [397, 57] on div "Without pricing" at bounding box center [407, 60] width 55 height 9
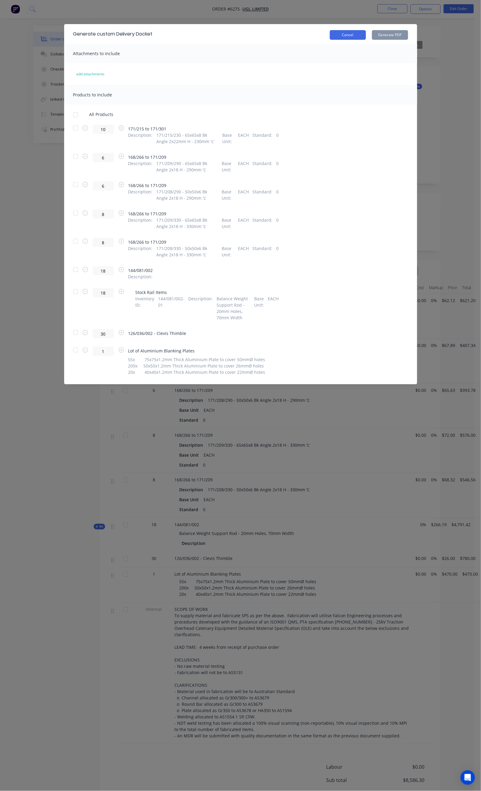
click at [366, 33] on button "Cancel" at bounding box center [348, 35] width 36 height 10
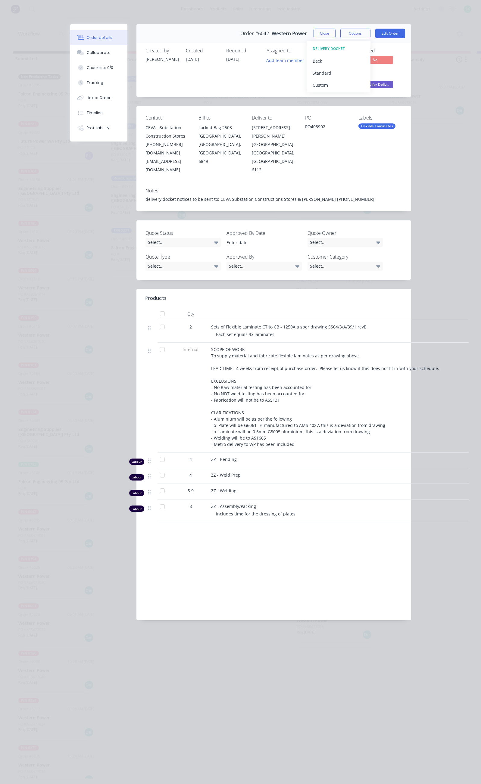
scroll to position [0, 172]
click at [335, 34] on button "Close" at bounding box center [324, 34] width 22 height 10
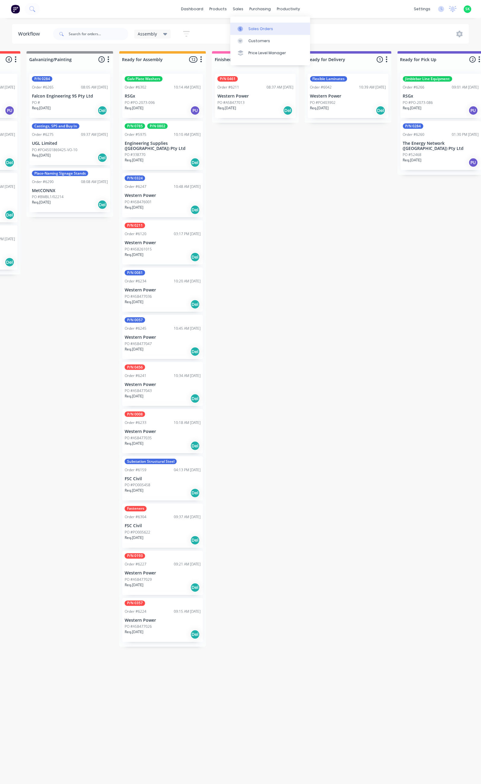
click at [246, 31] on div at bounding box center [242, 28] width 9 height 5
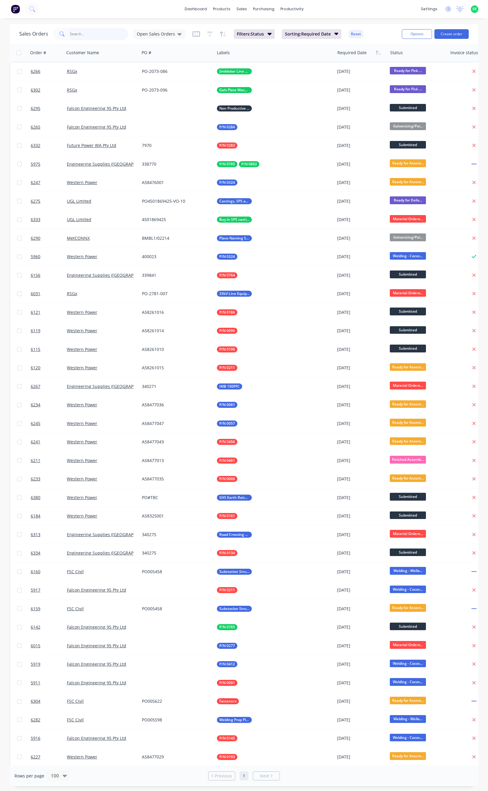
click at [86, 31] on input "text" at bounding box center [99, 34] width 59 height 12
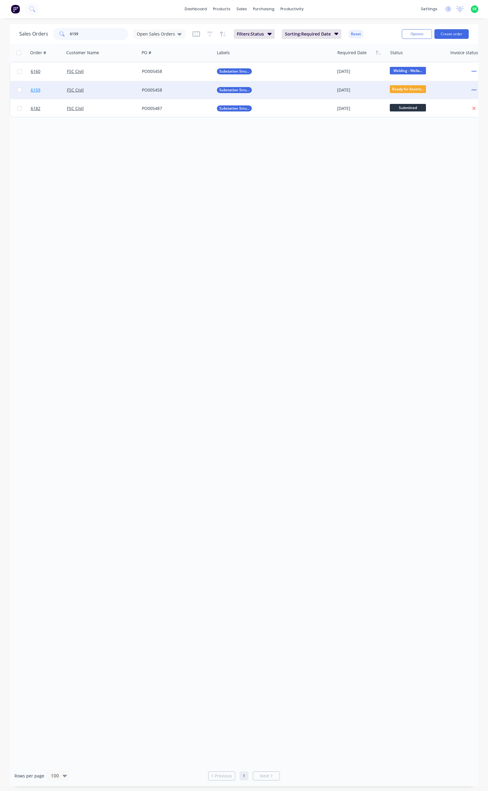
type input "6159"
click at [38, 88] on span "6159" at bounding box center [36, 90] width 10 height 6
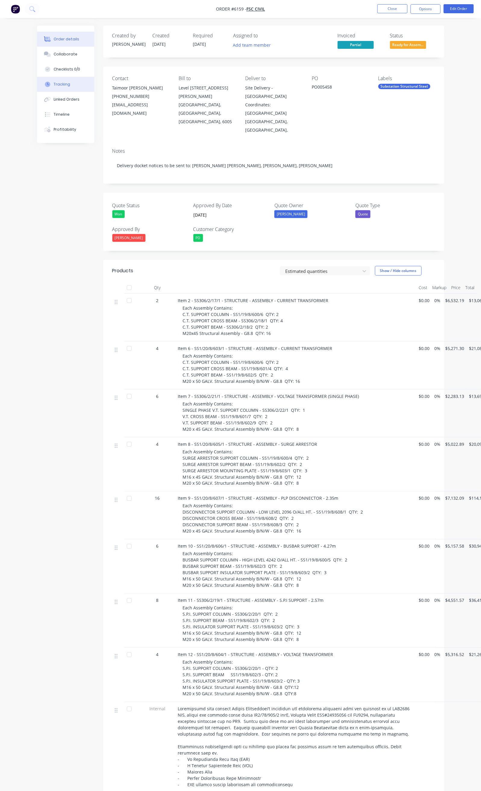
click at [37, 79] on button "Tracking" at bounding box center [65, 84] width 57 height 15
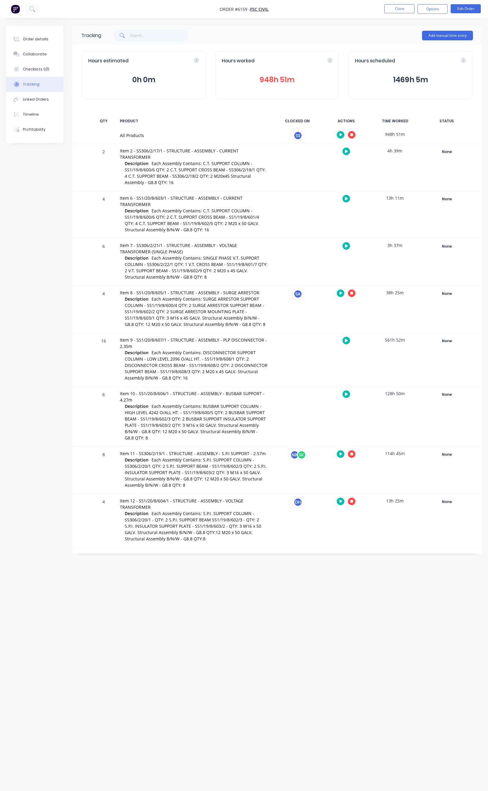
click at [351, 452] on icon "button" at bounding box center [351, 453] width 3 height 3
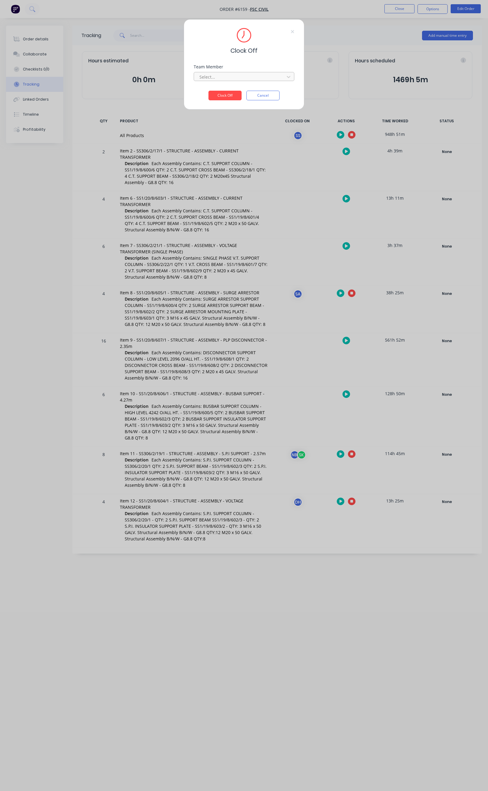
click at [238, 79] on div at bounding box center [240, 77] width 83 height 8
click at [228, 101] on div "[PERSON_NAME]" at bounding box center [244, 101] width 100 height 11
click at [225, 96] on button "Clock Off" at bounding box center [224, 96] width 33 height 10
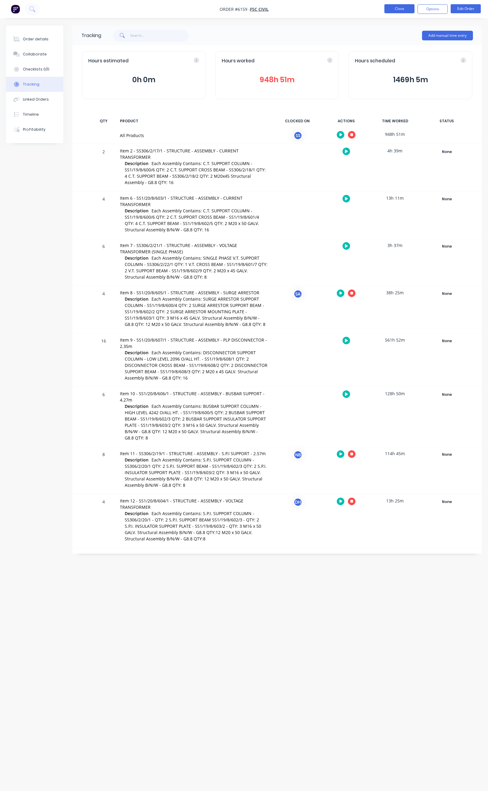
click at [399, 8] on button "Close" at bounding box center [399, 8] width 30 height 9
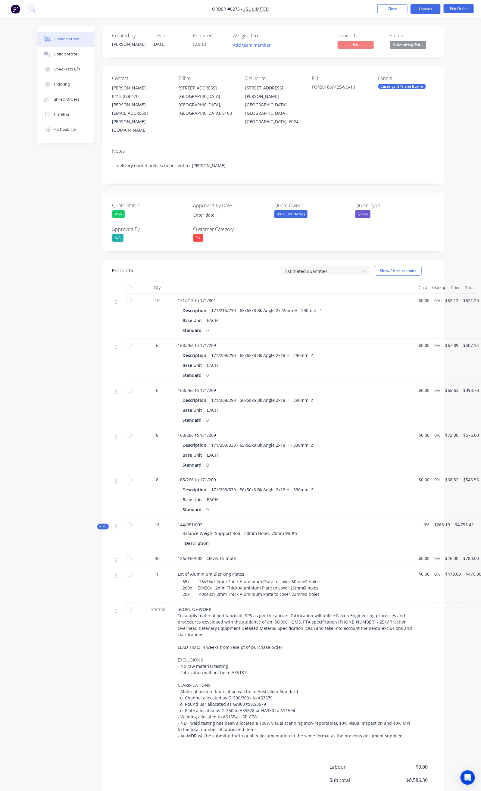
click at [427, 6] on button "Options" at bounding box center [425, 9] width 30 height 10
click at [398, 83] on div "Delivery Docket" at bounding box center [407, 84] width 55 height 9
click at [401, 61] on div "Without pricing" at bounding box center [407, 60] width 55 height 9
click at [391, 8] on button "Close" at bounding box center [392, 8] width 30 height 9
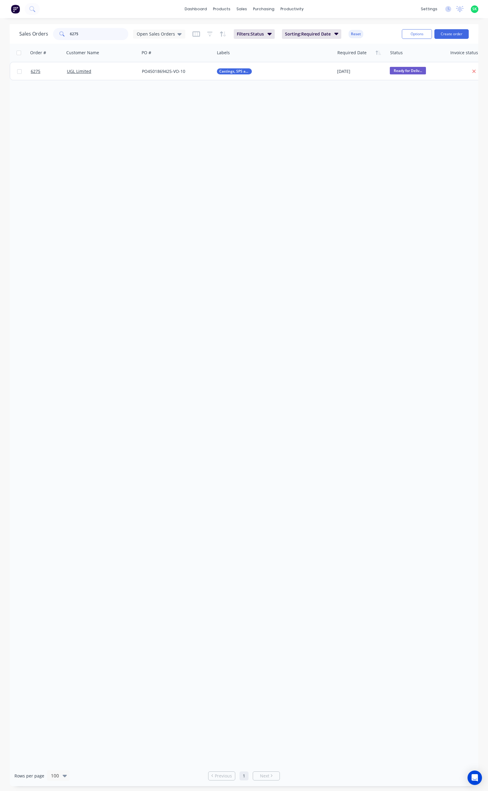
drag, startPoint x: 71, startPoint y: 34, endPoint x: 63, endPoint y: 35, distance: 8.2
click at [61, 35] on div "6275" at bounding box center [90, 34] width 75 height 12
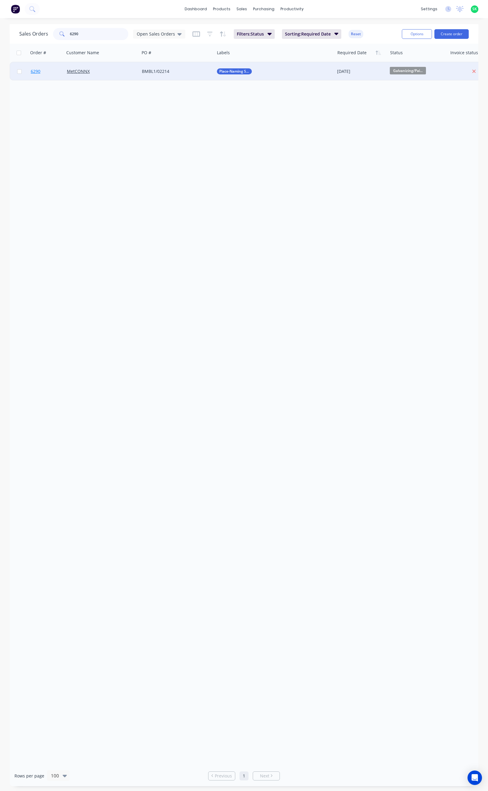
type input "6290"
click at [33, 71] on span "6290" at bounding box center [36, 71] width 10 height 6
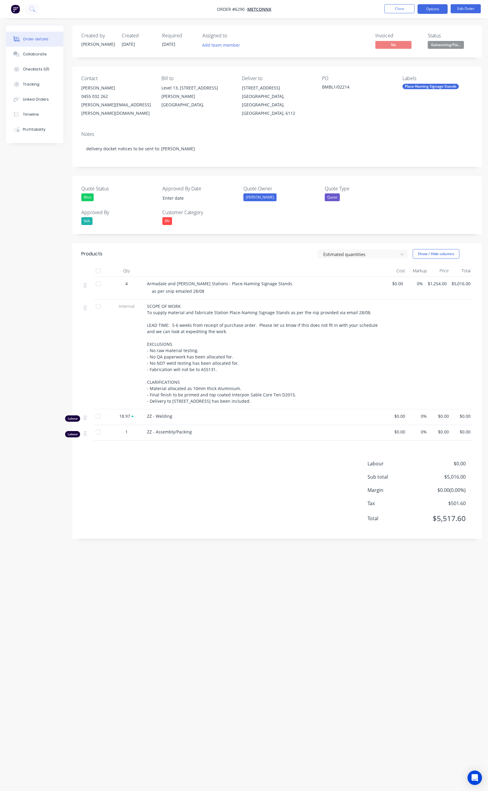
click at [427, 9] on button "Options" at bounding box center [432, 9] width 30 height 10
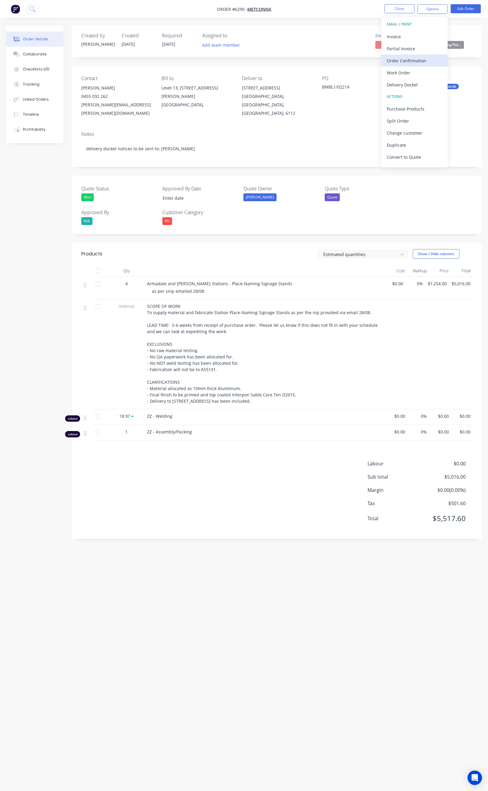
click at [405, 62] on div "Order Confirmation" at bounding box center [414, 60] width 55 height 9
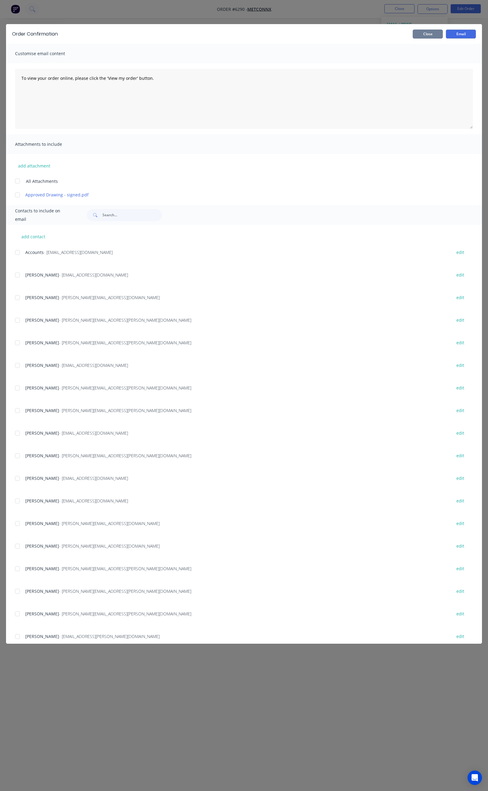
click at [433, 33] on button "Close" at bounding box center [428, 34] width 30 height 9
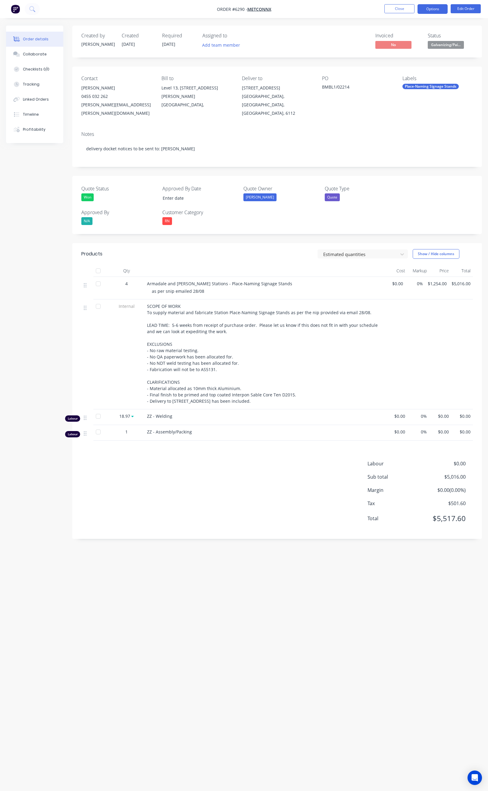
click at [438, 7] on button "Options" at bounding box center [432, 9] width 30 height 10
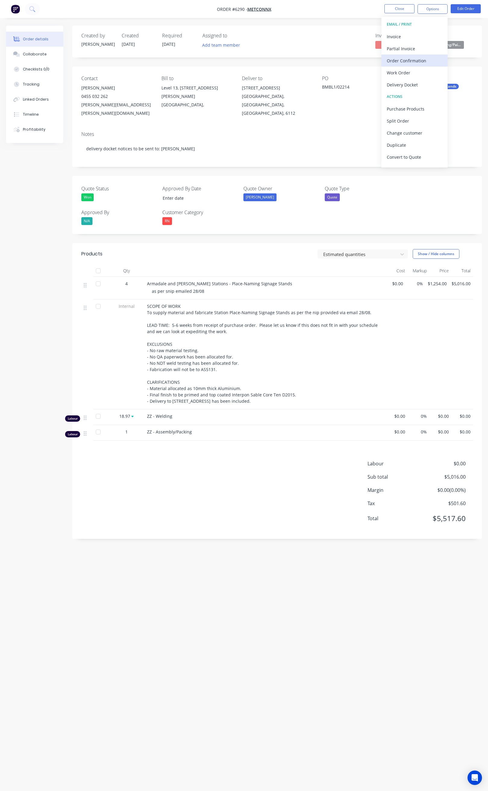
click at [411, 62] on div "Order Confirmation" at bounding box center [414, 60] width 55 height 9
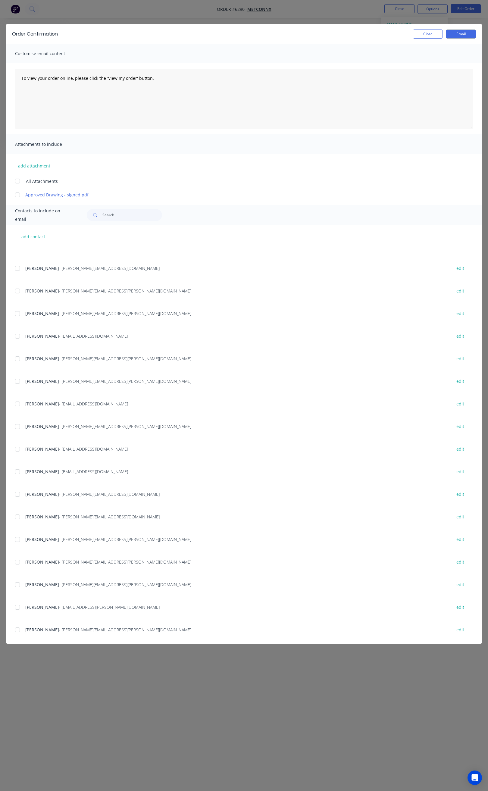
scroll to position [45, 0]
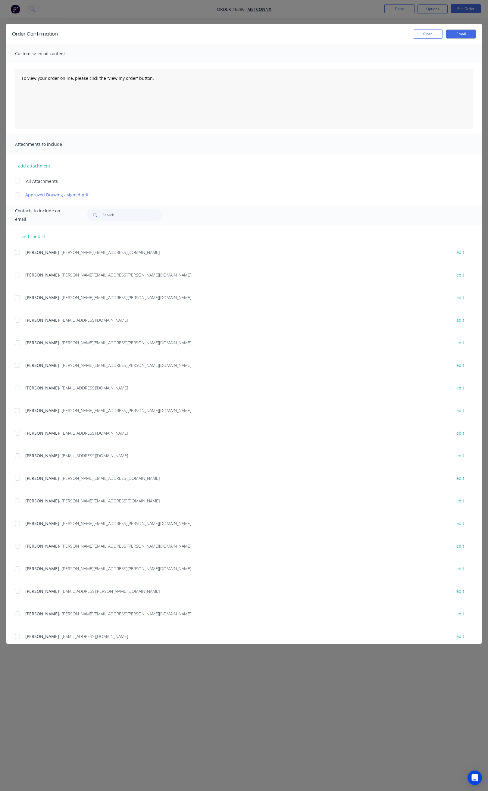
click at [17, 476] on div at bounding box center [17, 478] width 12 height 12
click at [20, 500] on div at bounding box center [17, 501] width 12 height 12
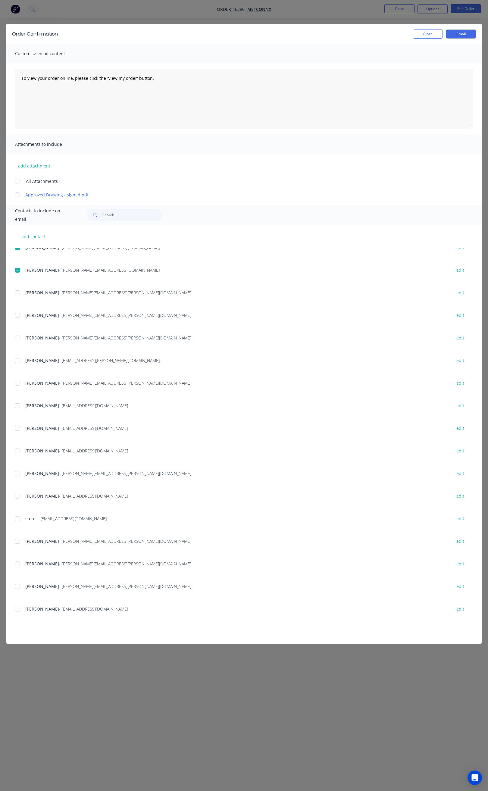
scroll to position [282, 0]
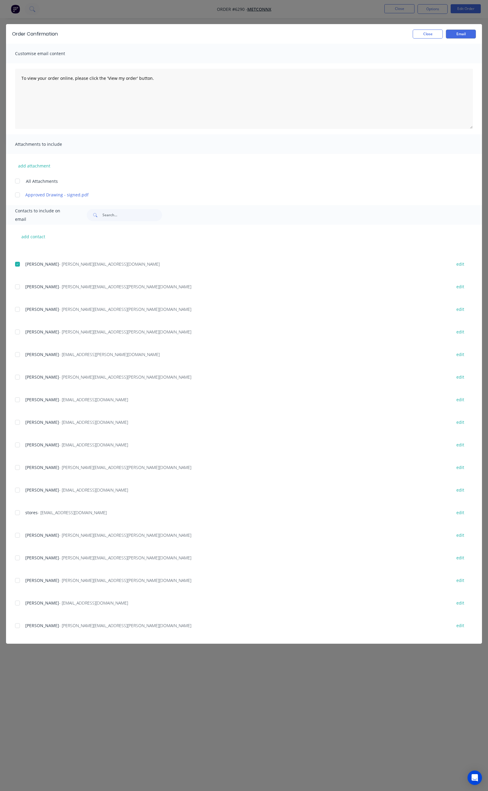
click at [17, 625] on div at bounding box center [17, 625] width 12 height 12
click at [19, 511] on div at bounding box center [17, 512] width 12 height 12
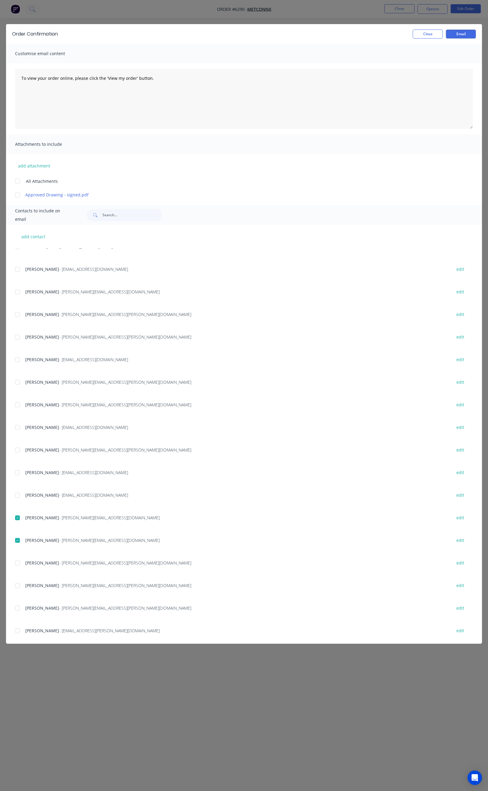
scroll to position [0, 0]
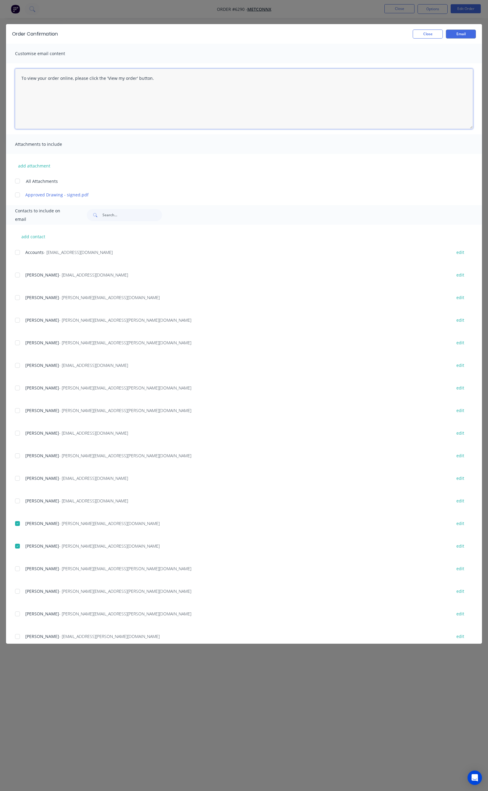
drag, startPoint x: 149, startPoint y: 77, endPoint x: 19, endPoint y: 77, distance: 130.4
click at [19, 77] on textarea "To view your order online, please click the 'View my order' button." at bounding box center [244, 99] width 458 height 60
paste textarea "Hi [PERSON_NAME], Your order 6290 is now ready for delivery in full. It will ge…"
type textarea "Hi [PERSON_NAME], Your order 6290 is now ready for delivery in full. It will ge…"
click at [462, 33] on button "Email" at bounding box center [461, 34] width 30 height 9
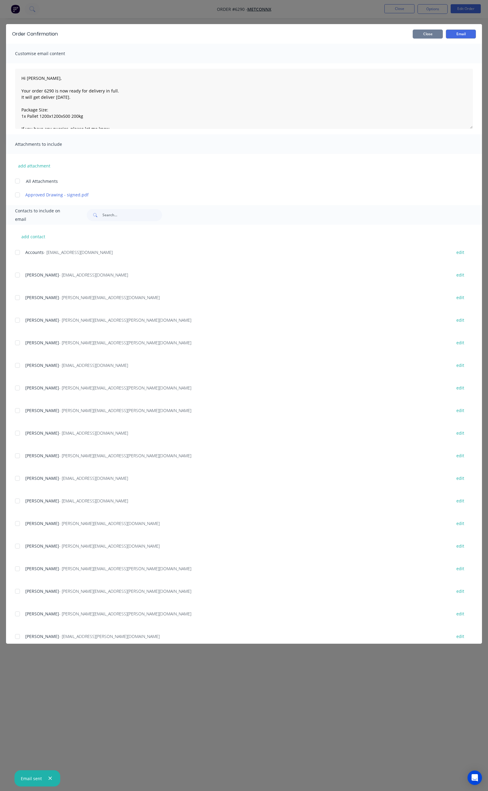
click at [430, 35] on button "Close" at bounding box center [428, 34] width 30 height 9
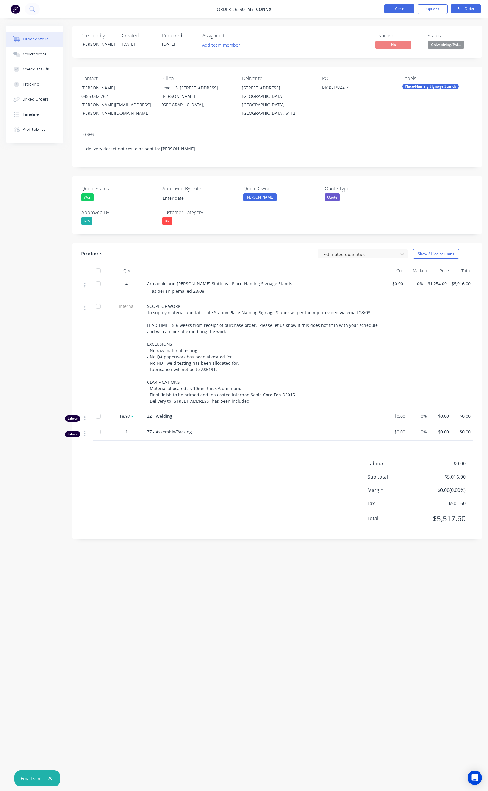
click at [397, 10] on button "Close" at bounding box center [399, 8] width 30 height 9
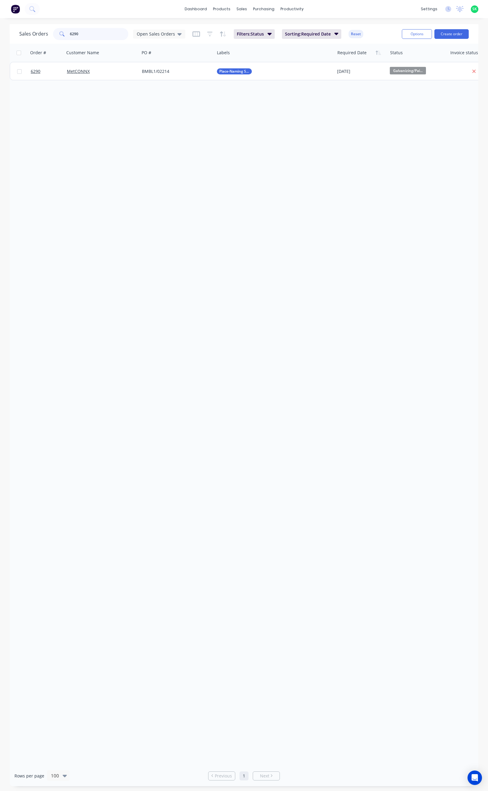
drag, startPoint x: 74, startPoint y: 35, endPoint x: 60, endPoint y: 38, distance: 14.7
click at [60, 38] on div "6290" at bounding box center [90, 34] width 75 height 12
type input "6159"
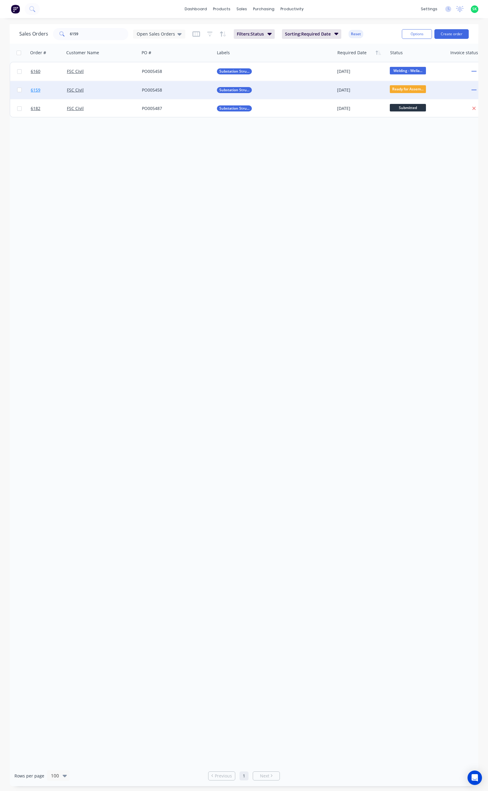
click at [37, 87] on span "6159" at bounding box center [36, 90] width 10 height 6
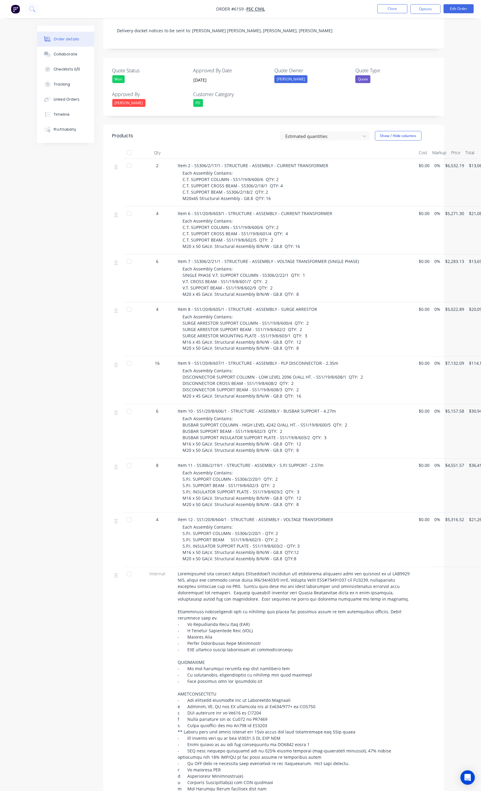
scroll to position [136, 0]
drag, startPoint x: 148, startPoint y: 475, endPoint x: 266, endPoint y: 491, distance: 119.2
click at [266, 491] on div "Item 11 - SS306/2/19/1 - STRUCTURE - ASSEMBLY - S.P.I SUPPORT - 2.57m Each Asse…" at bounding box center [296, 485] width 241 height 54
copy span "S.P.I. INSULATOR SUPPORT PLATE - SS1/19/8/603/2 QTY: 3 M16 x 50 GALV. Structura…"
click at [400, 8] on button "Close" at bounding box center [392, 8] width 30 height 9
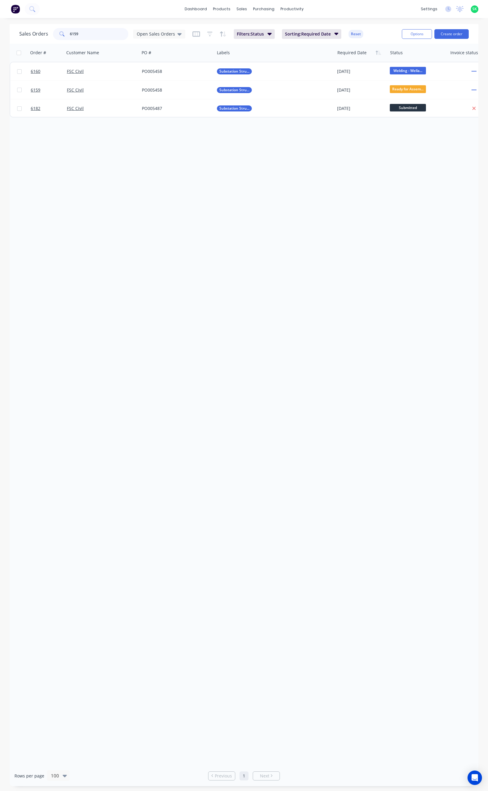
drag, startPoint x: 83, startPoint y: 34, endPoint x: 60, endPoint y: 37, distance: 23.4
click at [65, 35] on div "6159" at bounding box center [90, 34] width 75 height 12
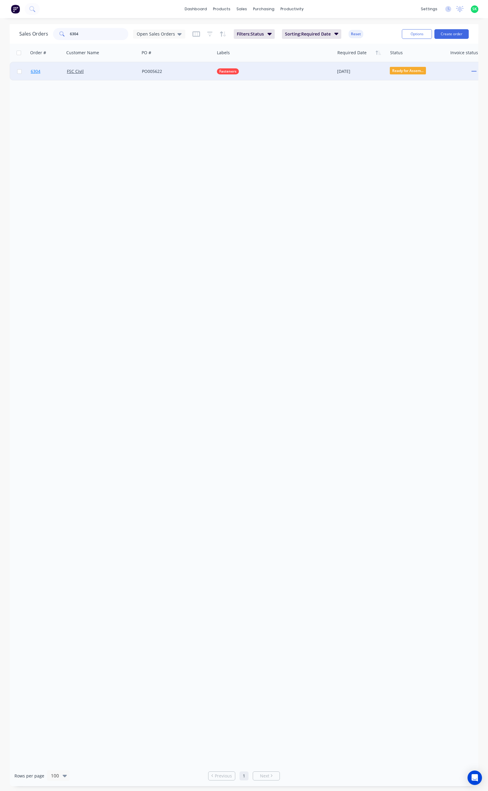
type input "6304"
click at [39, 70] on span "6304" at bounding box center [36, 71] width 10 height 6
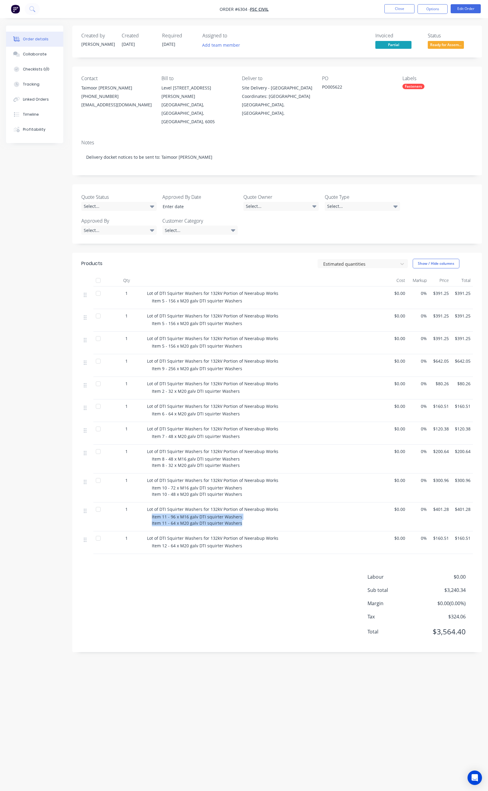
drag, startPoint x: 151, startPoint y: 510, endPoint x: 242, endPoint y: 521, distance: 91.9
click at [242, 521] on div "Lot of DTI Squirter Washers for 132kV Portion of Neerabup Works Item 11 - 96 x …" at bounding box center [265, 516] width 241 height 29
copy span "Item 11 - 96 x M16 galv DTI squirter Washers Item 11 - 64 x M20 galv DTI squirt…"
click at [36, 50] on button "Collaborate" at bounding box center [34, 54] width 57 height 15
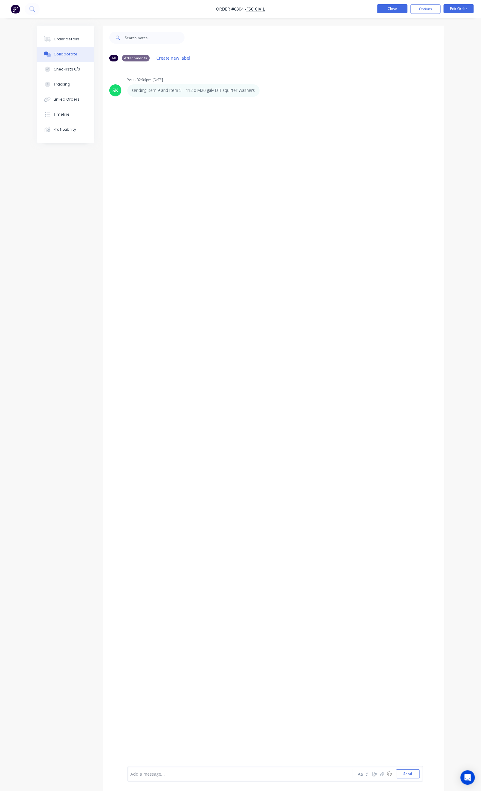
click at [390, 6] on button "Close" at bounding box center [392, 8] width 30 height 9
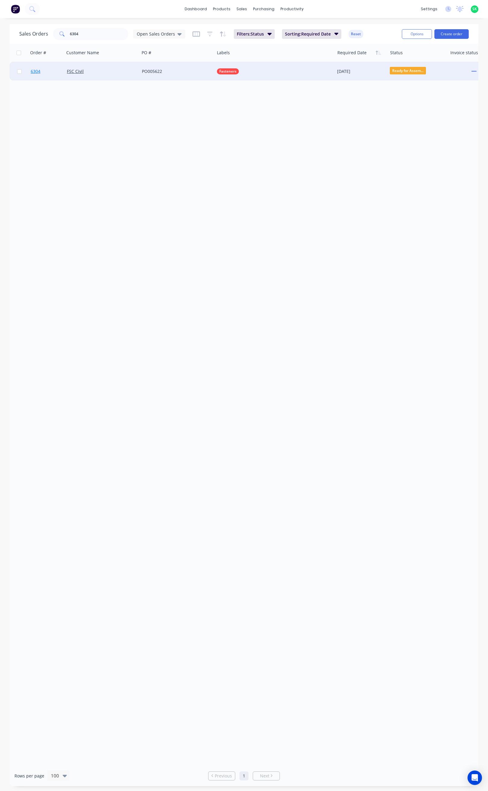
click at [38, 70] on span "6304" at bounding box center [36, 71] width 10 height 6
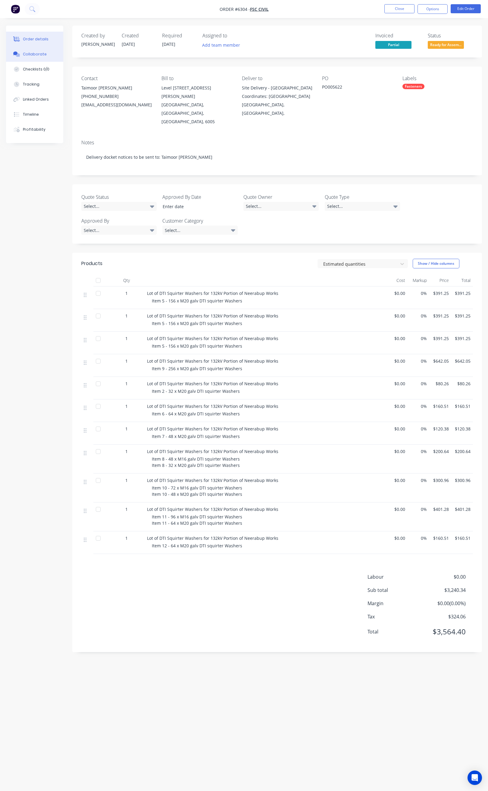
click at [42, 55] on div "Collaborate" at bounding box center [35, 53] width 24 height 5
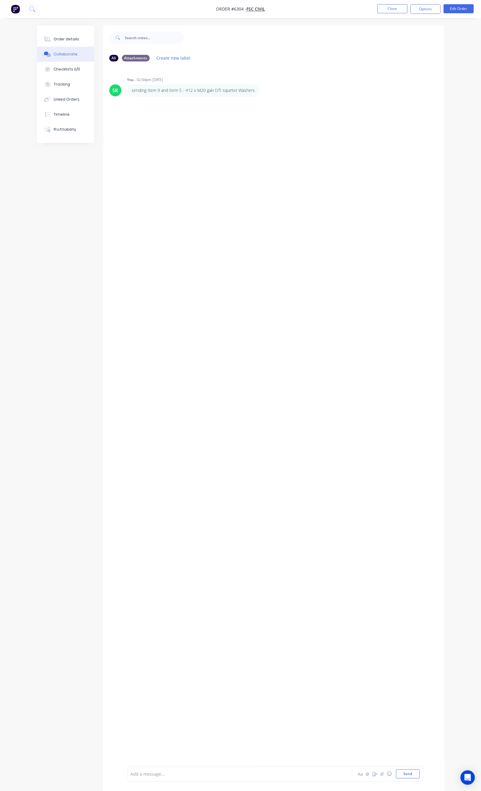
click at [131, 774] on div at bounding box center [239, 774] width 217 height 6
drag, startPoint x: 147, startPoint y: 773, endPoint x: 99, endPoint y: 774, distance: 47.9
click at [131, 774] on div "Sending item 5 and 11" at bounding box center [239, 774] width 217 height 6
copy span "Sending item 5 and 11"
click at [44, 36] on button "Order details" at bounding box center [65, 39] width 57 height 15
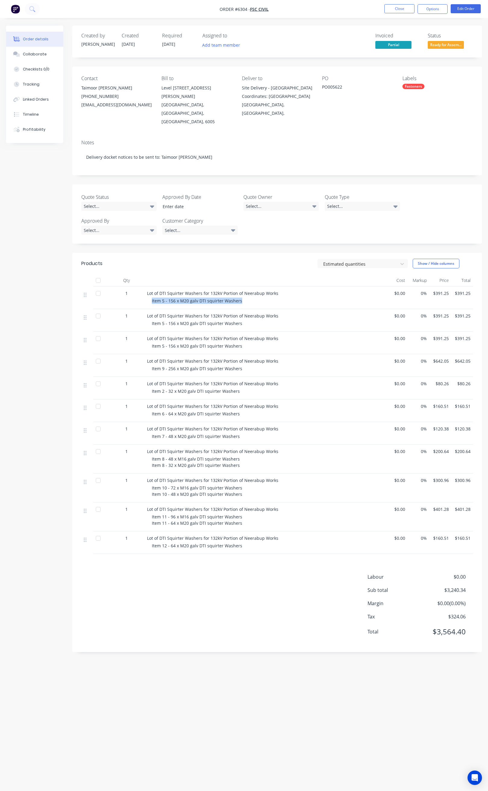
drag, startPoint x: 150, startPoint y: 293, endPoint x: 247, endPoint y: 296, distance: 97.0
click at [247, 296] on div "Lot of DTI Squirter Washers for 132kV Portion of Neerabup Works Item 5 - 156 x …" at bounding box center [265, 297] width 241 height 23
copy span "Item 5 - 156 x M20 galv DTI squirter Washers"
click at [39, 55] on div "Collaborate" at bounding box center [35, 53] width 24 height 5
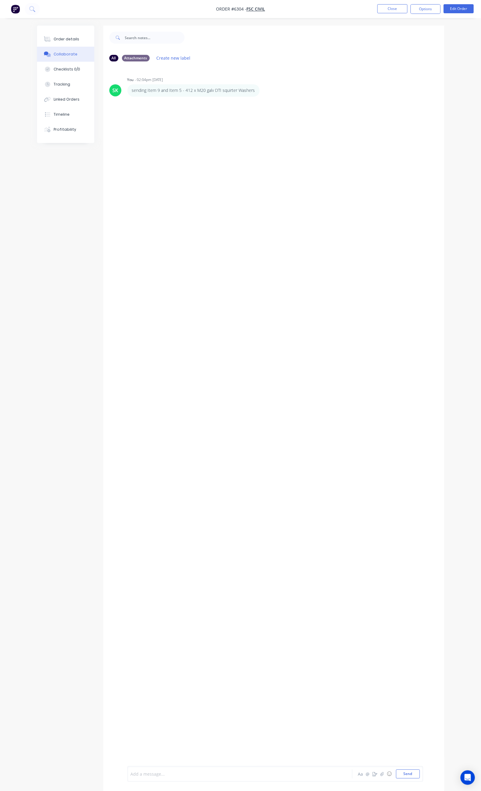
click at [131, 772] on div at bounding box center [239, 774] width 217 height 6
click at [54, 41] on div "Order details" at bounding box center [67, 38] width 26 height 5
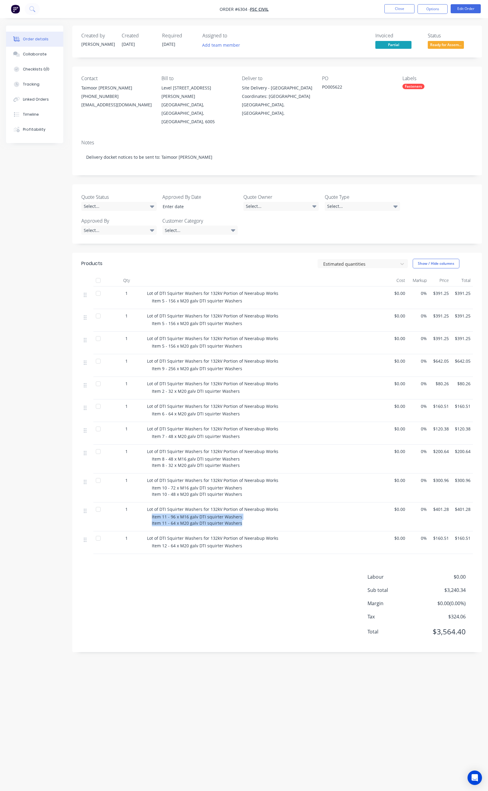
drag, startPoint x: 145, startPoint y: 508, endPoint x: 243, endPoint y: 522, distance: 98.6
click at [243, 522] on div "Lot of DTI Squirter Washers for 132kV Portion of Neerabup Works Item 11 - 96 x …" at bounding box center [265, 516] width 241 height 29
copy span "Item 11 - 96 x M16 galv DTI squirter Washers Item 11 - 64 x M20 galv DTI squirt…"
click at [42, 53] on div "Collaborate" at bounding box center [35, 53] width 24 height 5
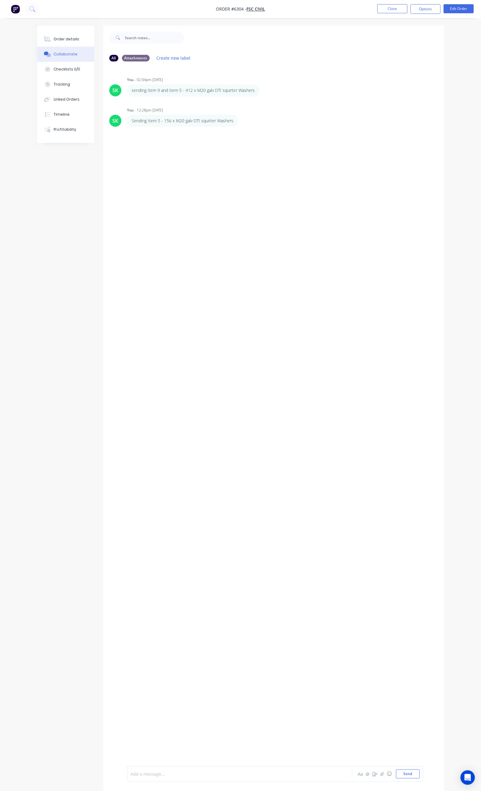
click at [131, 772] on div at bounding box center [239, 774] width 217 height 6
click at [397, 11] on button "Close" at bounding box center [392, 8] width 30 height 9
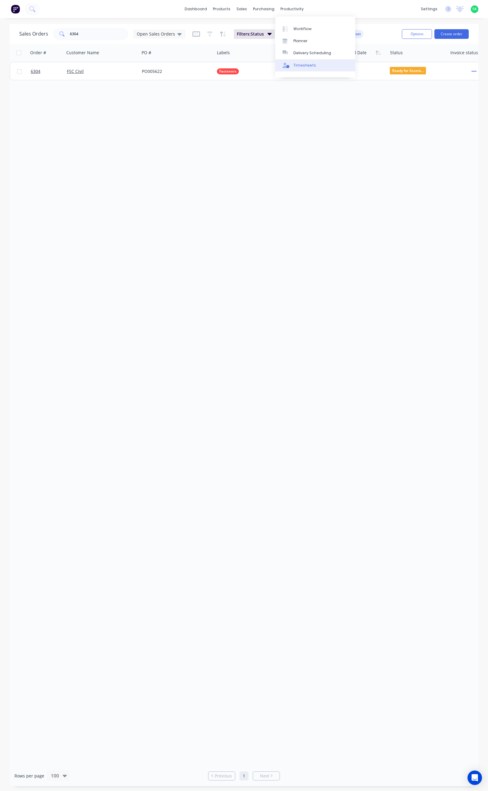
click at [299, 65] on div "Timesheets" at bounding box center [304, 65] width 23 height 5
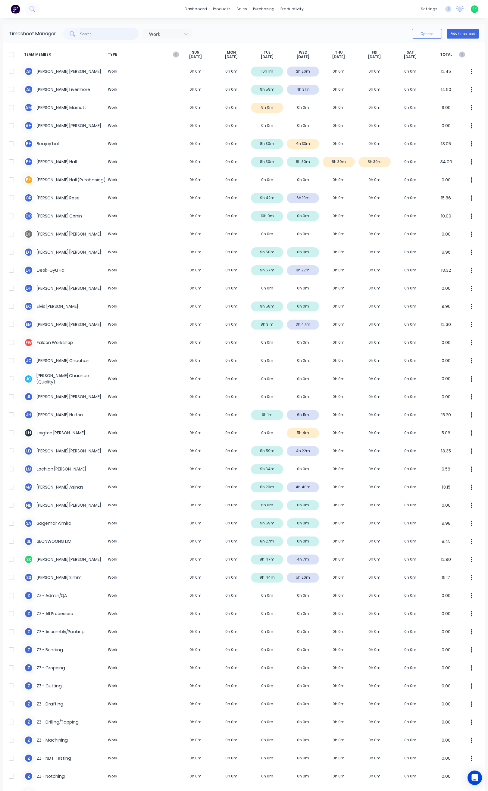
click at [98, 35] on input "text" at bounding box center [109, 34] width 59 height 12
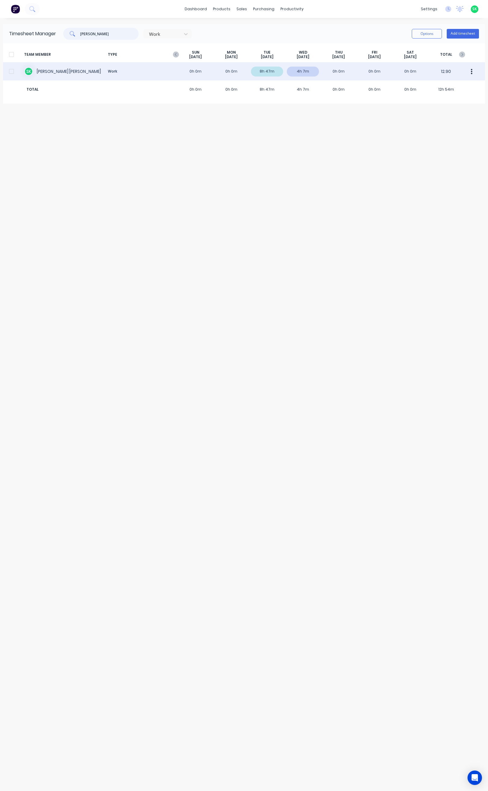
type input "[PERSON_NAME]"
click at [43, 72] on div "S K [PERSON_NAME] Work 0h 0m 0h 0m 8h 47m 4h 7m 0h 0m 0h 0m 0h 0m 12.90" at bounding box center [244, 71] width 482 height 18
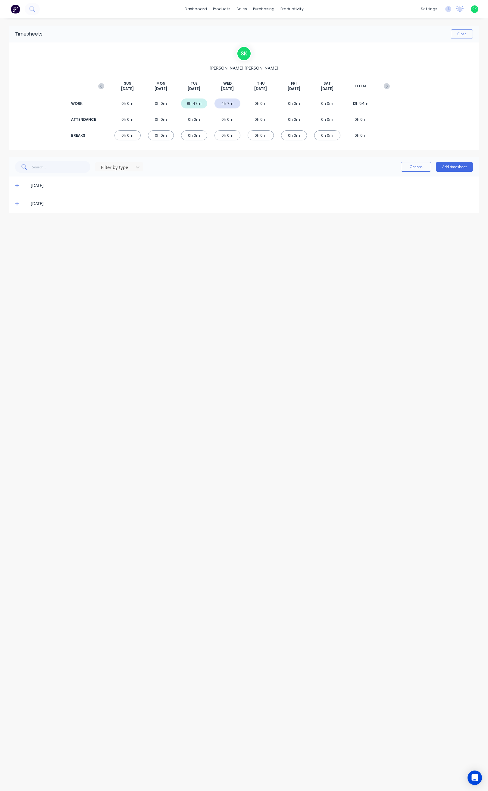
click at [16, 204] on icon at bounding box center [17, 204] width 4 height 4
